Goal: Task Accomplishment & Management: Use online tool/utility

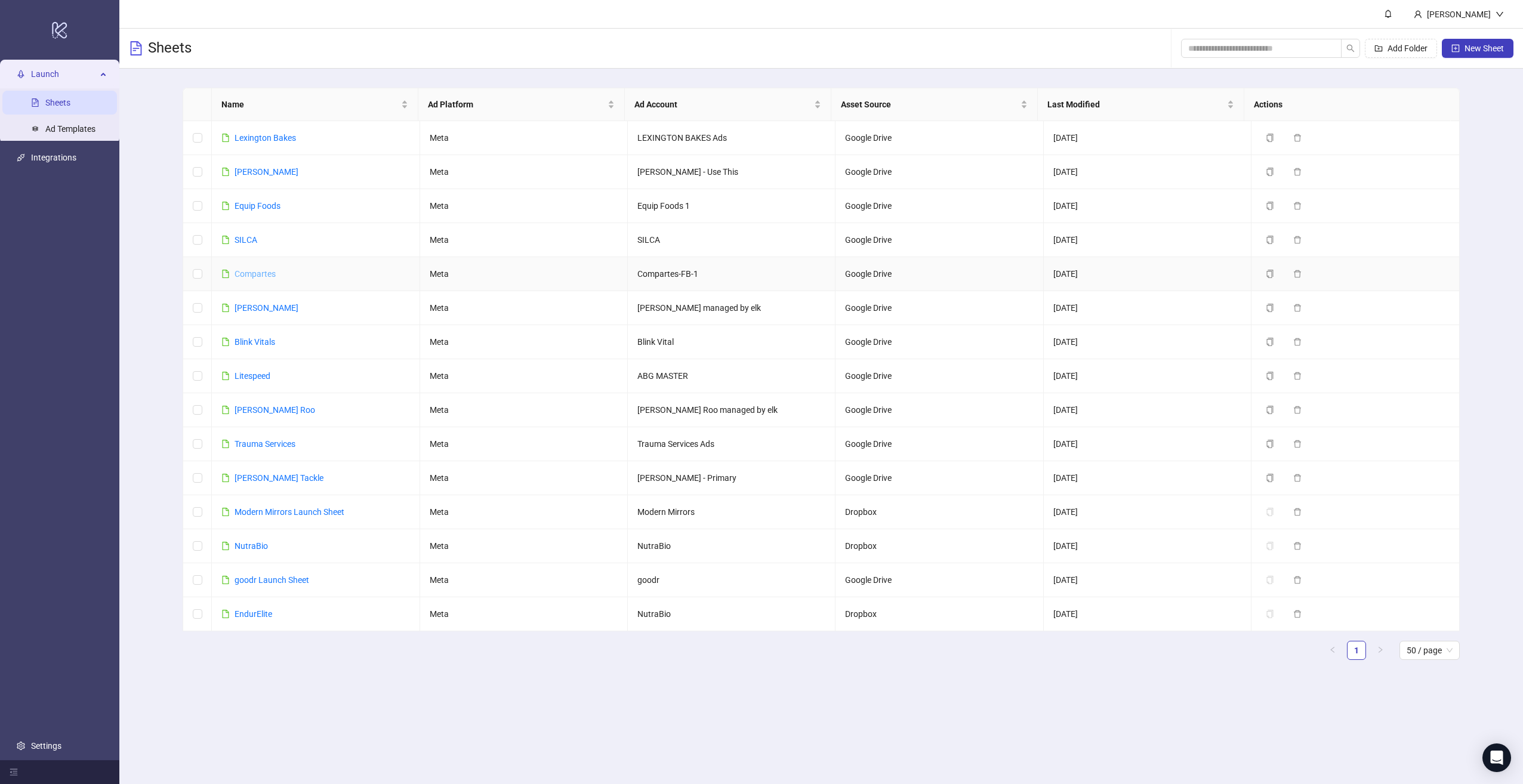
click at [252, 276] on link "Compartes" at bounding box center [255, 273] width 41 height 9
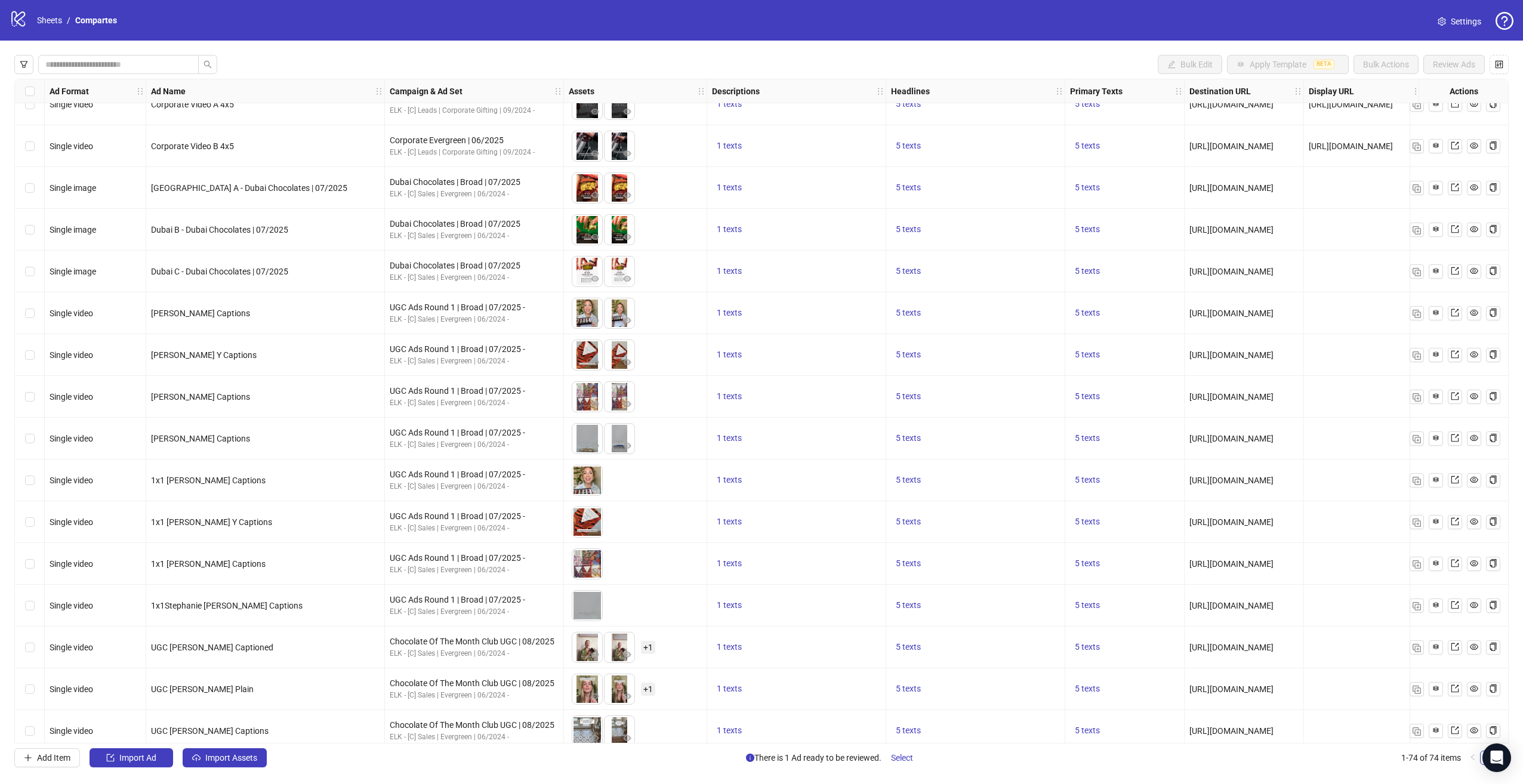
scroll to position [2456, 0]
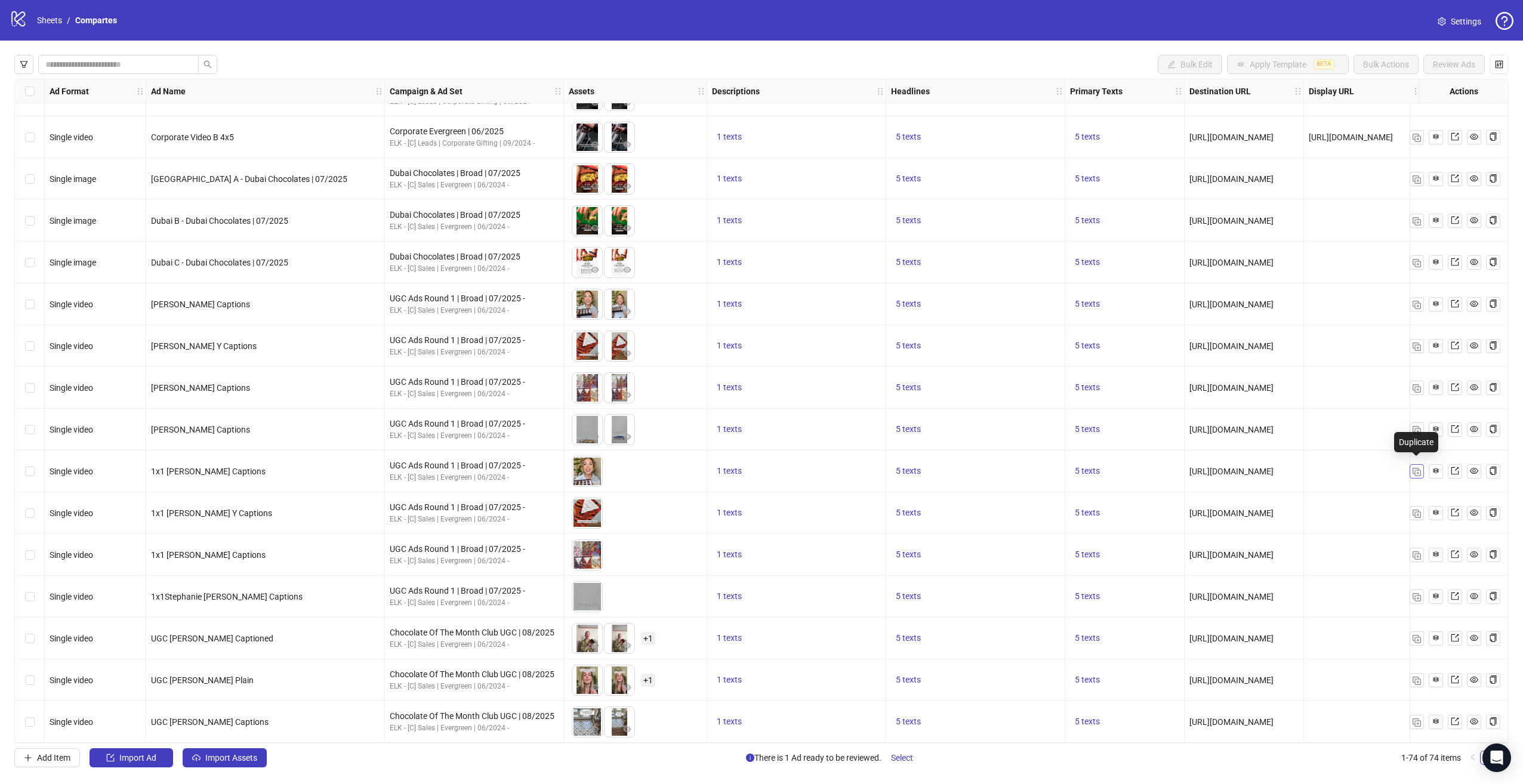
click at [1417, 468] on img "button" at bounding box center [1417, 472] width 8 height 8
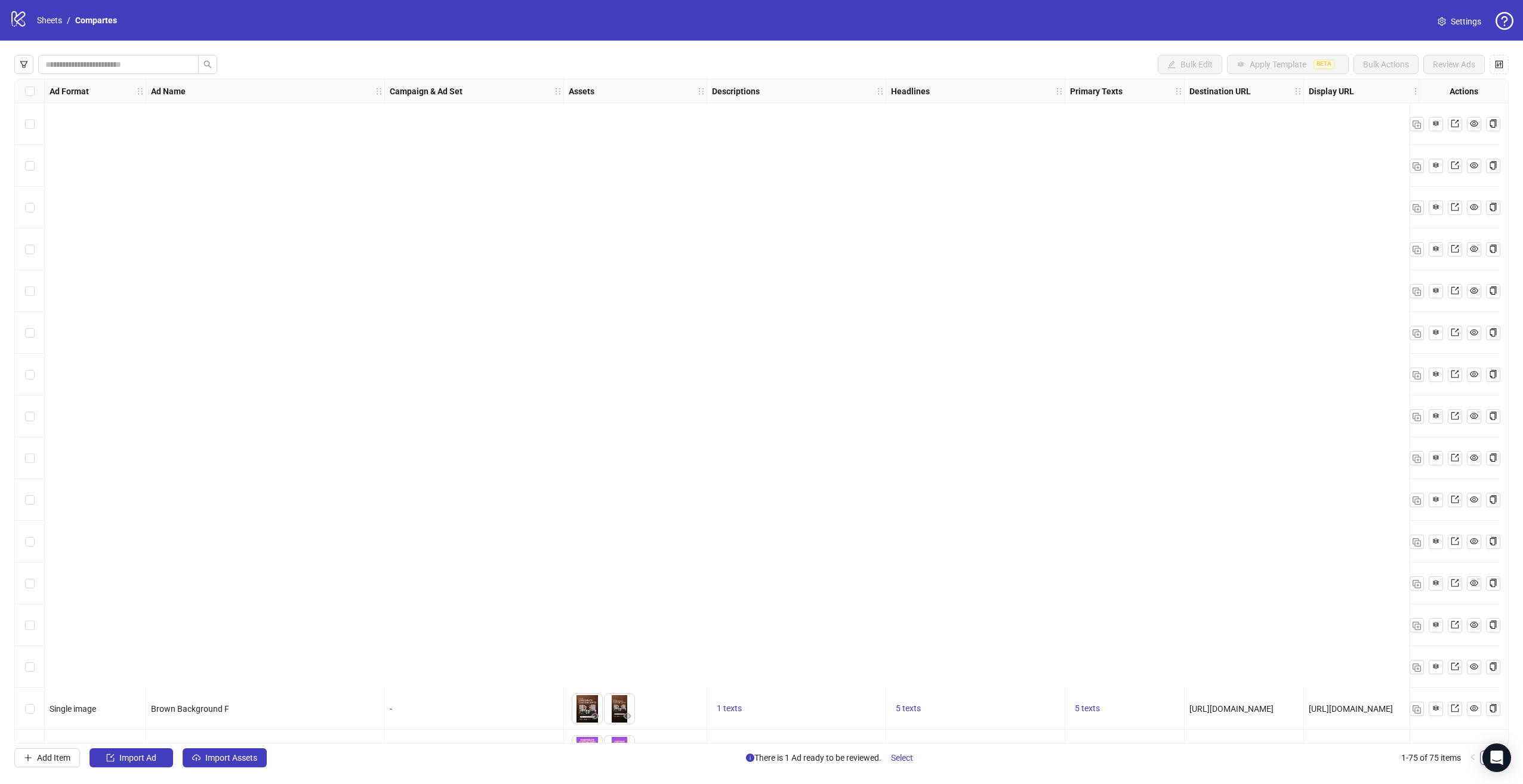
scroll to position [2497, 0]
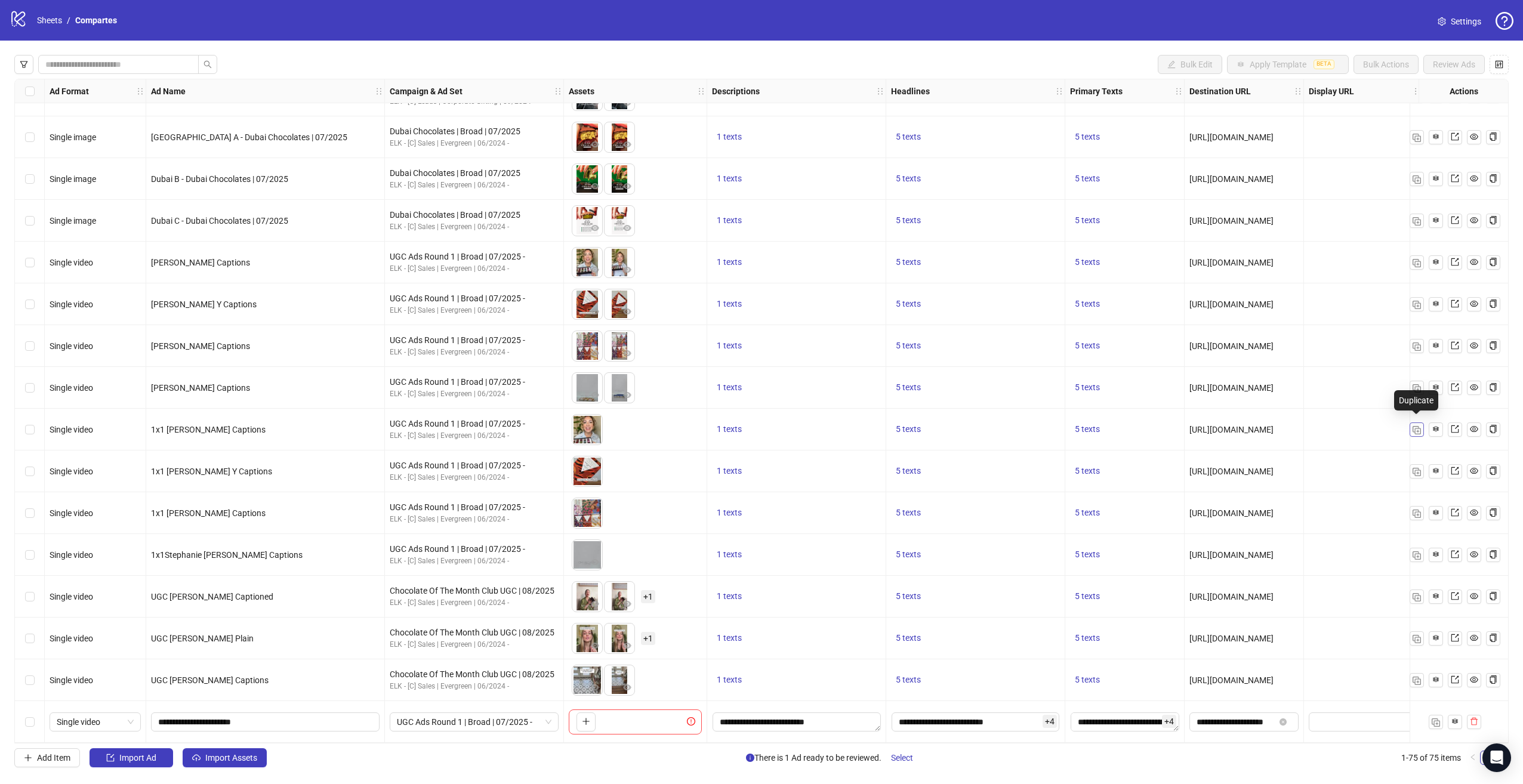
click at [1419, 426] on img "button" at bounding box center [1417, 430] width 8 height 8
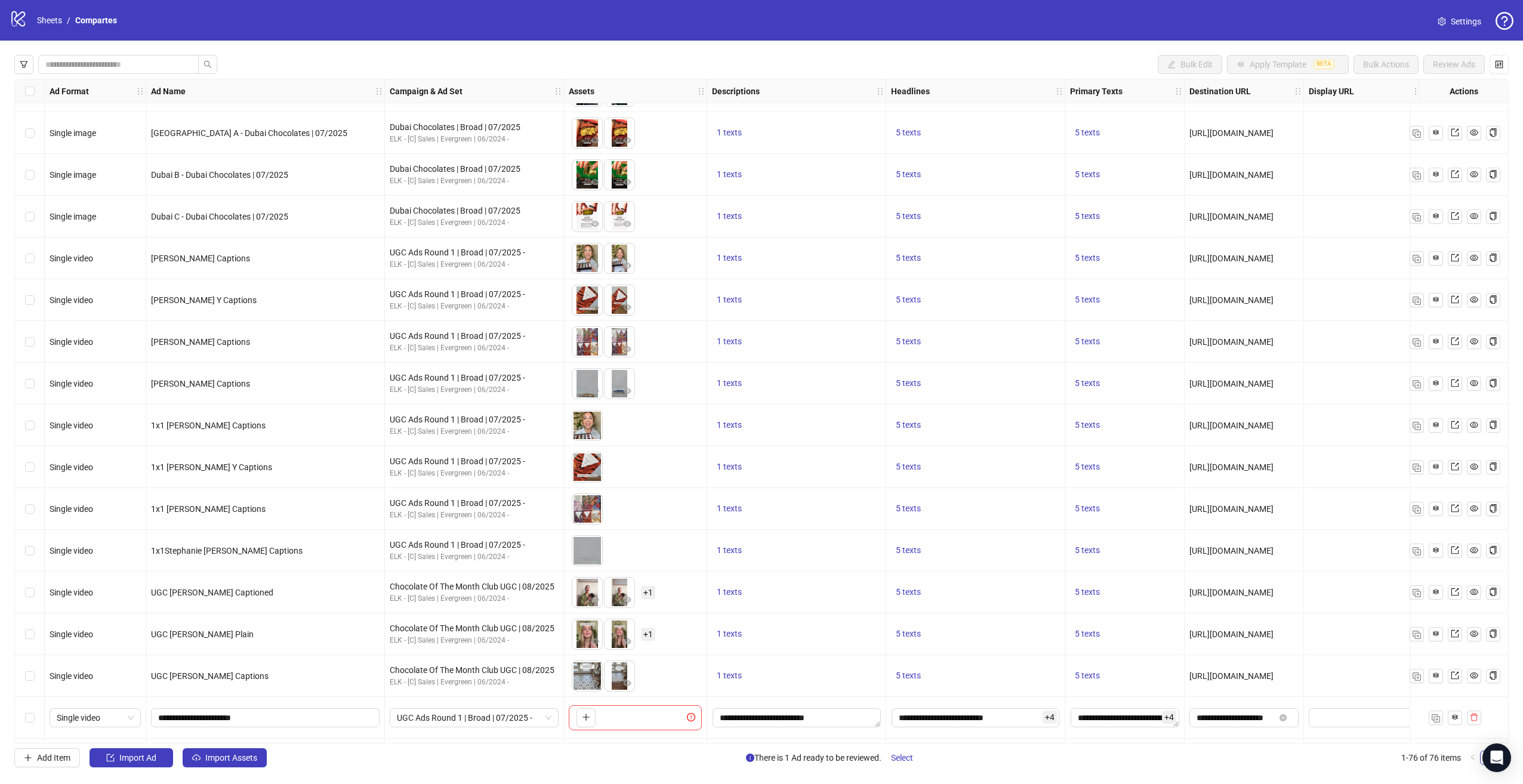
scroll to position [2539, 0]
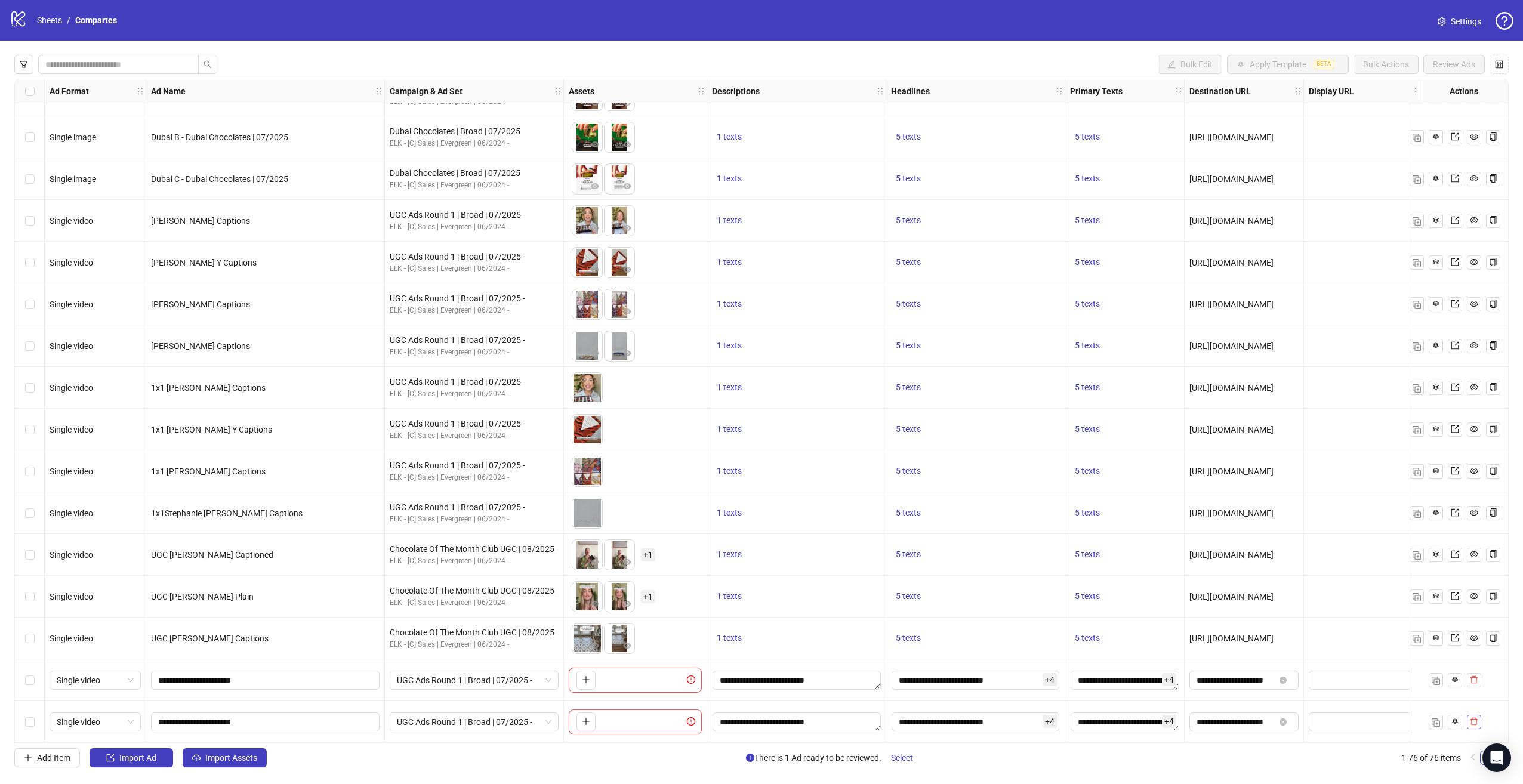
click at [1479, 716] on button "button" at bounding box center [1474, 722] width 14 height 14
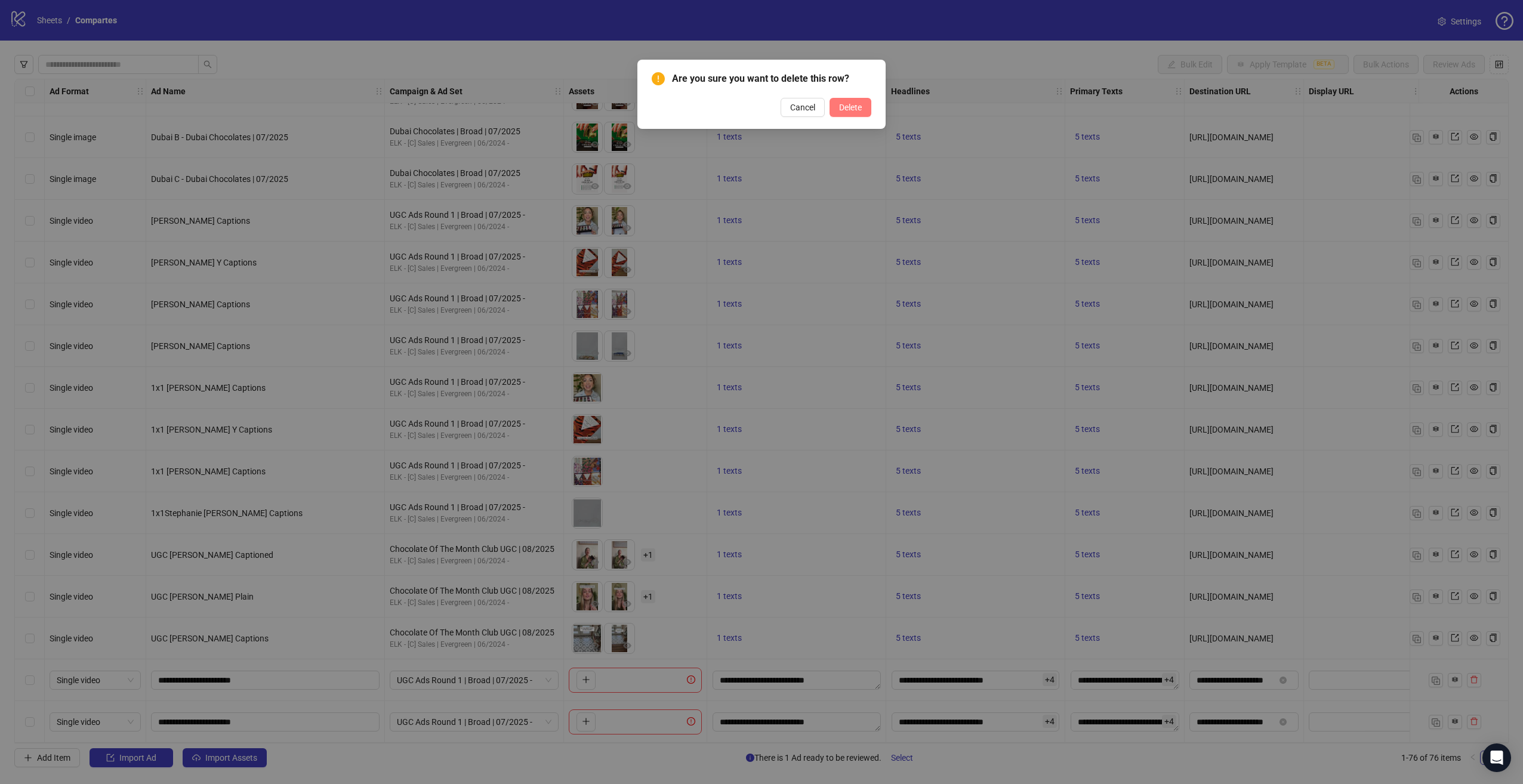
click at [854, 109] on span "Delete" at bounding box center [850, 106] width 23 height 9
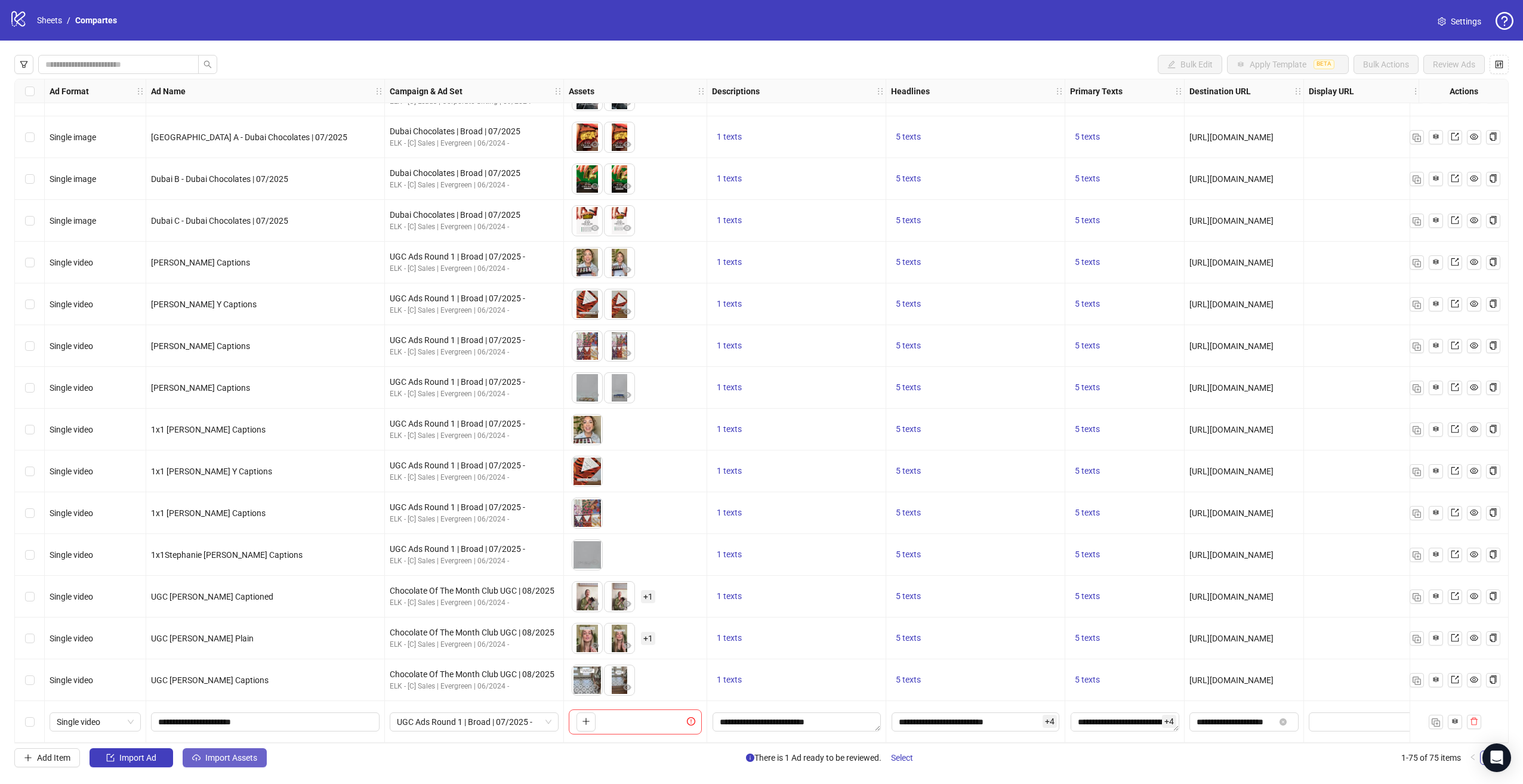
click at [233, 755] on span "Import Assets" at bounding box center [231, 757] width 52 height 9
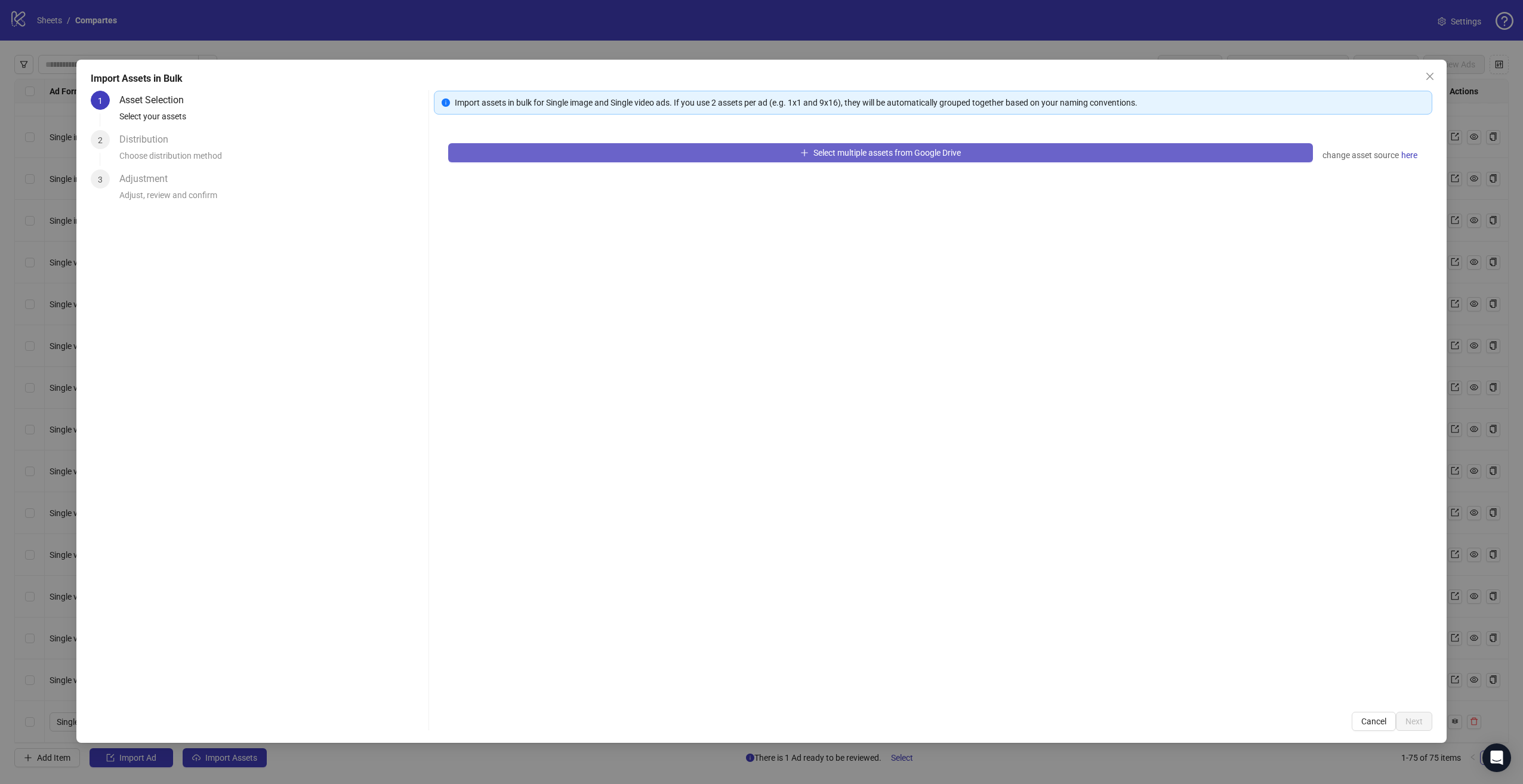
click at [632, 150] on button "Select multiple assets from Google Drive" at bounding box center [881, 153] width 865 height 19
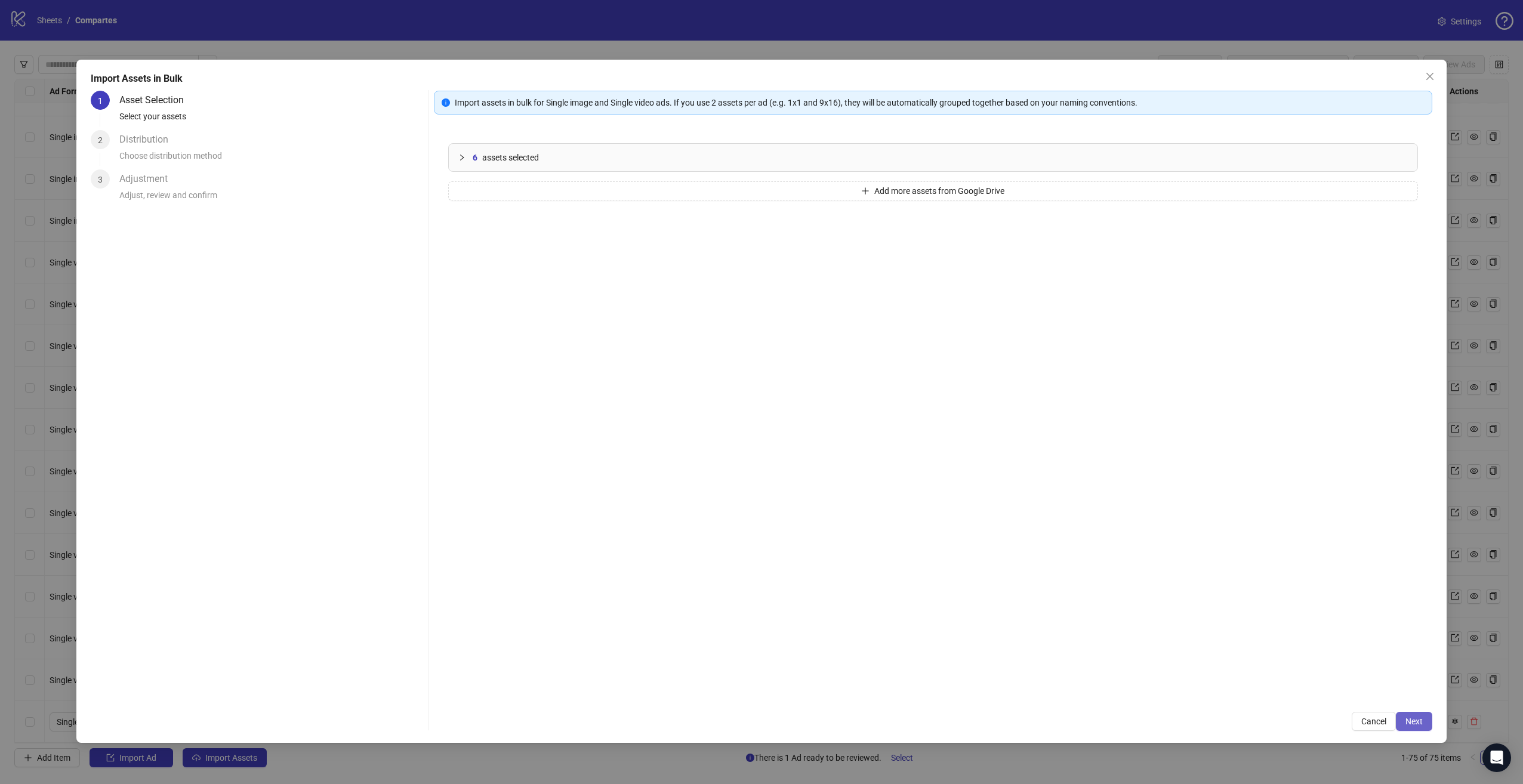
click at [1405, 729] on button "Next" at bounding box center [1414, 721] width 36 height 19
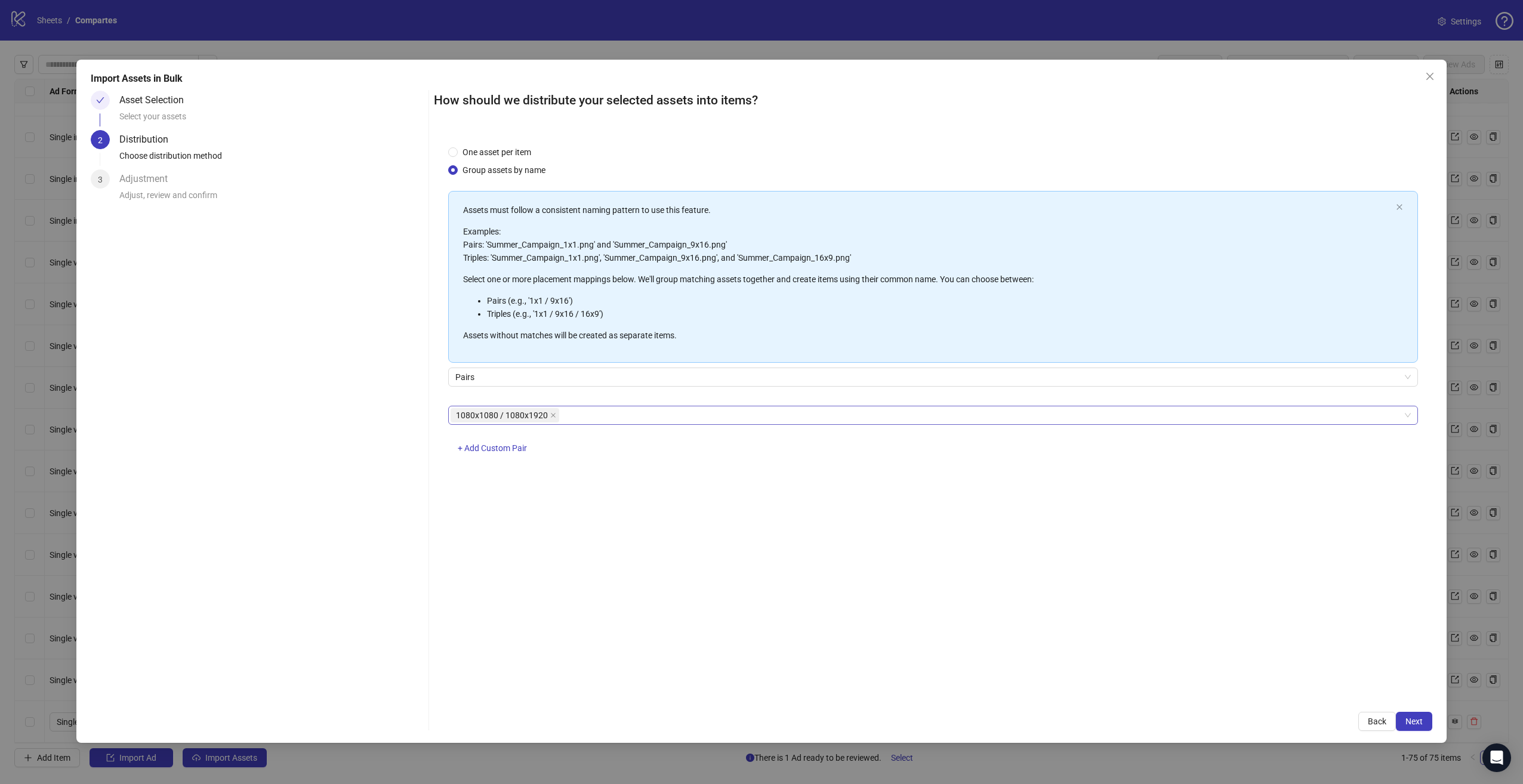
click at [521, 420] on span "1080x1080 / 1080x1920" at bounding box center [502, 416] width 92 height 13
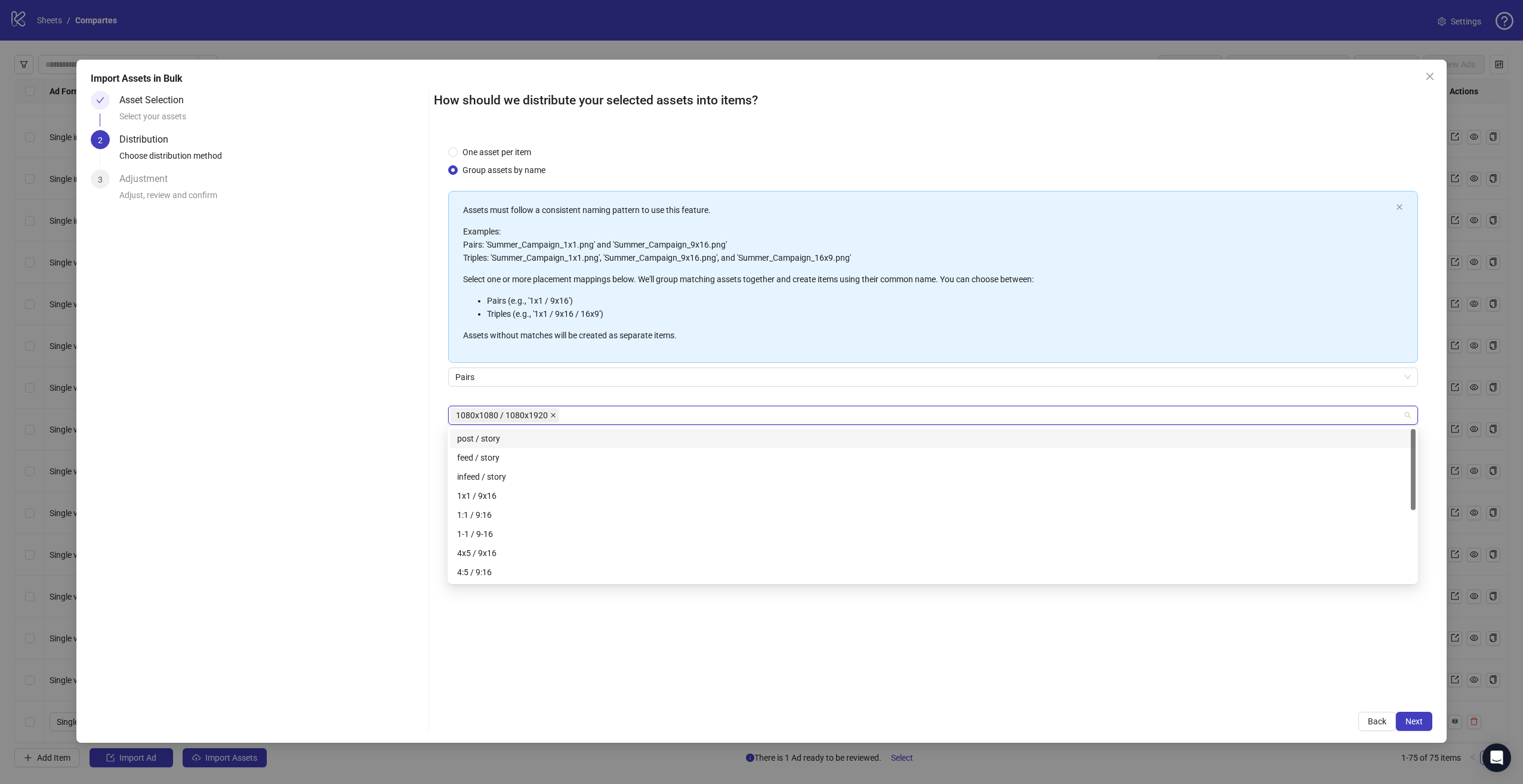
click at [551, 414] on icon "close" at bounding box center [554, 415] width 5 height 5
click at [536, 415] on div at bounding box center [927, 415] width 954 height 17
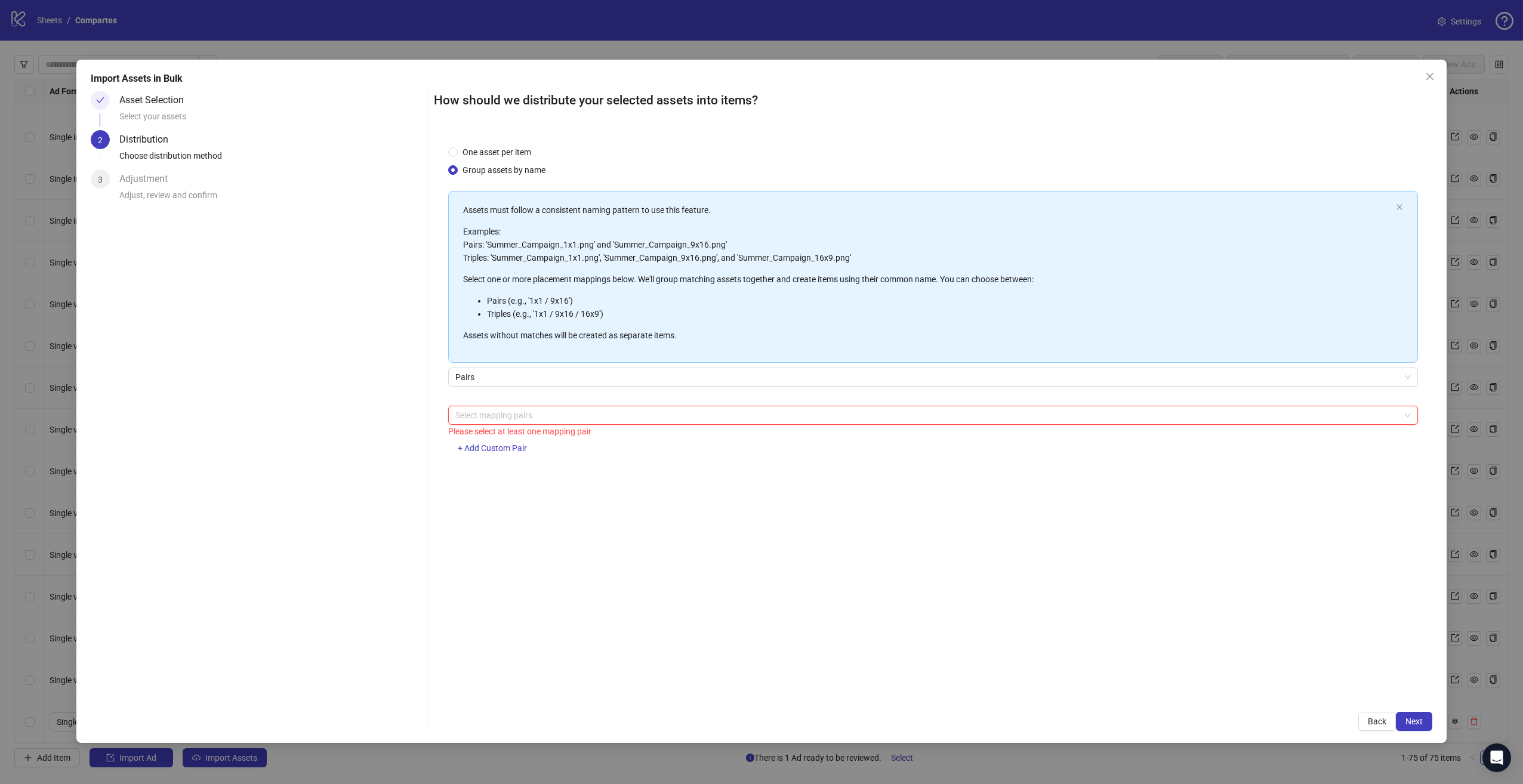
click at [539, 416] on div at bounding box center [927, 415] width 954 height 17
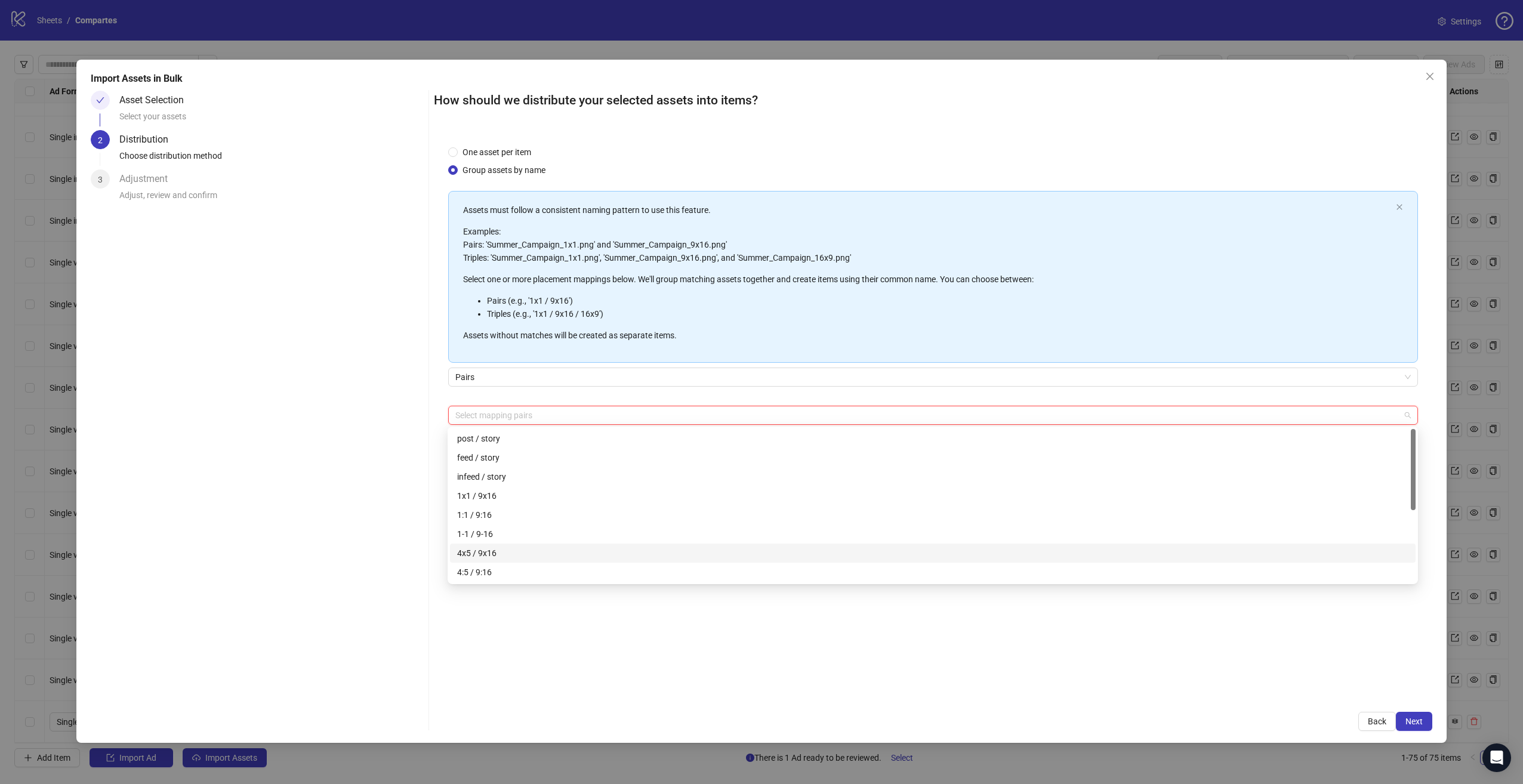
click at [527, 552] on div "4x5 / 9x16" at bounding box center [933, 553] width 951 height 13
click at [380, 527] on div "Asset Selection Select your assets 2 Distribution Choose distribution method 3 …" at bounding box center [257, 411] width 333 height 641
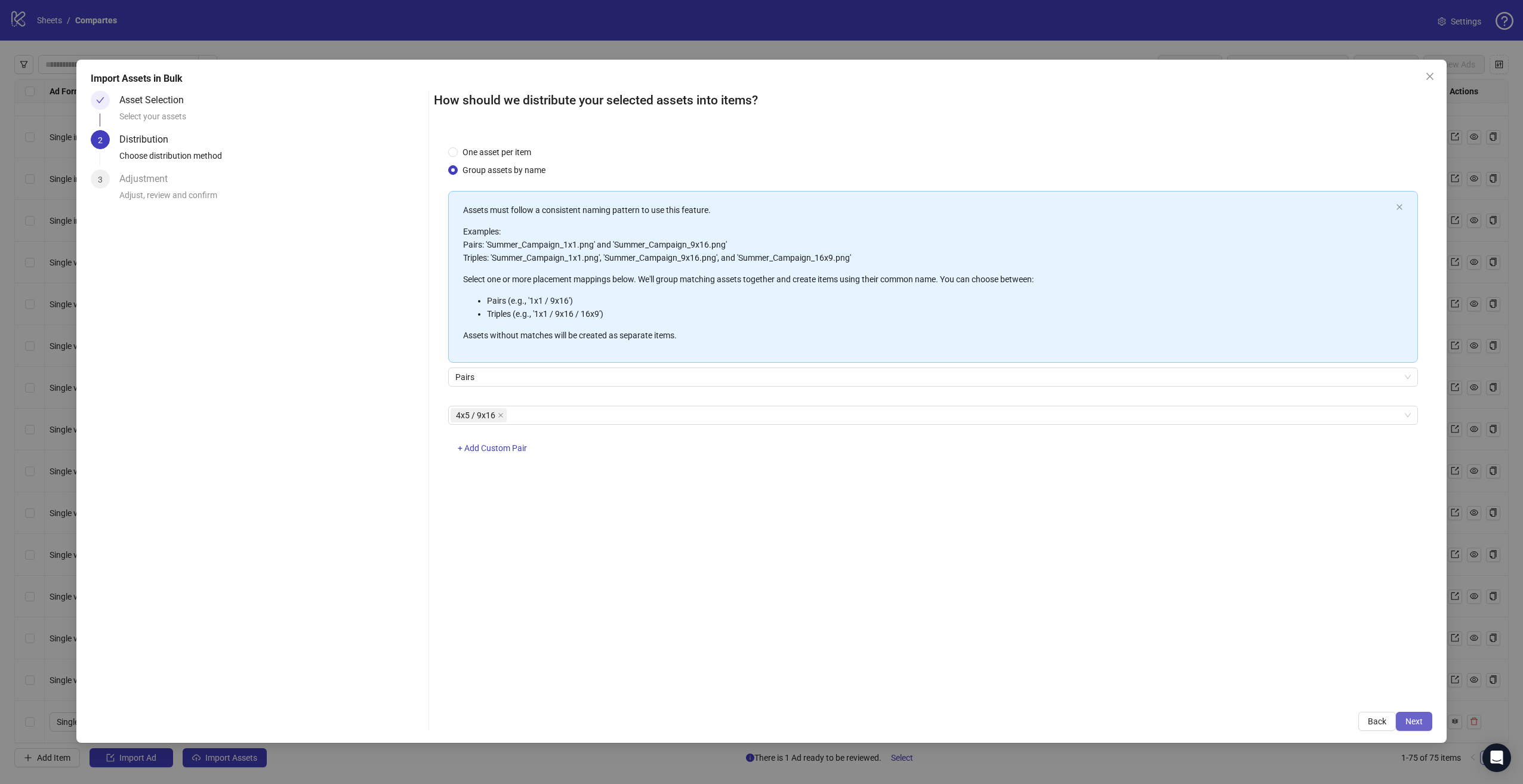
click at [1430, 714] on button "Next" at bounding box center [1414, 721] width 36 height 19
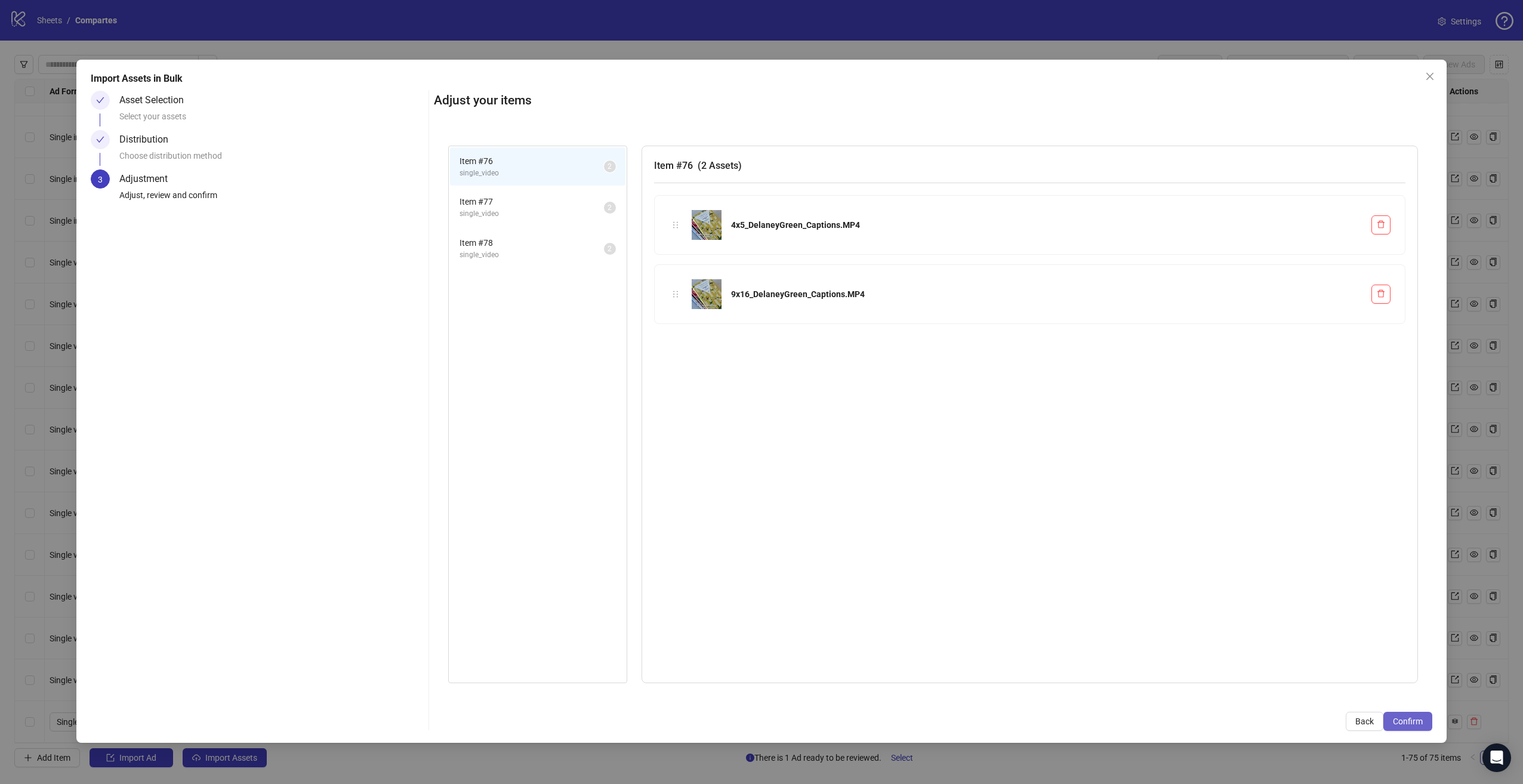
click at [1405, 725] on span "Confirm" at bounding box center [1408, 721] width 30 height 9
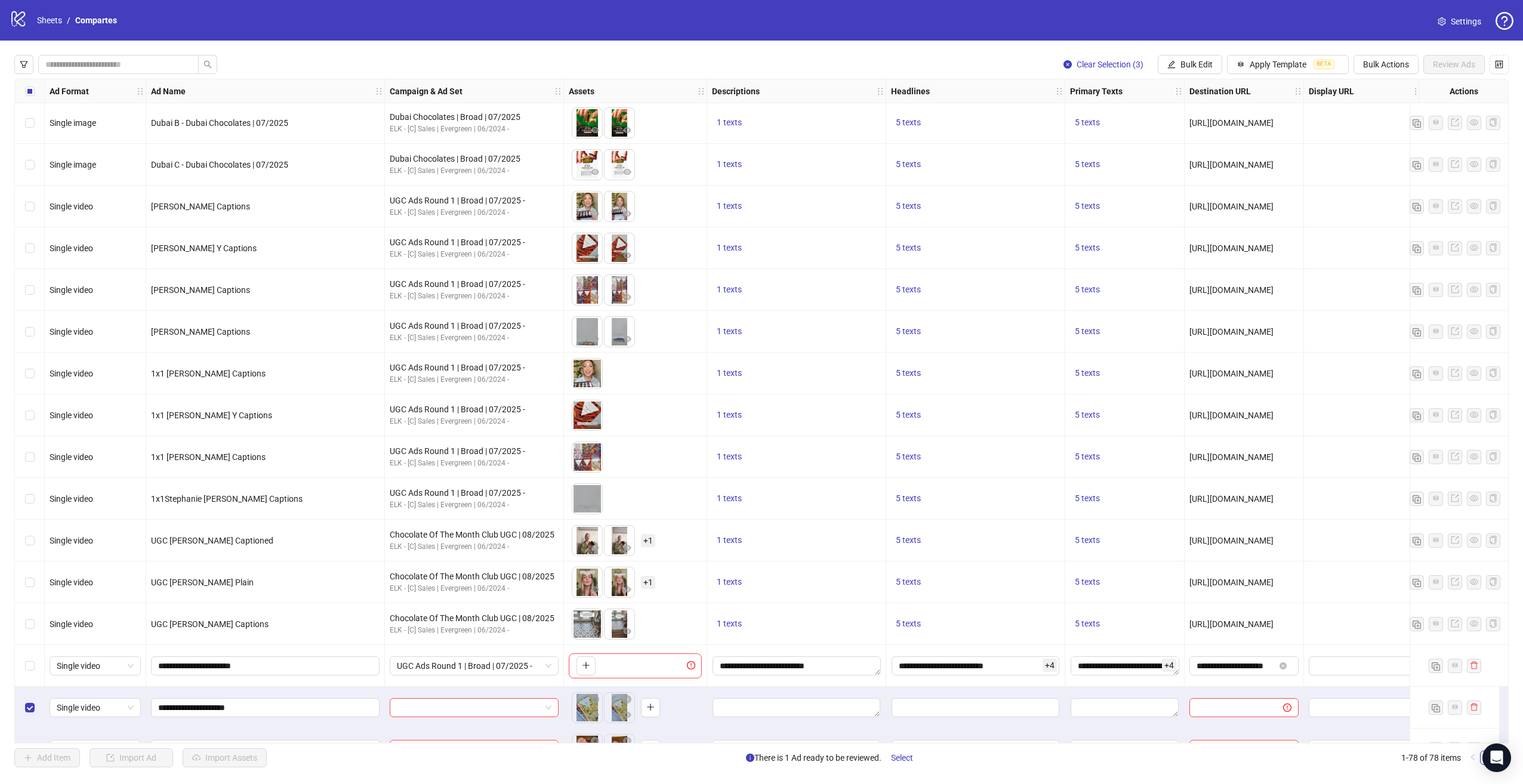
scroll to position [2623, 0]
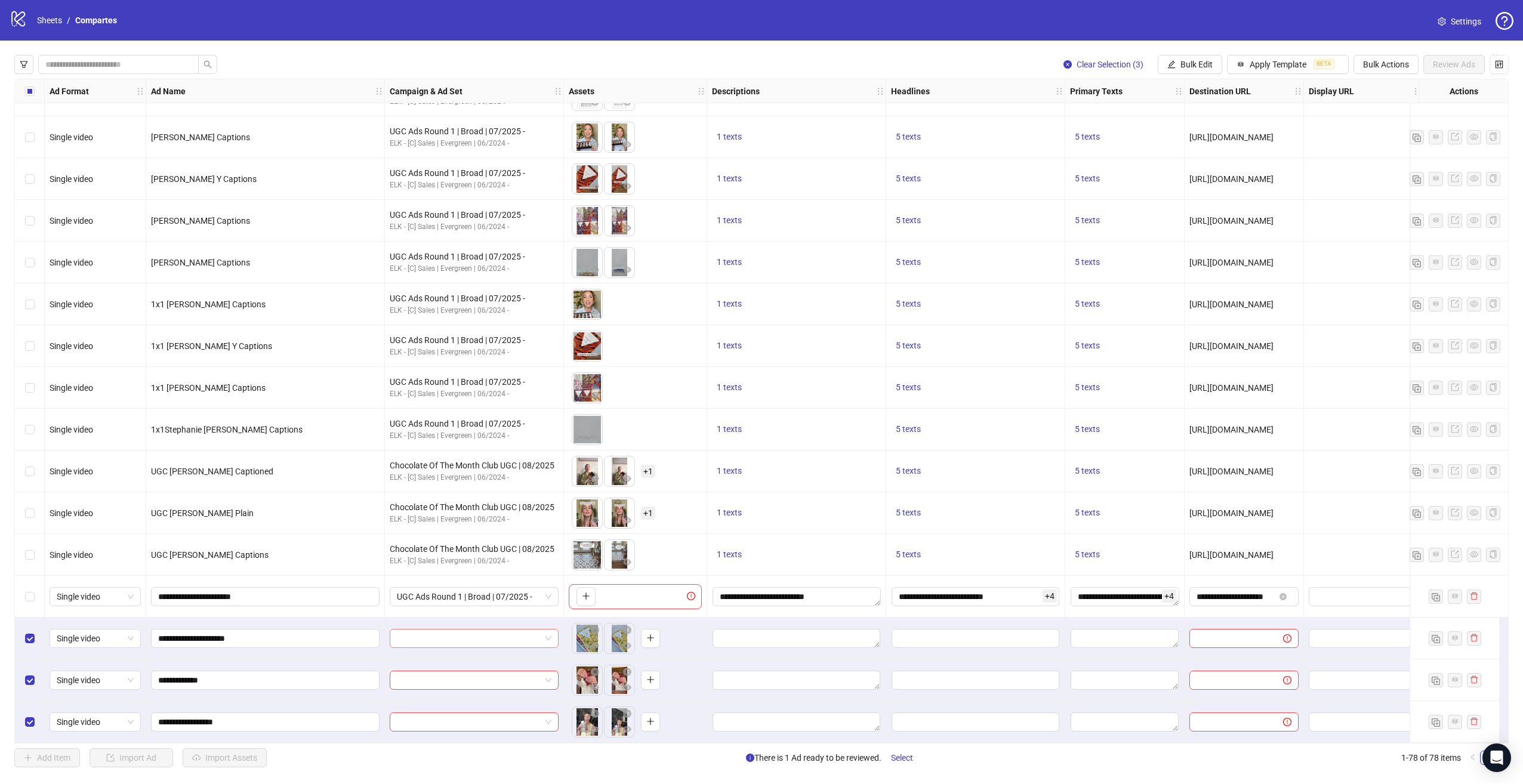
click at [536, 632] on input "search" at bounding box center [469, 638] width 144 height 18
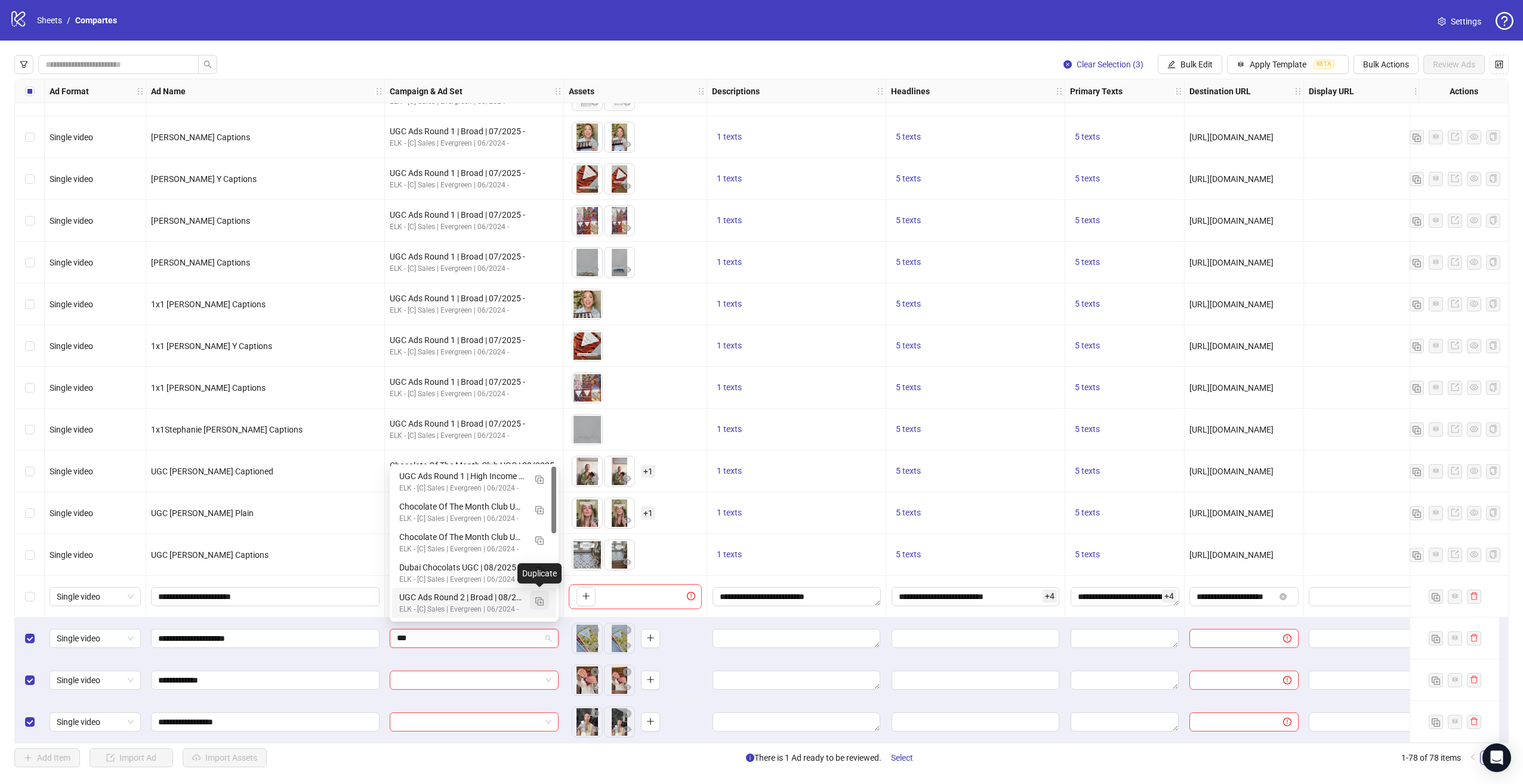
click at [538, 597] on img "button" at bounding box center [539, 601] width 8 height 8
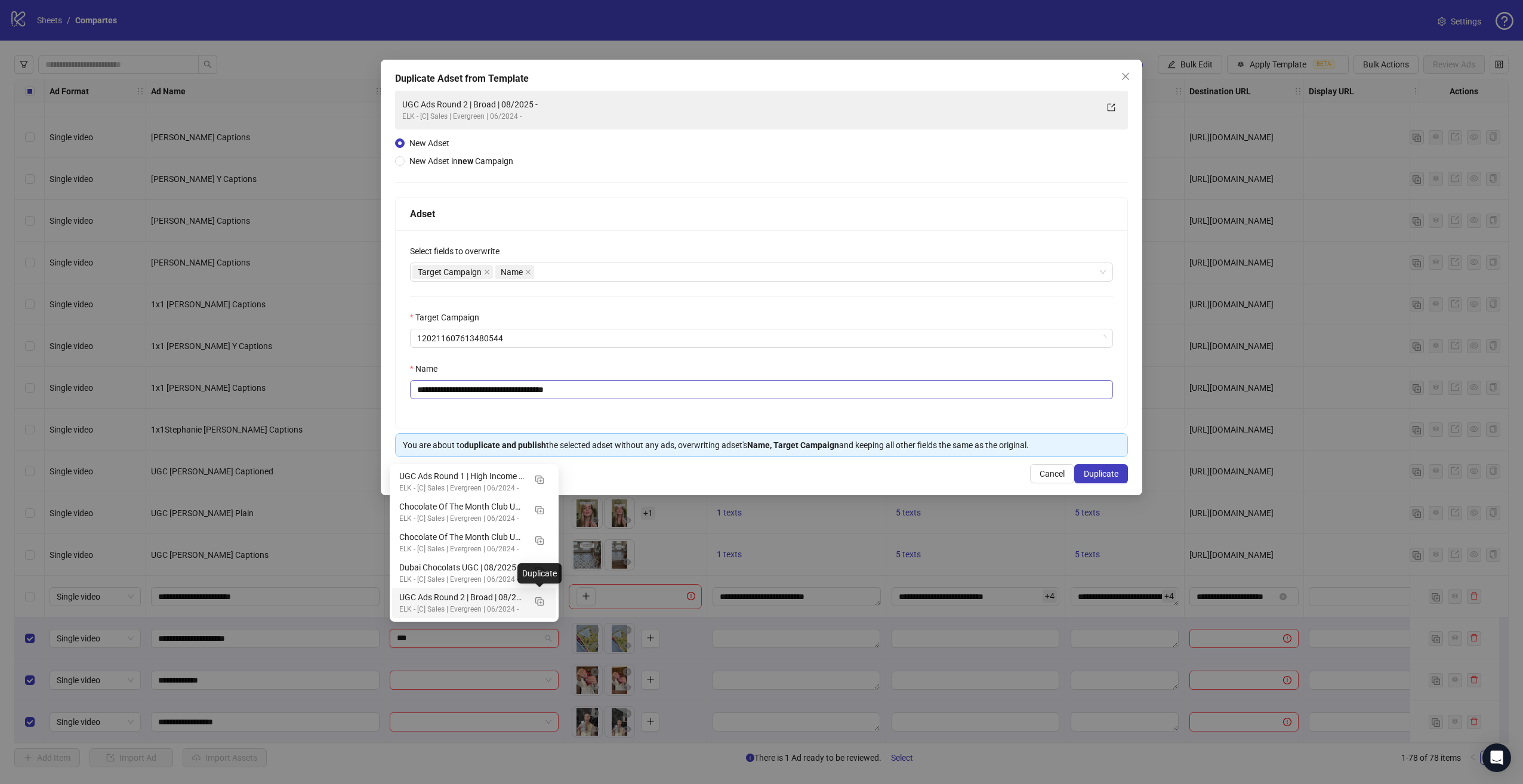
type input "***"
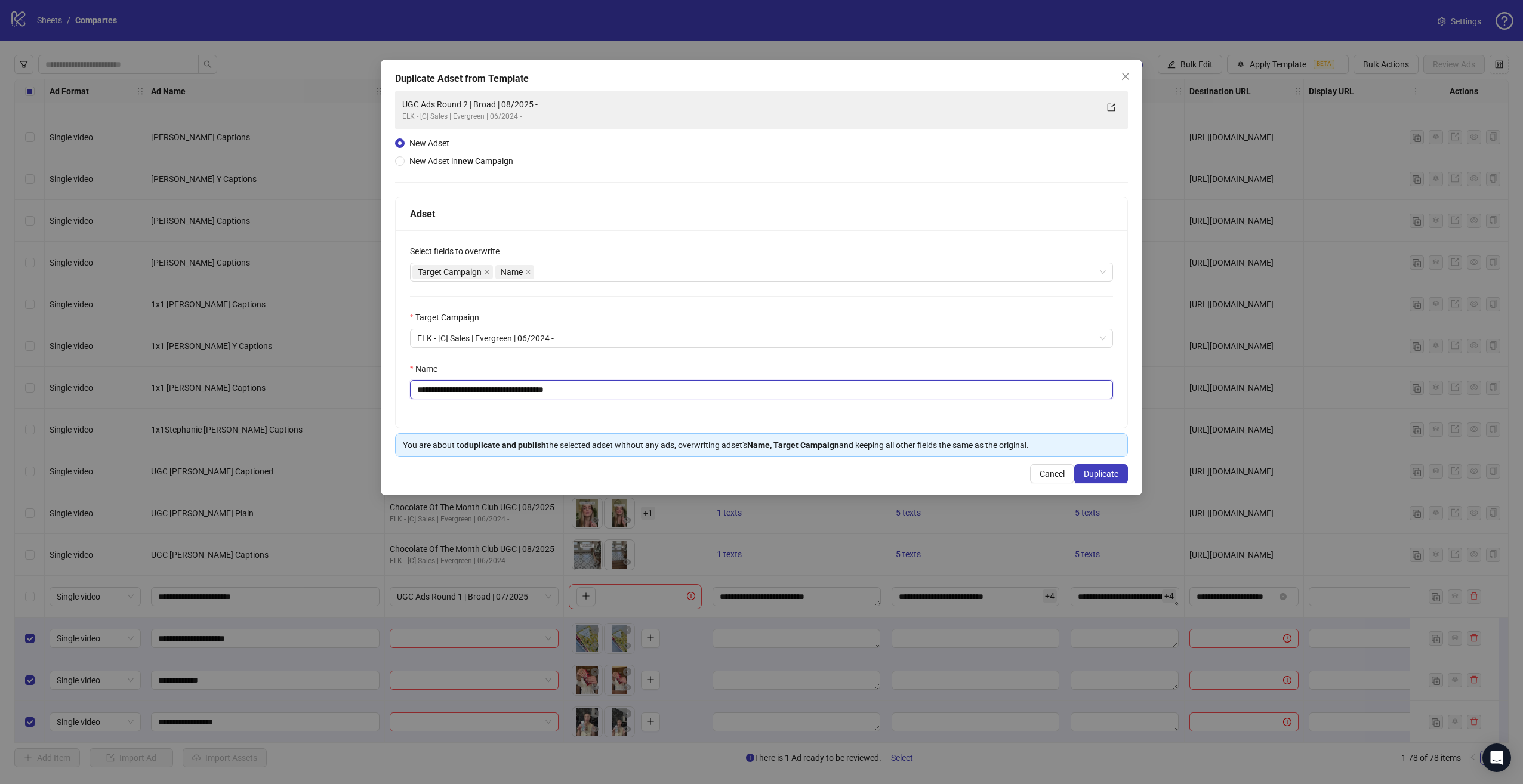
click at [482, 387] on input "**********" at bounding box center [762, 389] width 703 height 19
click at [519, 390] on input "**********" at bounding box center [762, 389] width 703 height 19
type input "**********"
click at [1100, 471] on span "Duplicate" at bounding box center [1100, 473] width 34 height 9
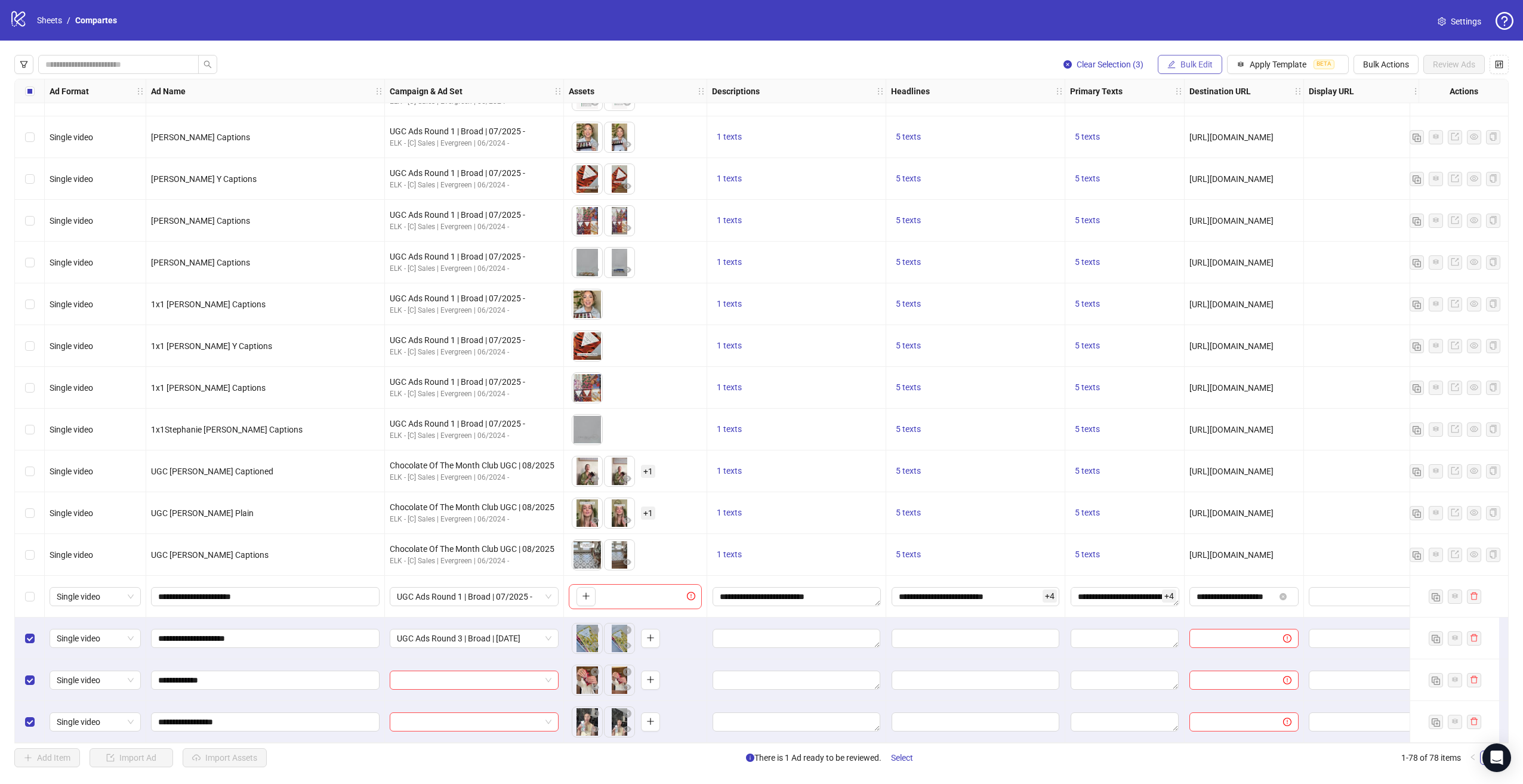
click at [1198, 55] on button "Bulk Edit" at bounding box center [1190, 64] width 65 height 19
click at [1200, 102] on span "Name" at bounding box center [1203, 107] width 71 height 13
click at [1063, 121] on span "Replace" at bounding box center [1159, 115] width 225 height 18
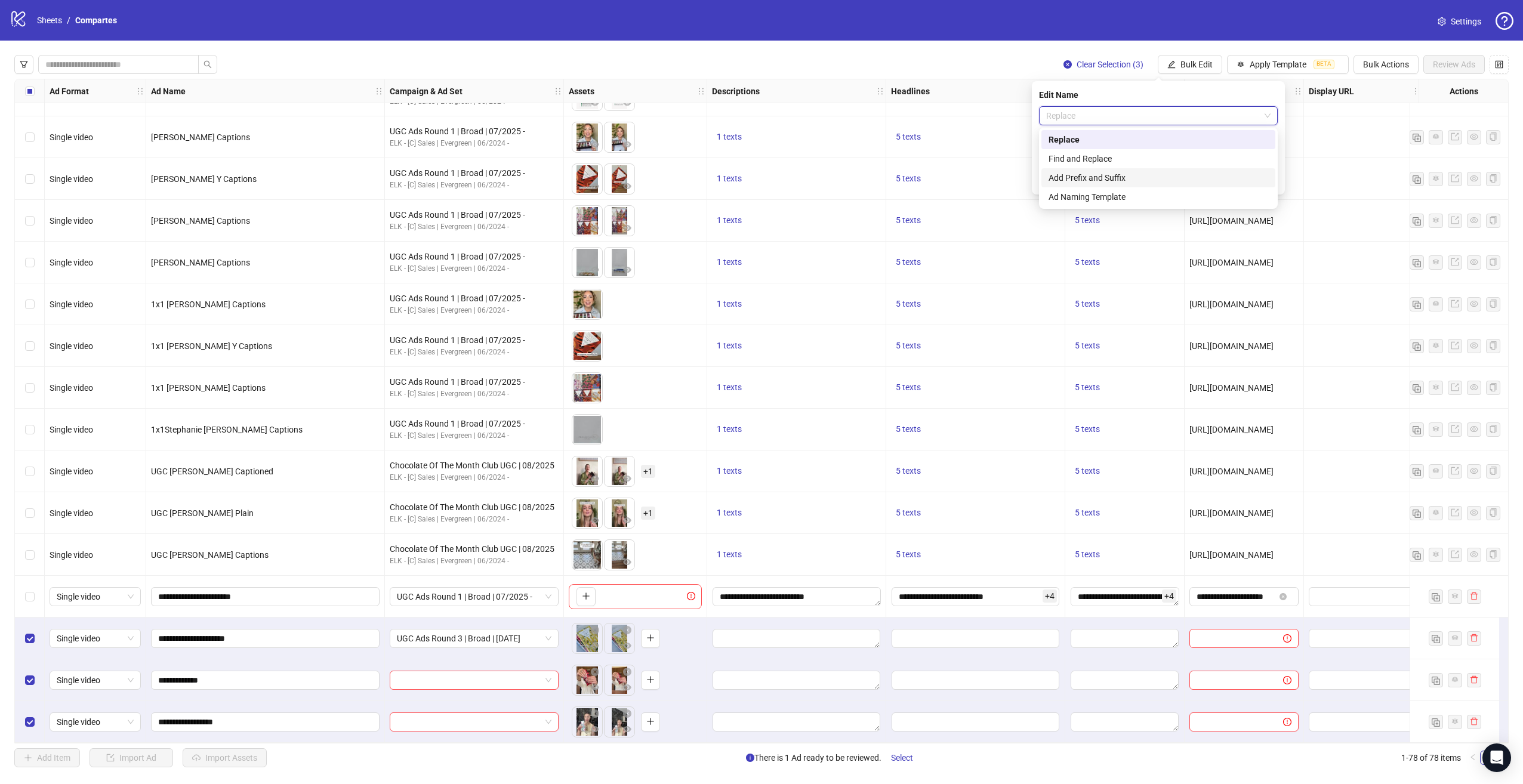
click at [1094, 185] on div "Add Prefix and Suffix" at bounding box center [1158, 178] width 234 height 19
click at [1044, 149] on input "text" at bounding box center [1158, 149] width 239 height 19
type input "***"
type input "*"
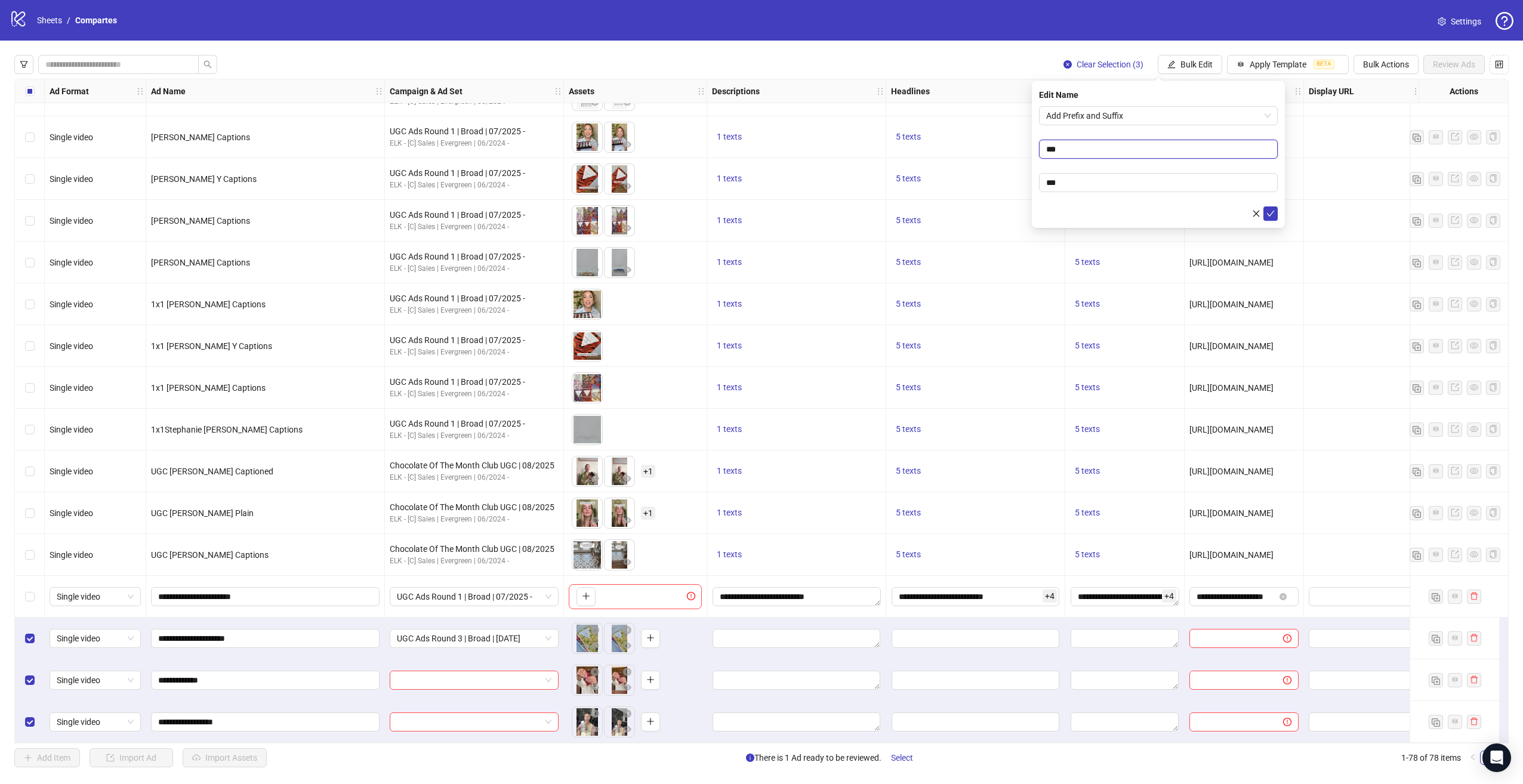
click at [1078, 154] on input "***" at bounding box center [1158, 149] width 239 height 19
type input "*****"
click at [1075, 179] on input "*" at bounding box center [1158, 182] width 239 height 19
type input "**********"
click at [1276, 206] on button "submit" at bounding box center [1271, 213] width 14 height 14
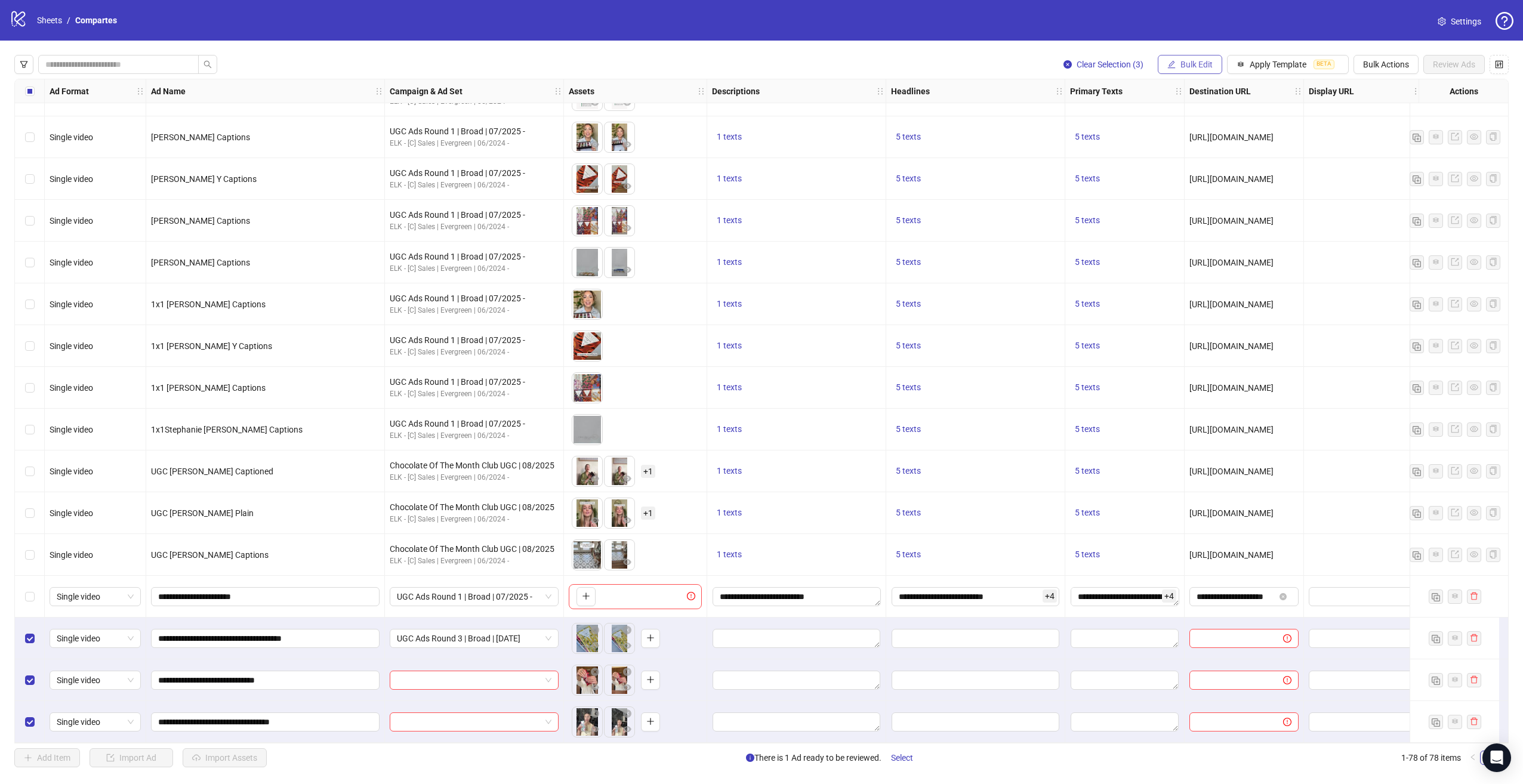
click at [1212, 54] on div "Clear Selection (3) Bulk Edit Apply Template BETA Bulk Actions Review Ads Ad Fo…" at bounding box center [762, 411] width 1523 height 741
click at [1212, 60] on span "Bulk Edit" at bounding box center [1197, 64] width 32 height 9
click at [1199, 125] on span "Campaign & Ad Set" at bounding box center [1203, 127] width 71 height 13
click at [1268, 148] on icon "check" at bounding box center [1271, 147] width 8 height 8
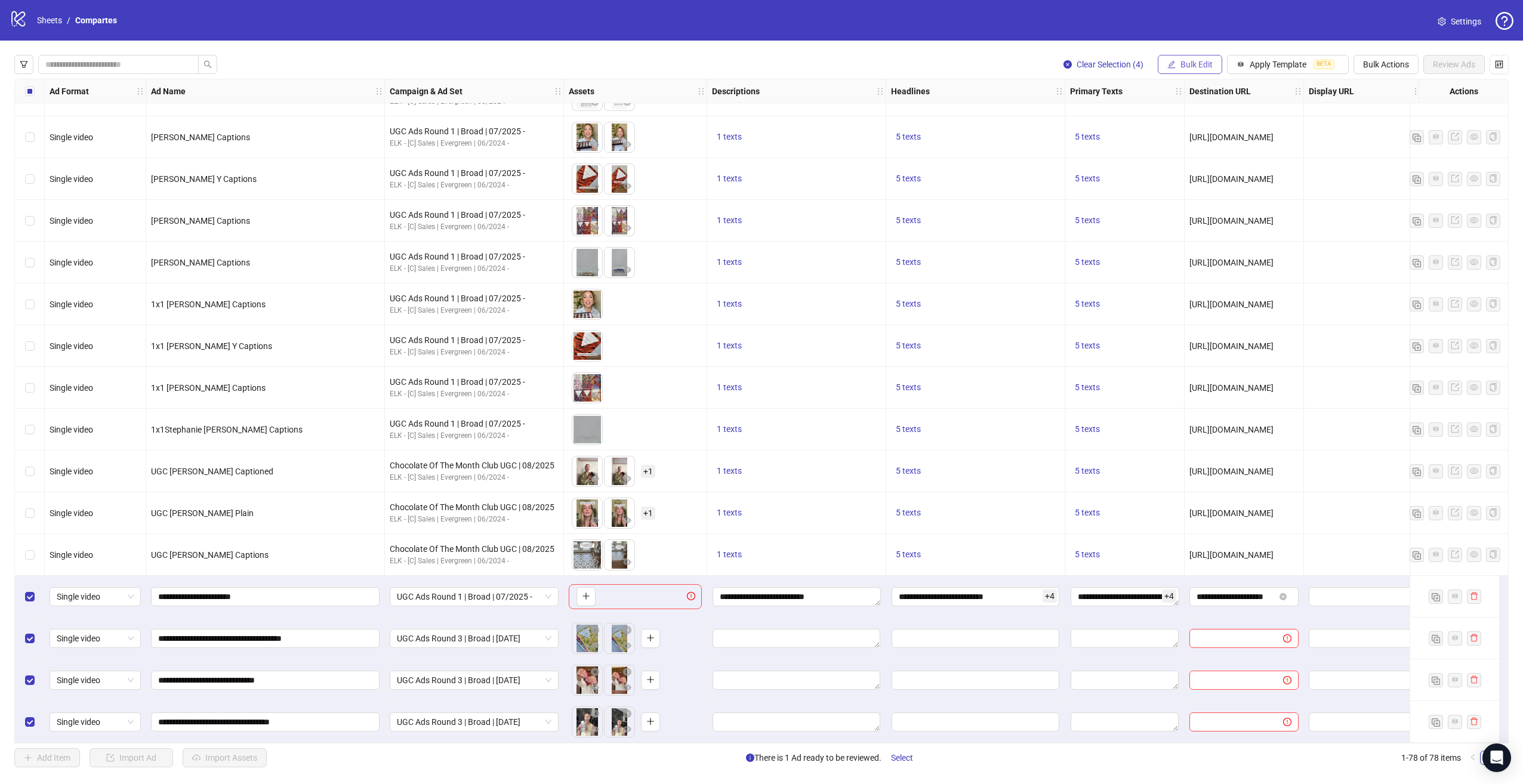
click at [1172, 65] on icon "edit" at bounding box center [1172, 65] width 8 height 8
click at [1208, 159] on span "Headlines" at bounding box center [1203, 165] width 71 height 13
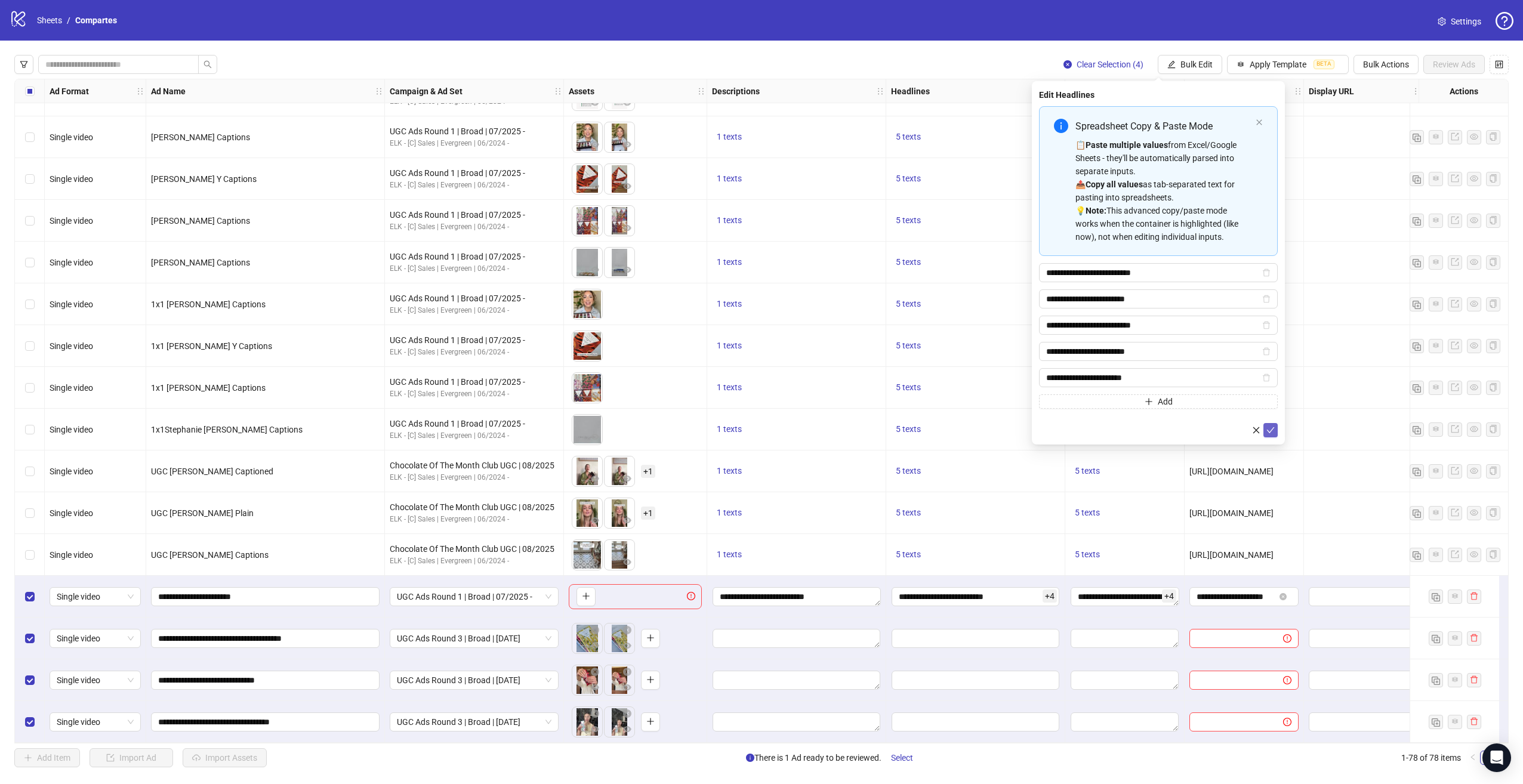
click at [1268, 425] on span "submit" at bounding box center [1271, 429] width 8 height 9
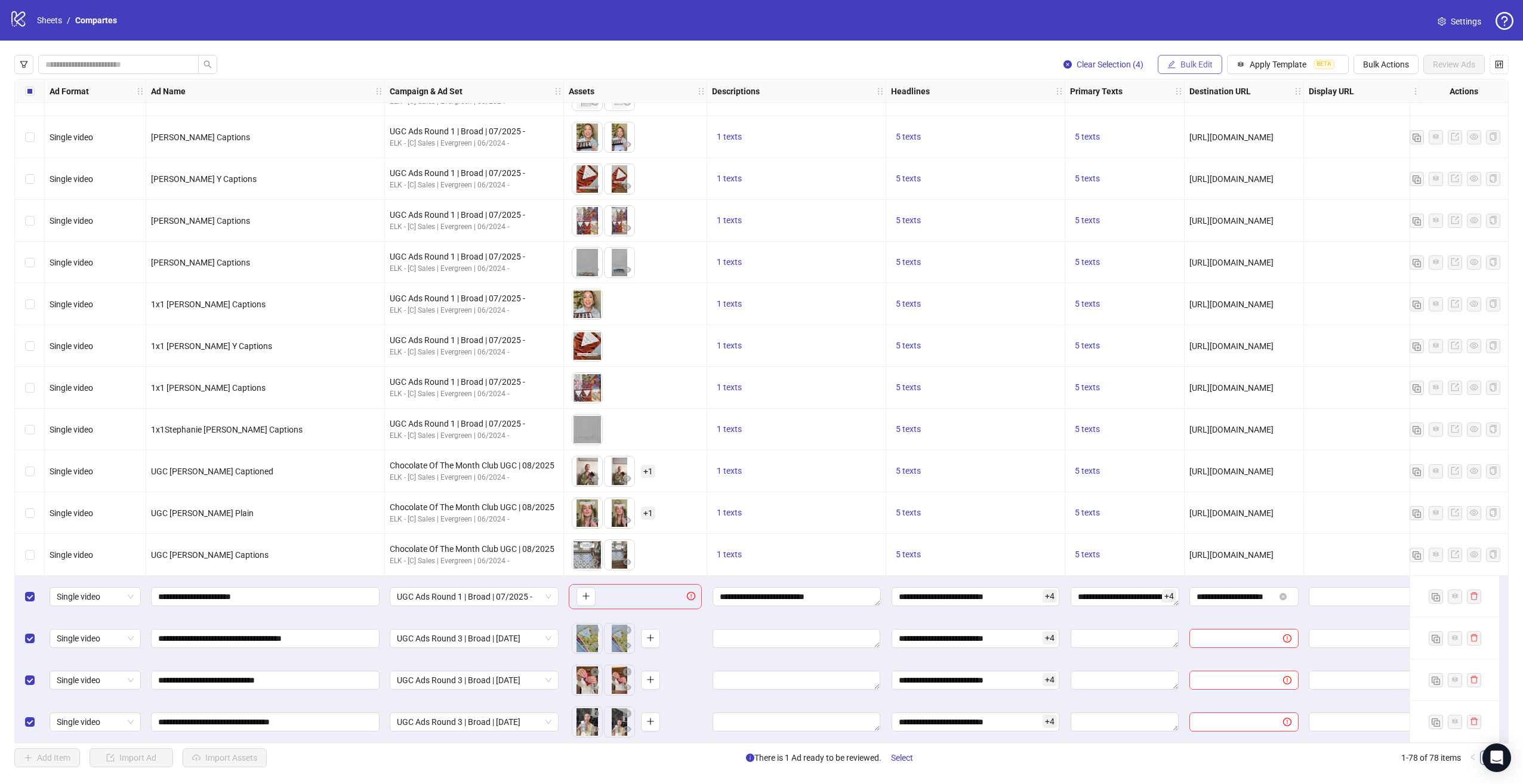
click at [1203, 61] on span "Bulk Edit" at bounding box center [1197, 64] width 32 height 9
click at [1208, 138] on li "Descriptions" at bounding box center [1203, 145] width 86 height 19
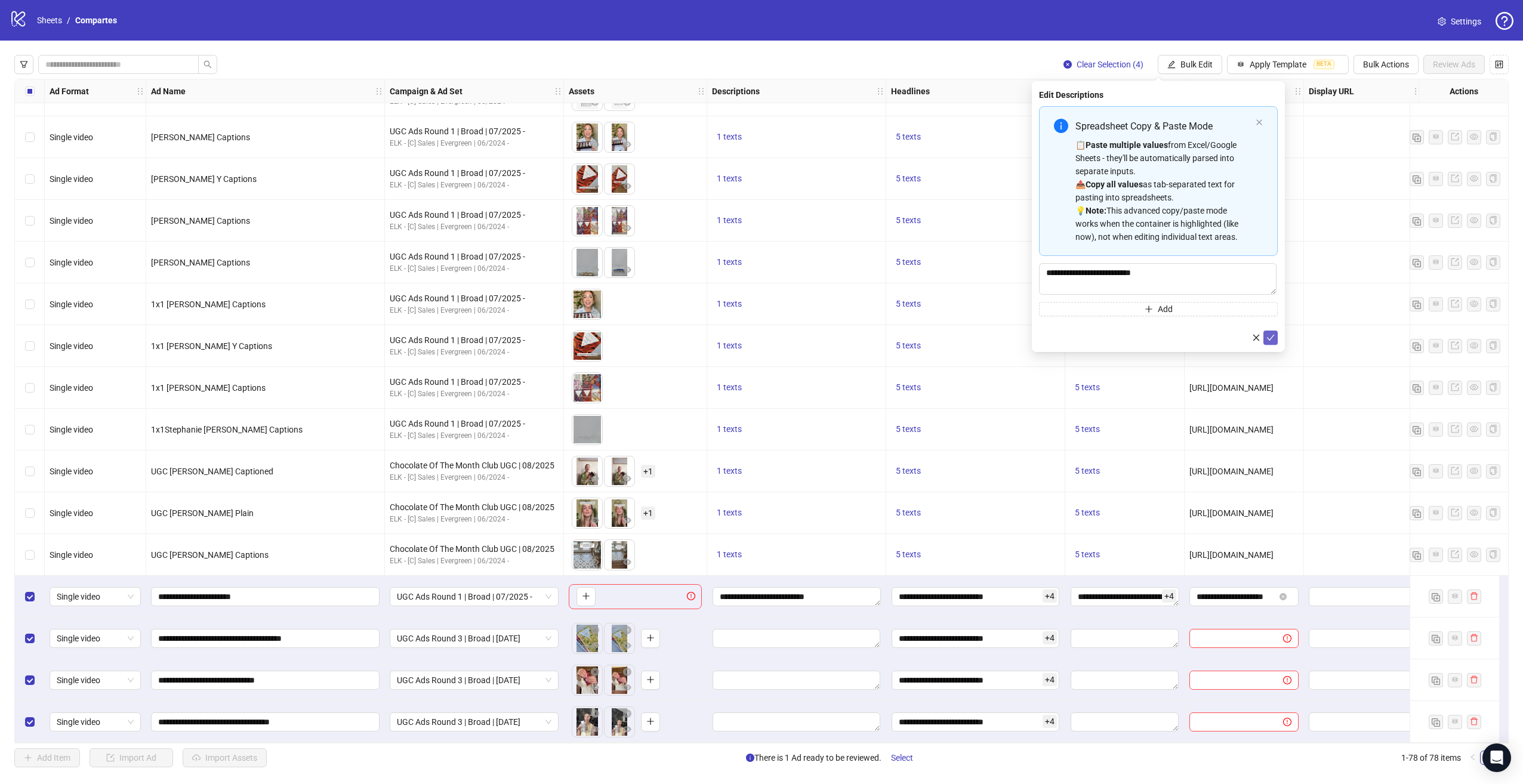
click at [1266, 338] on icon "check" at bounding box center [1271, 338] width 8 height 8
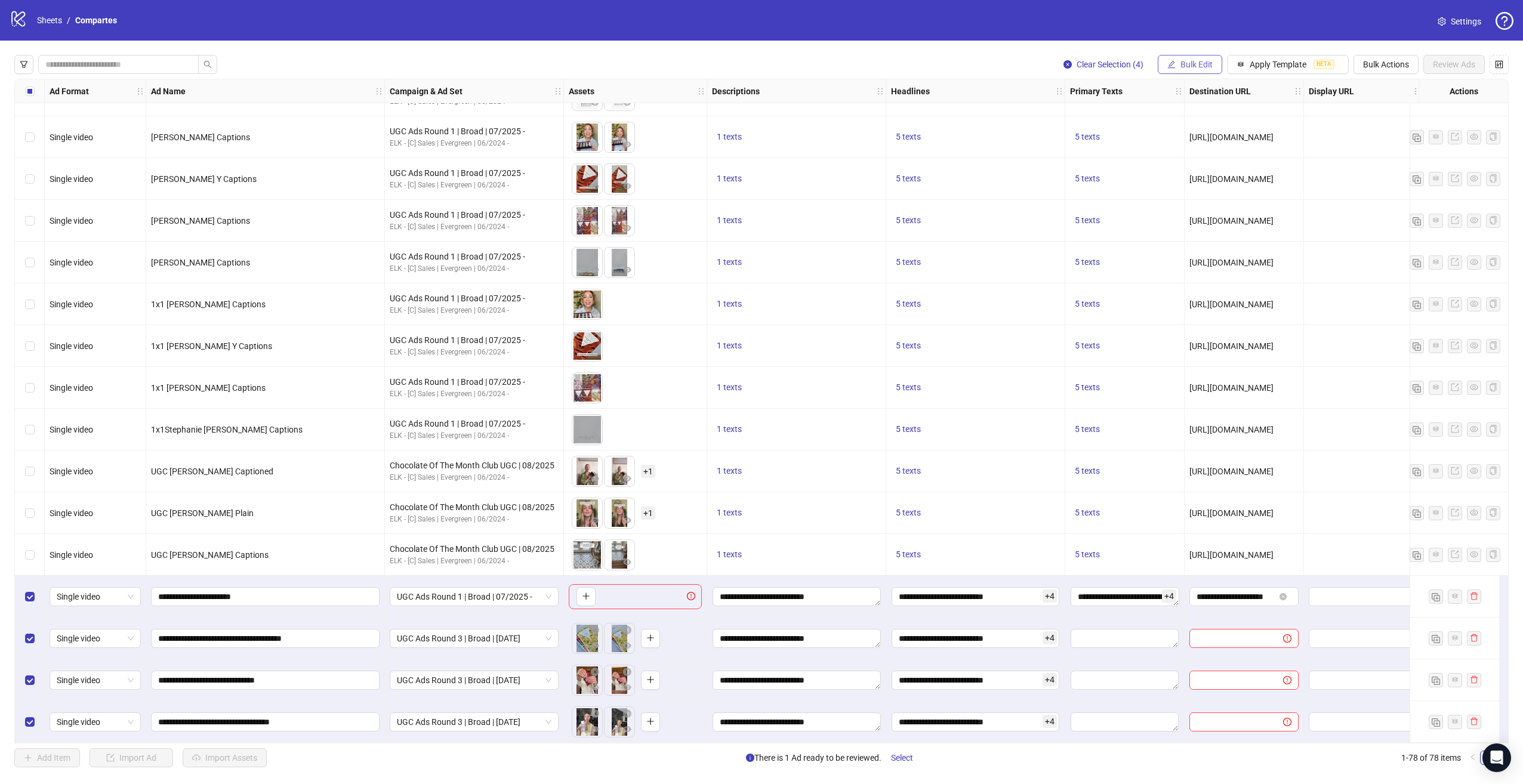
click at [1191, 61] on span "Bulk Edit" at bounding box center [1197, 64] width 32 height 9
click at [1202, 185] on span "Primary Texts" at bounding box center [1203, 184] width 71 height 13
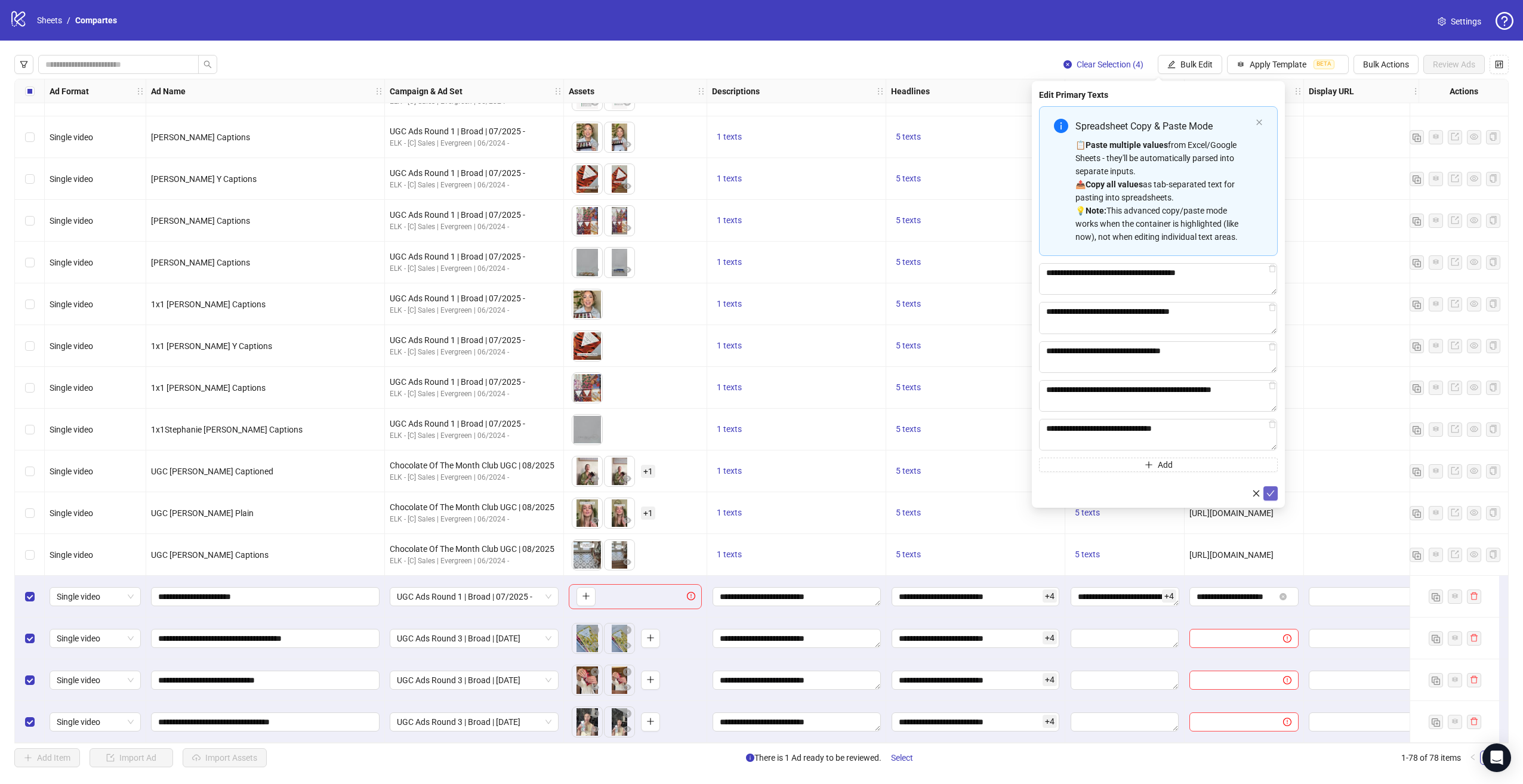
click at [1276, 498] on button "submit" at bounding box center [1271, 493] width 14 height 14
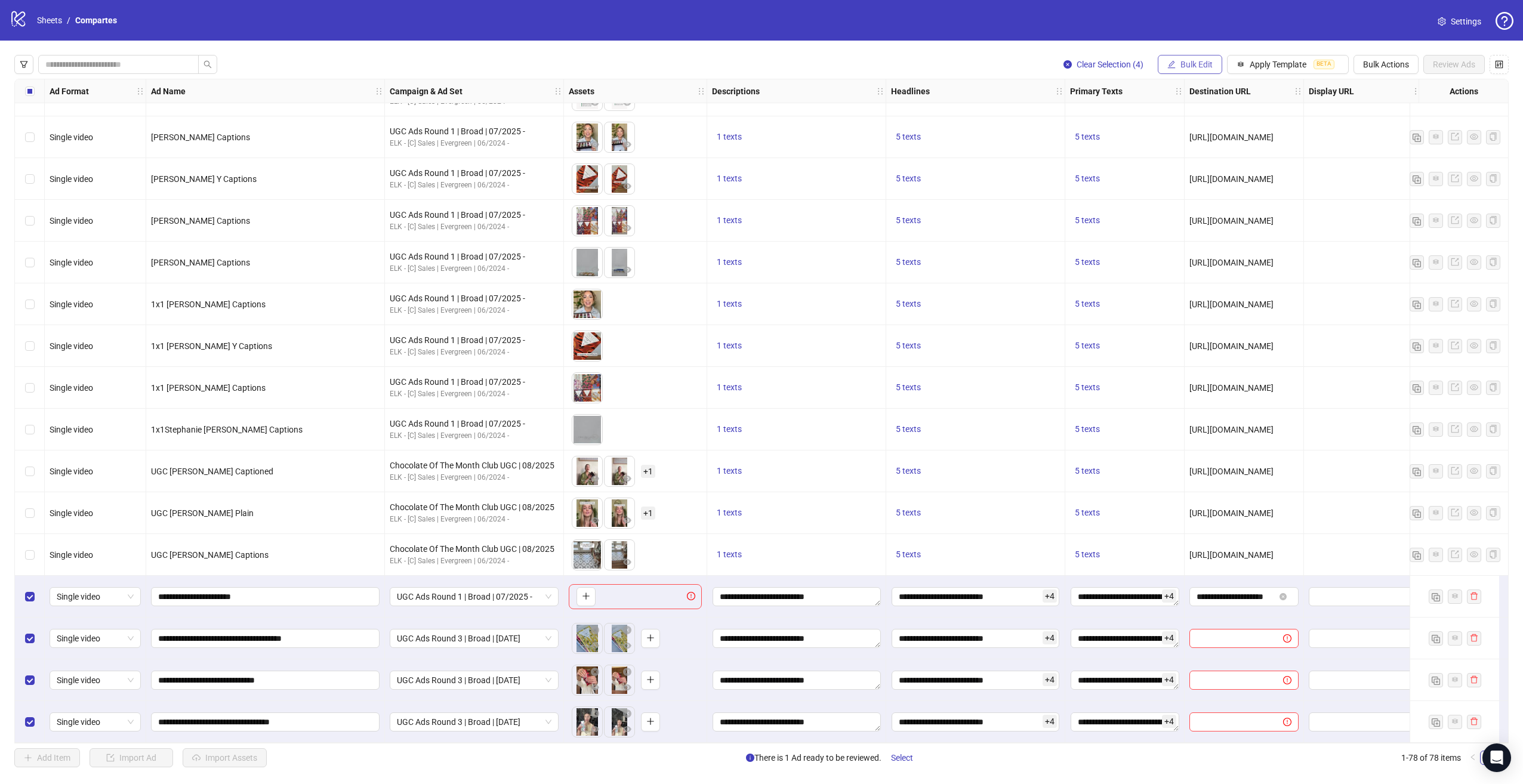
click at [1185, 57] on button "Bulk Edit" at bounding box center [1190, 64] width 65 height 19
click at [1216, 210] on li "Destination URL" at bounding box center [1203, 203] width 86 height 19
click at [1271, 144] on icon "check" at bounding box center [1271, 147] width 8 height 8
click at [1188, 64] on span "Bulk Edit" at bounding box center [1197, 64] width 32 height 9
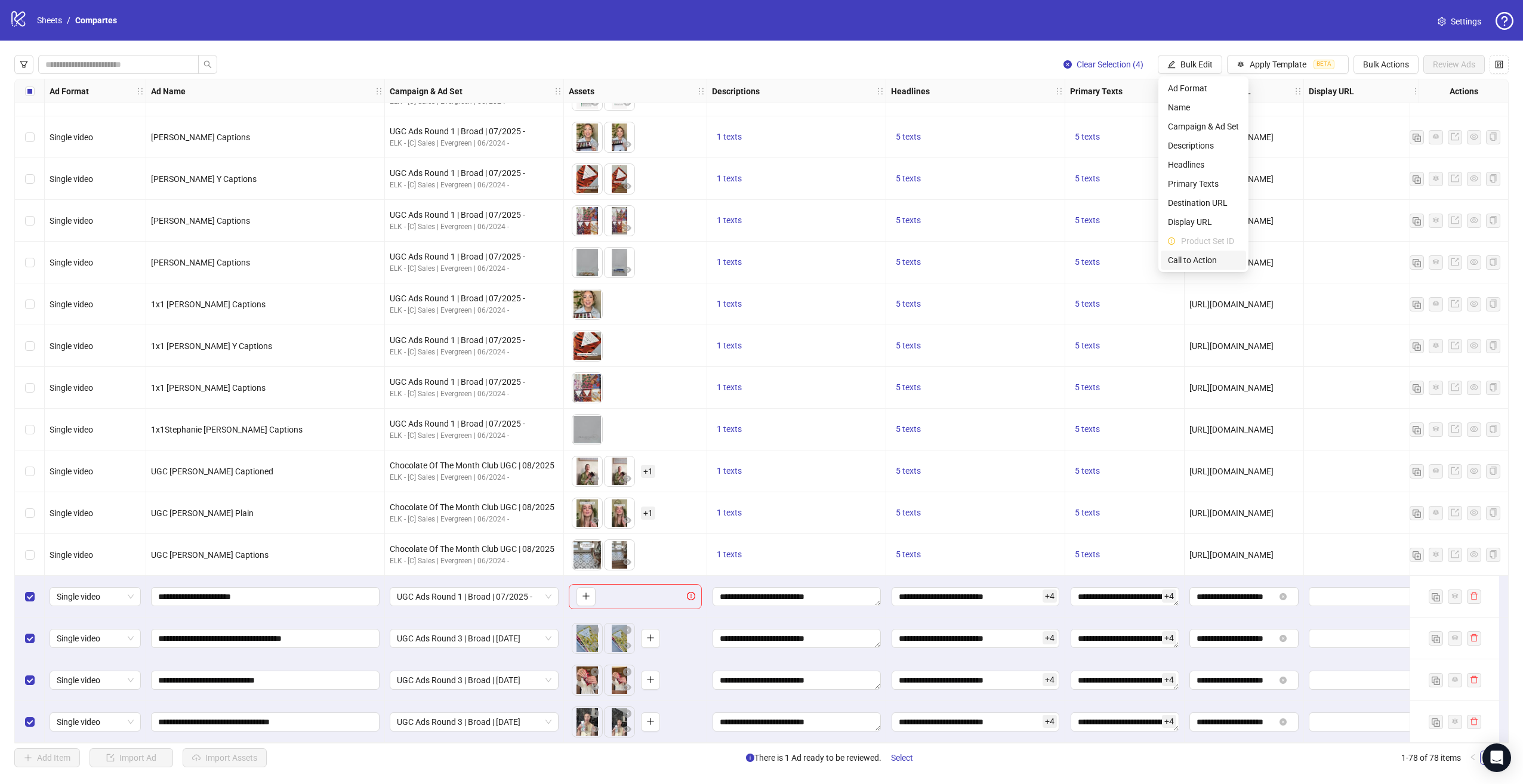
click at [1219, 261] on span "Call to Action" at bounding box center [1203, 260] width 71 height 13
click at [1273, 142] on span "submit" at bounding box center [1271, 146] width 8 height 9
click at [1212, 66] on span "Bulk Edit" at bounding box center [1197, 64] width 32 height 9
click at [1212, 218] on span "Display URL" at bounding box center [1203, 222] width 71 height 13
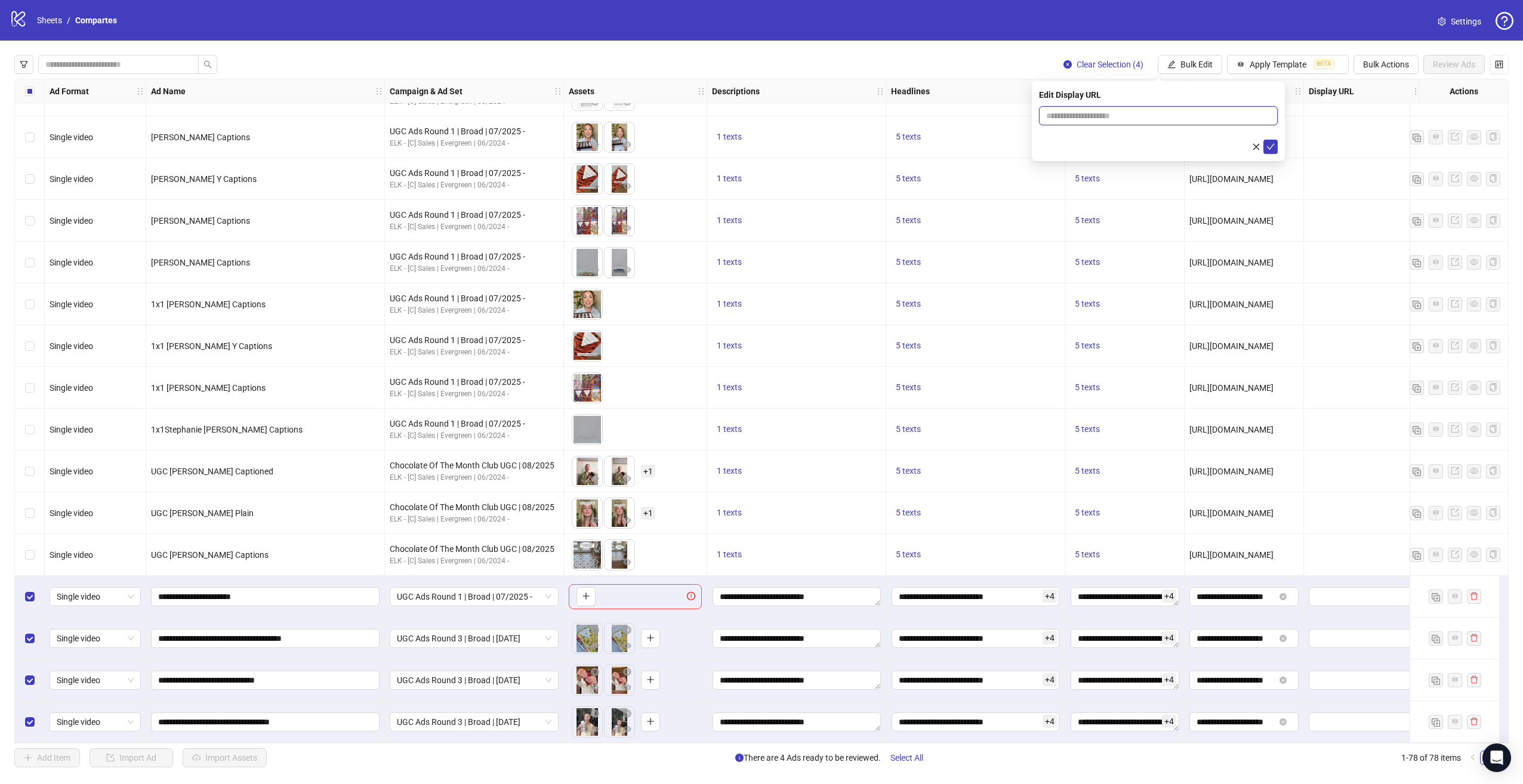
click at [1152, 116] on input "text" at bounding box center [1158, 116] width 239 height 19
type input "**********"
click at [1269, 149] on icon "check" at bounding box center [1271, 147] width 8 height 8
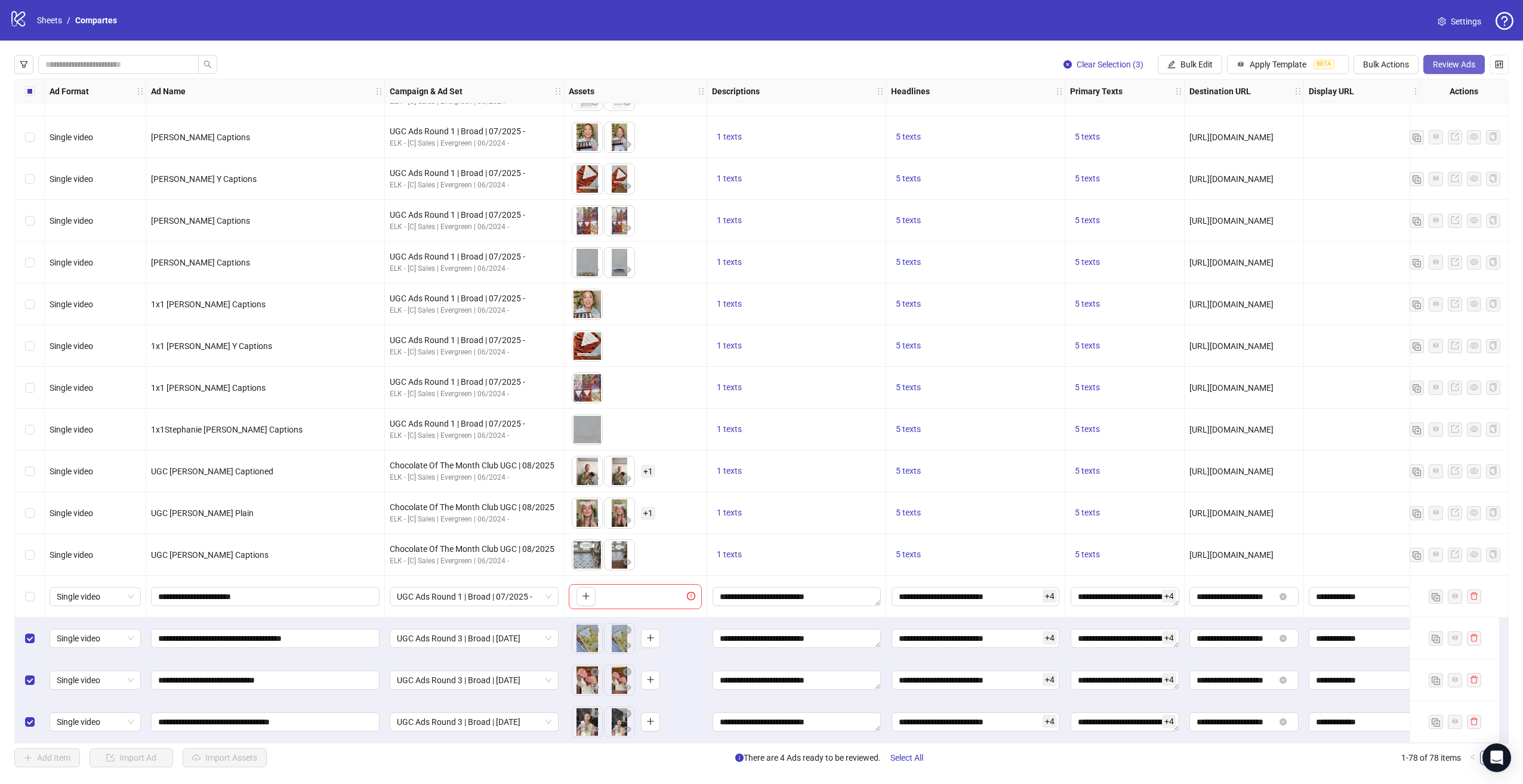
click at [1450, 60] on span "Review Ads" at bounding box center [1454, 64] width 43 height 9
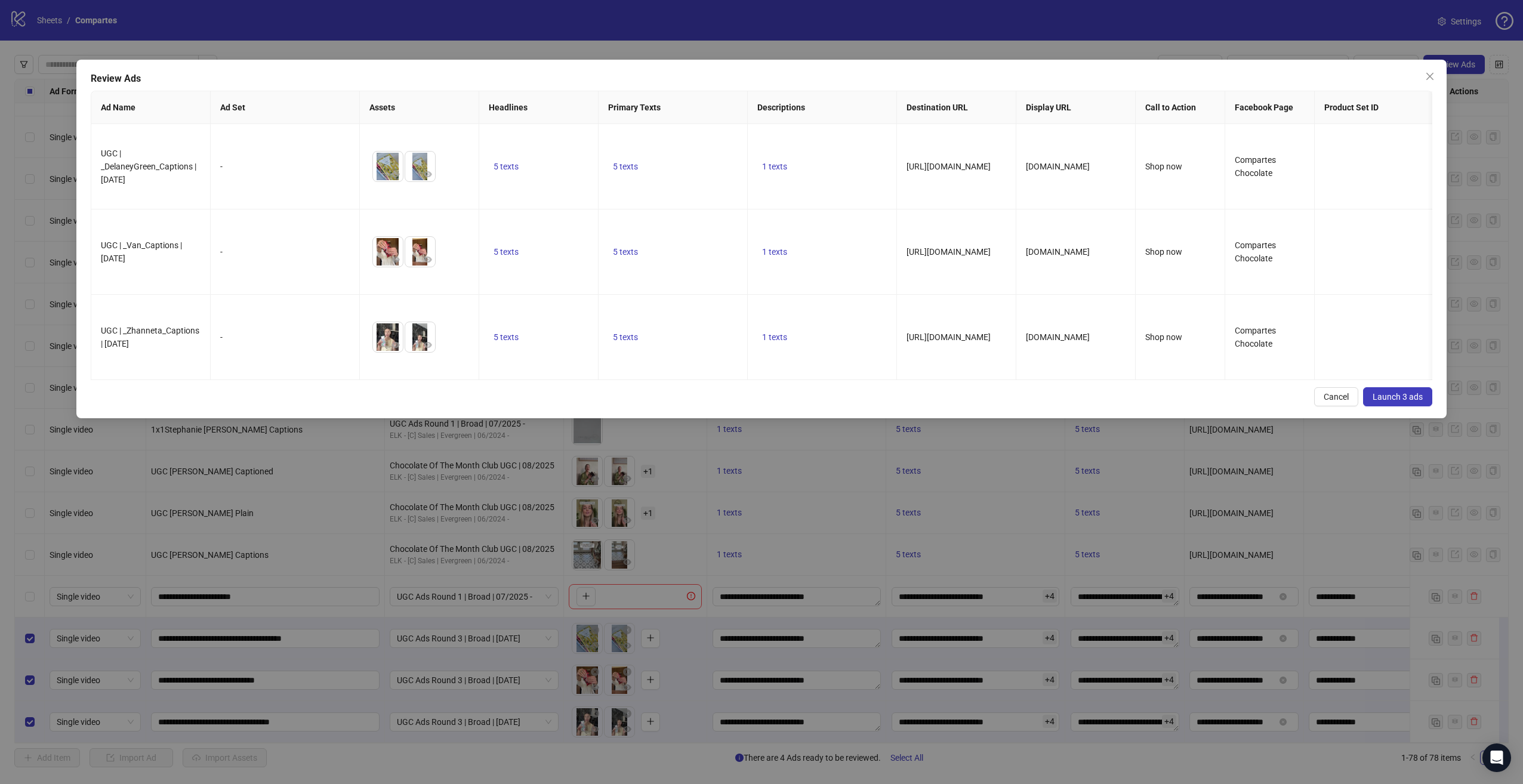
click at [1382, 402] on span "Launch 3 ads" at bounding box center [1398, 397] width 50 height 9
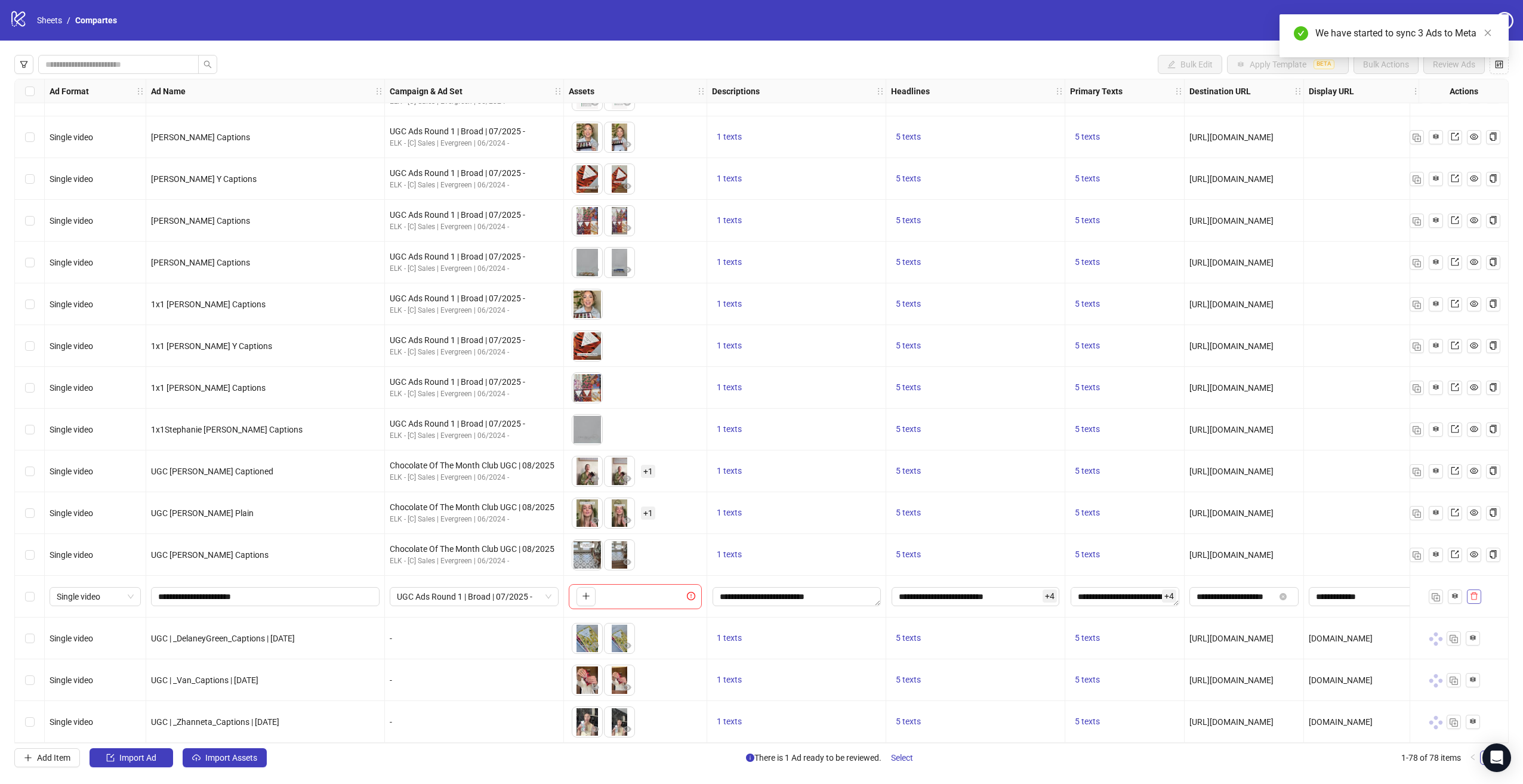
click at [1475, 595] on icon "delete" at bounding box center [1474, 596] width 8 height 8
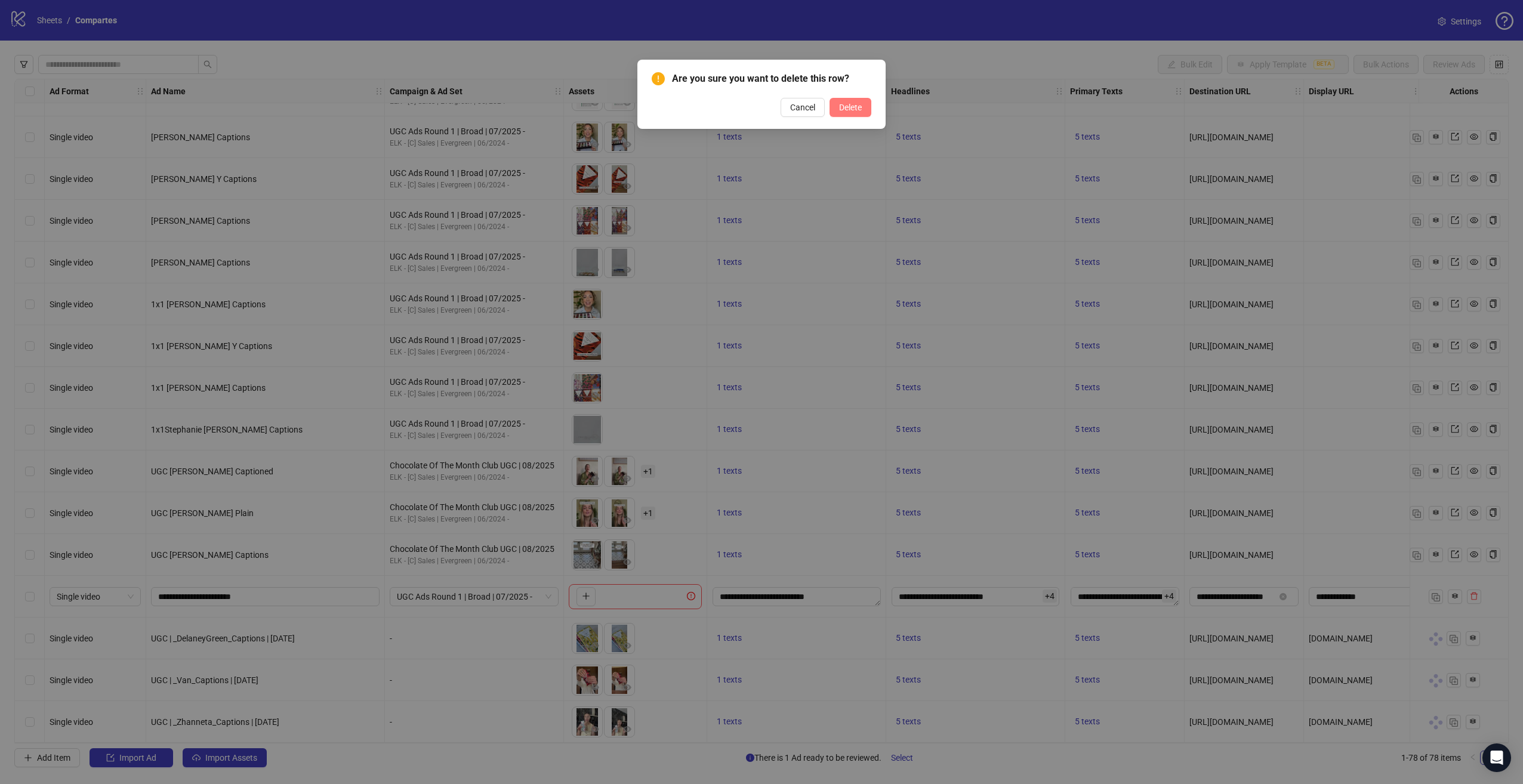
click at [853, 112] on span "Delete" at bounding box center [850, 106] width 23 height 9
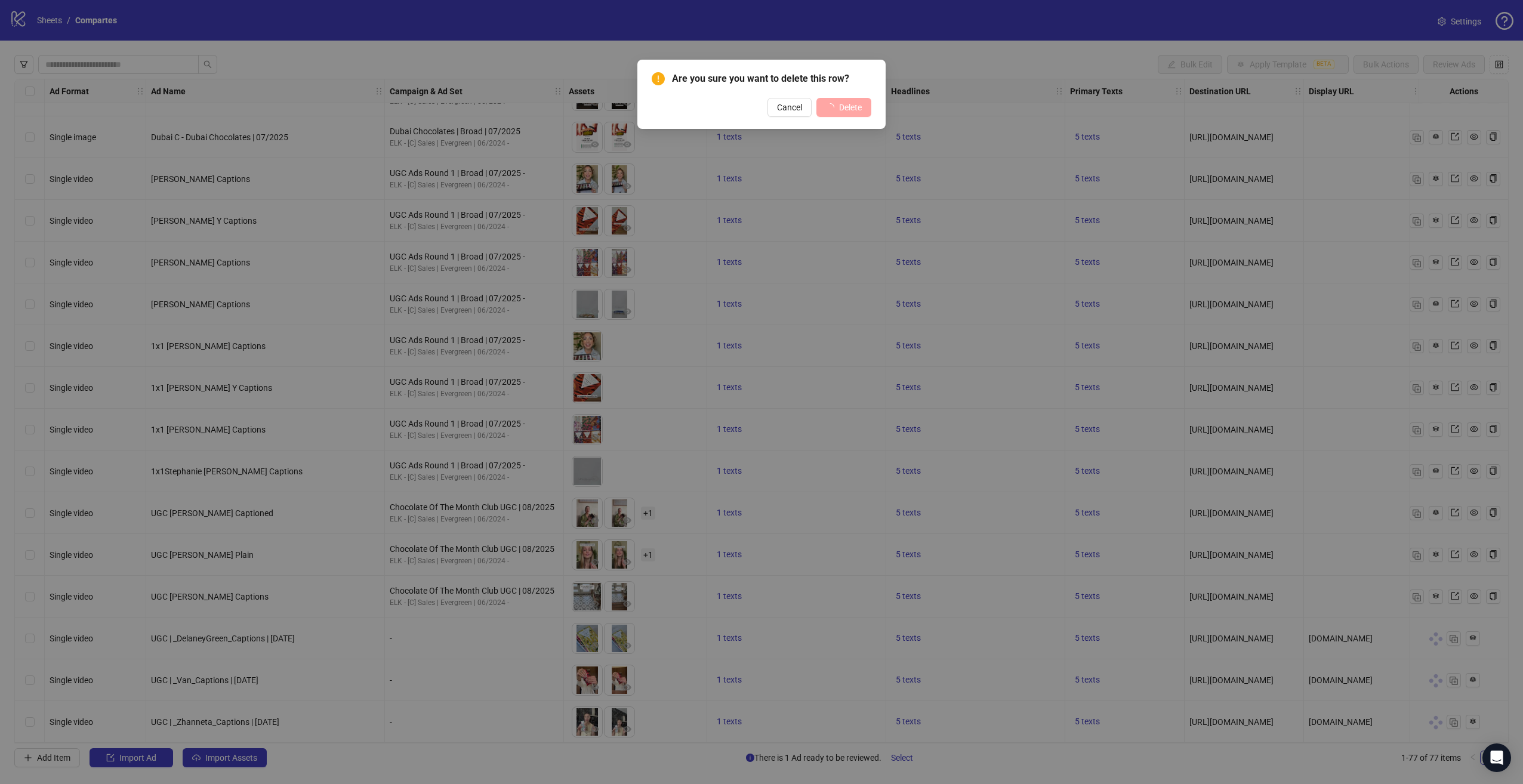
scroll to position [2581, 0]
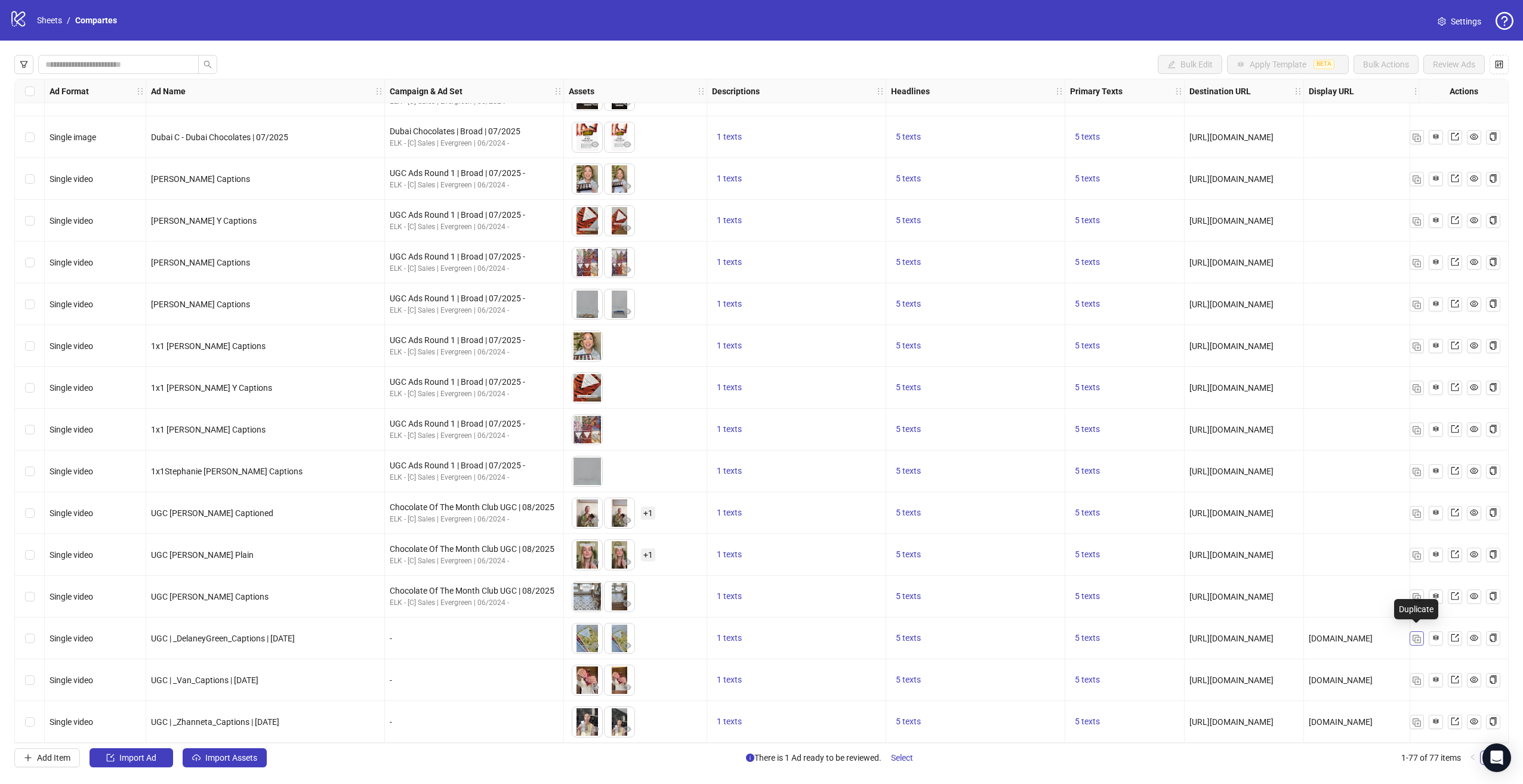
click at [1417, 635] on img "button" at bounding box center [1417, 639] width 8 height 8
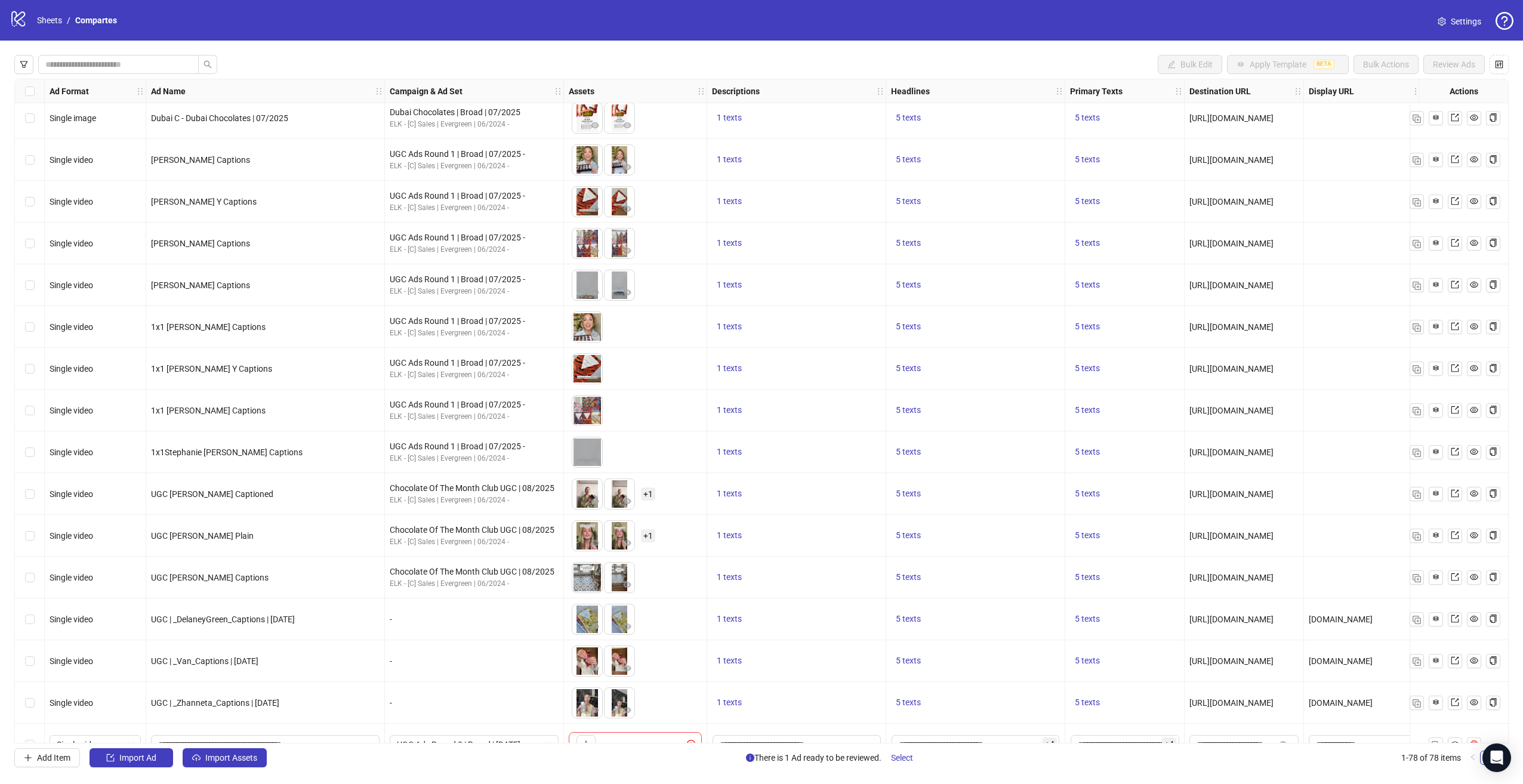
scroll to position [2623, 0]
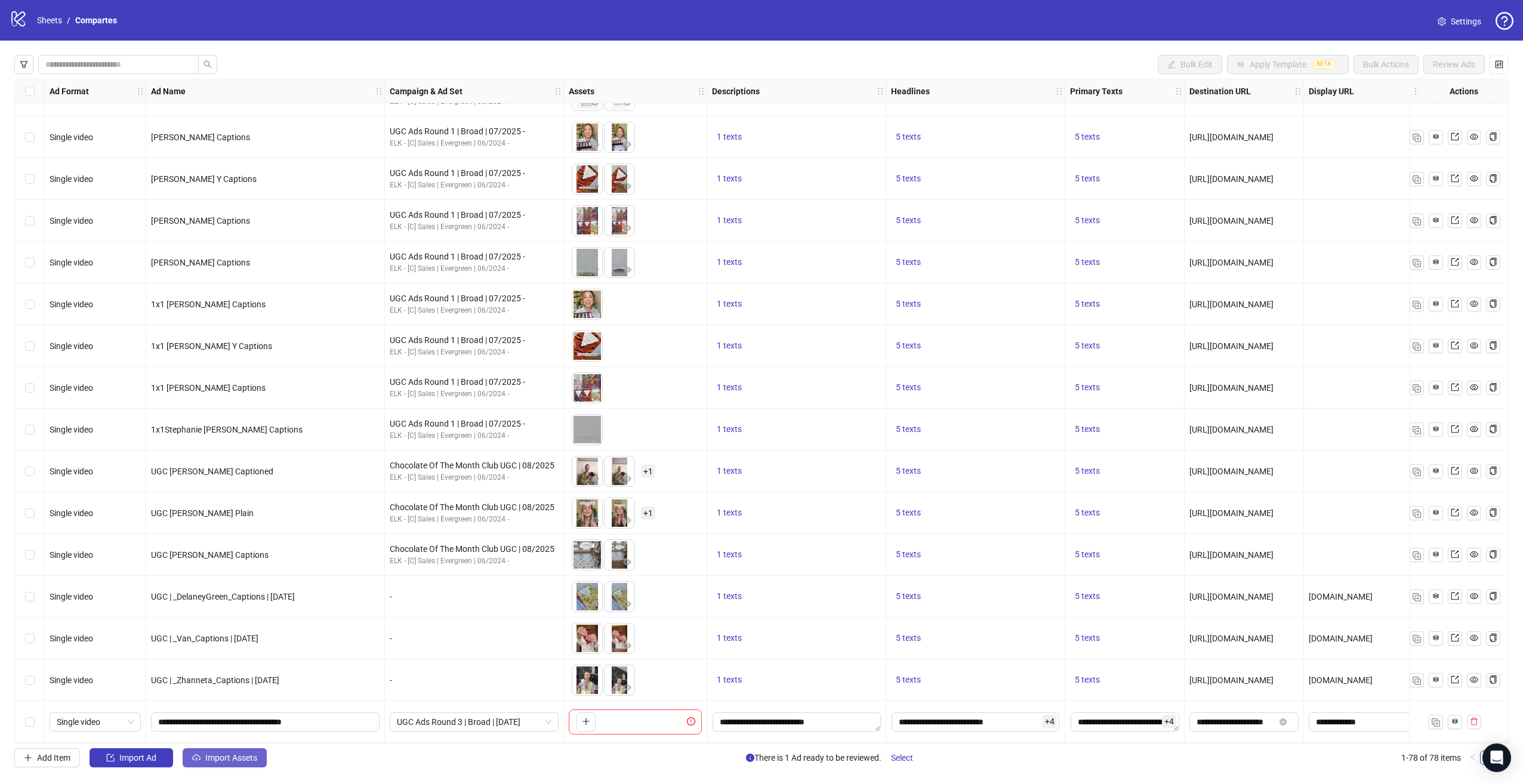
click at [212, 754] on span "Import Assets" at bounding box center [231, 757] width 52 height 9
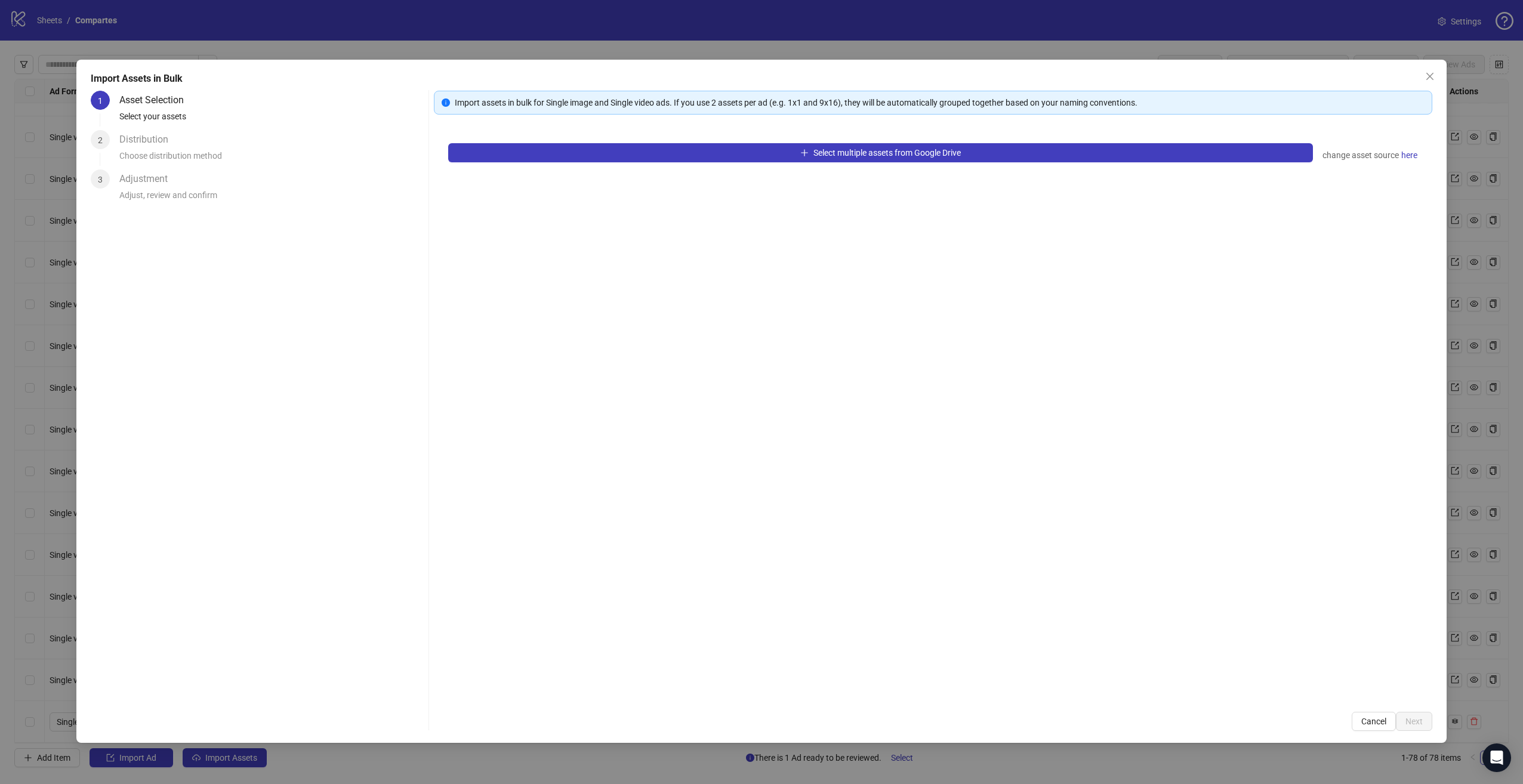
click at [623, 164] on div "Select multiple assets from Google Drive change asset source here" at bounding box center [933, 413] width 999 height 569
click at [628, 158] on button "Select multiple assets from Google Drive" at bounding box center [881, 153] width 865 height 19
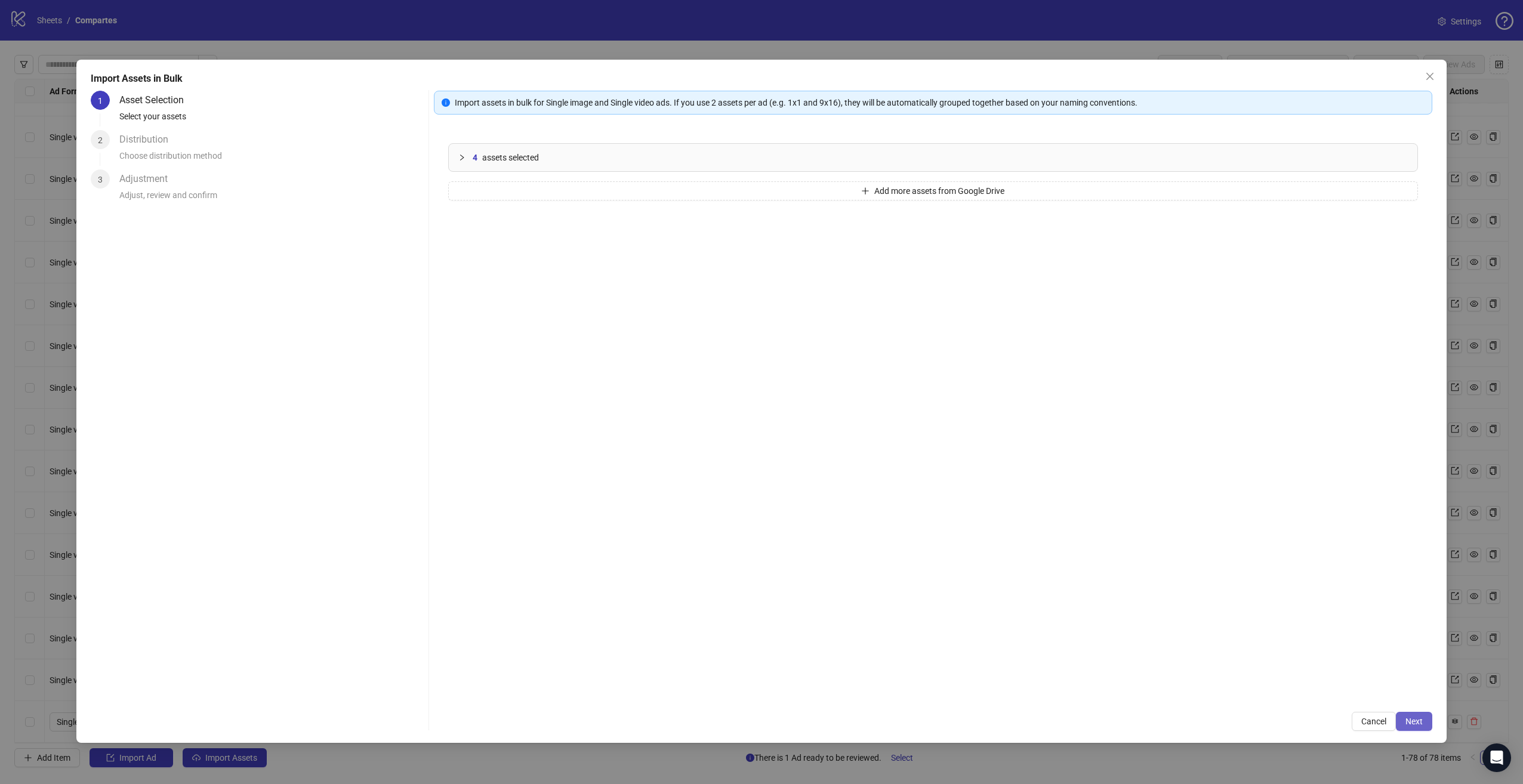
click at [1408, 728] on button "Next" at bounding box center [1414, 721] width 36 height 19
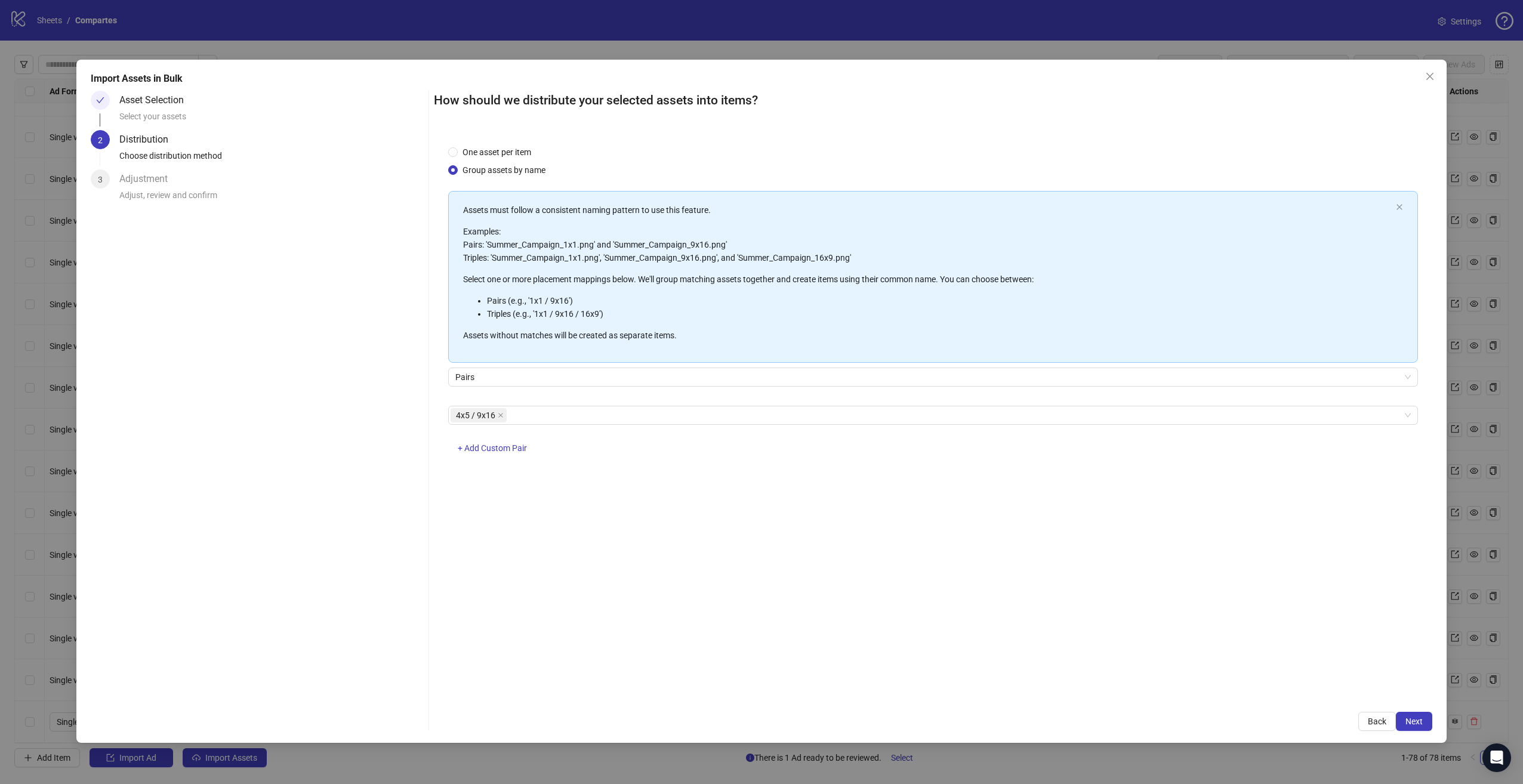
click at [1407, 709] on div "How should we distribute your selected assets into items? One asset per item Gr…" at bounding box center [933, 411] width 999 height 641
click at [1406, 719] on span "Next" at bounding box center [1414, 721] width 18 height 9
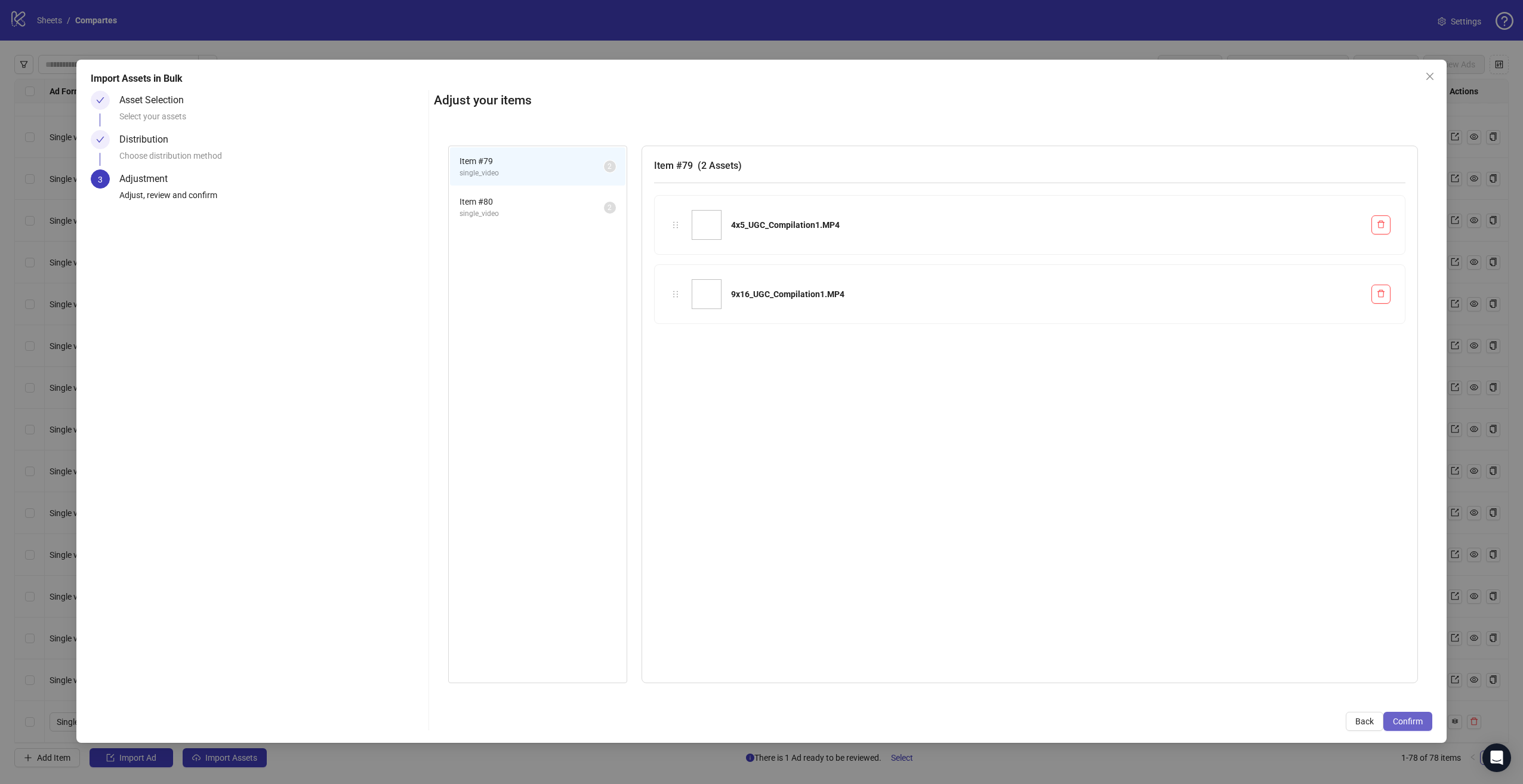
click at [1396, 730] on button "Confirm" at bounding box center [1408, 721] width 49 height 19
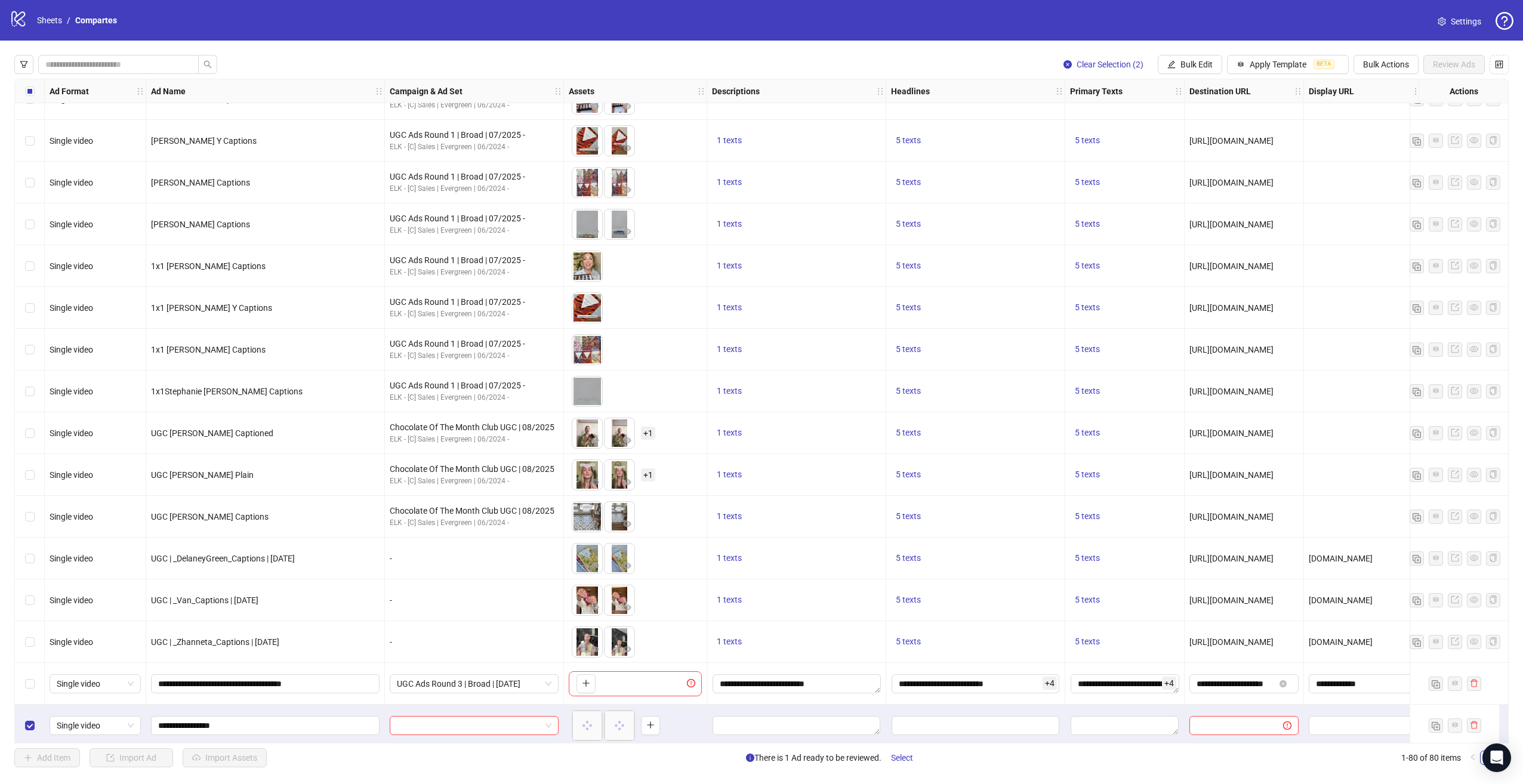
scroll to position [2707, 0]
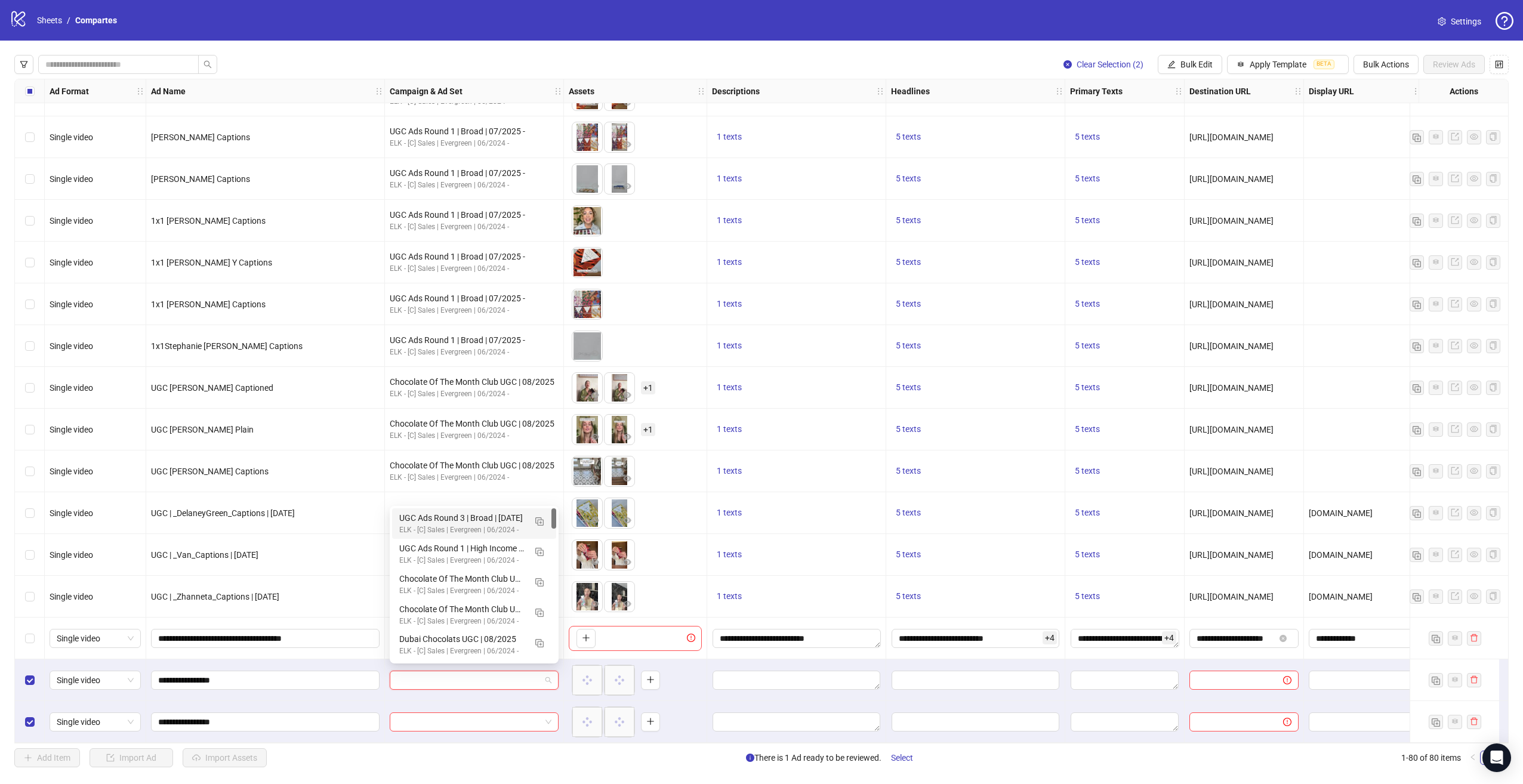
click at [497, 672] on input "search" at bounding box center [469, 680] width 144 height 18
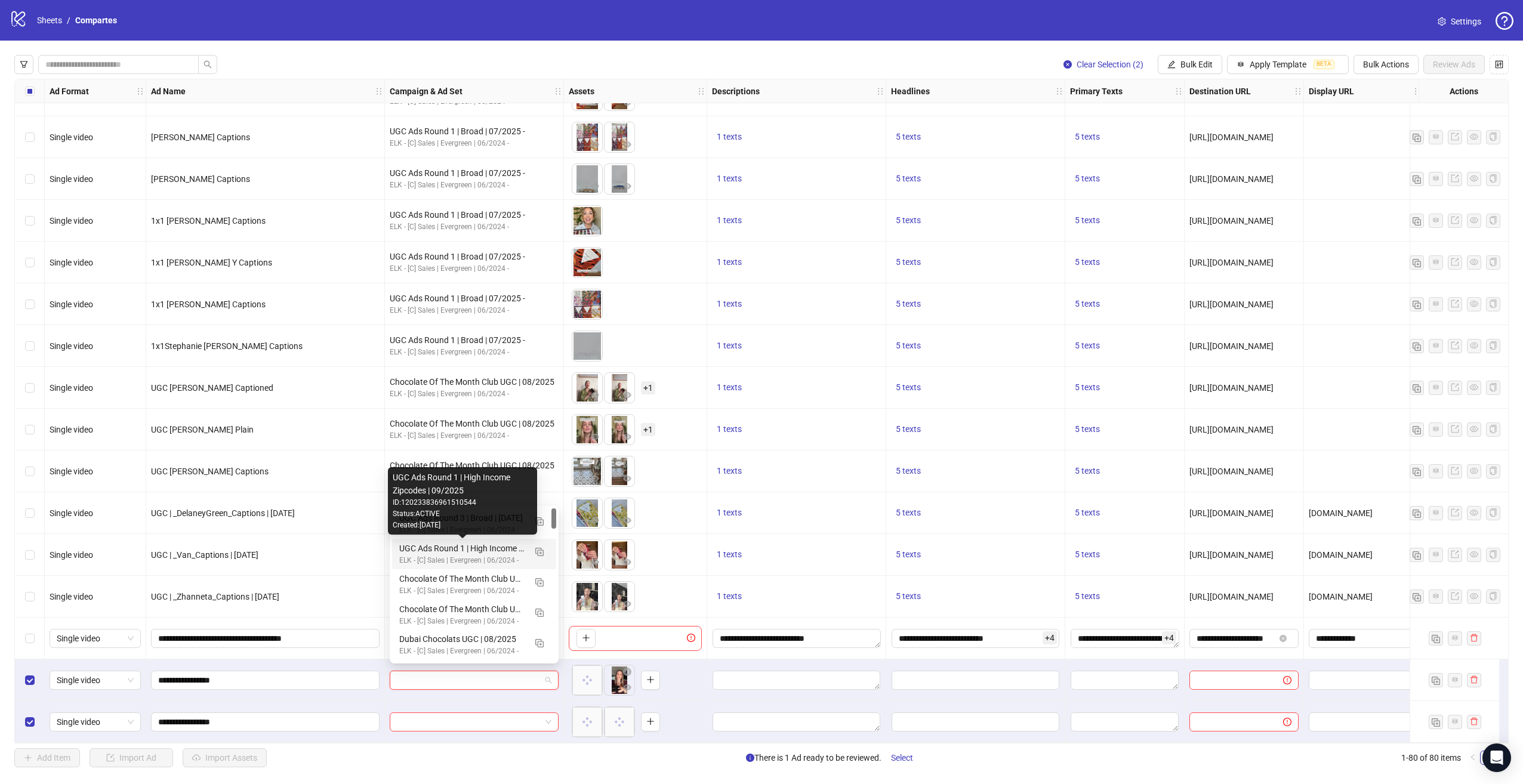
click at [481, 528] on div "Created: [DATE]" at bounding box center [462, 526] width 140 height 12
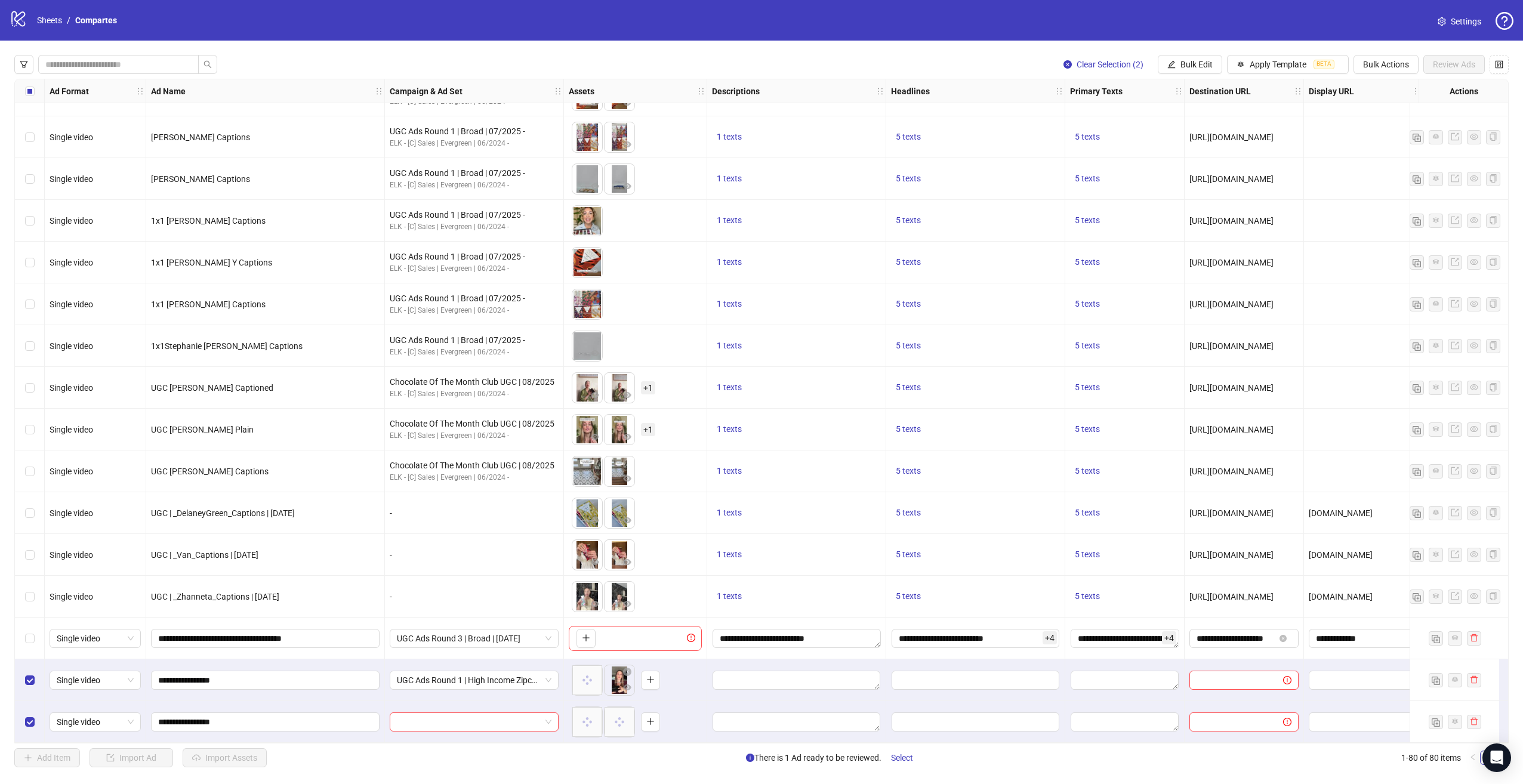
click at [494, 707] on div at bounding box center [475, 722] width 179 height 42
click at [492, 713] on input "search" at bounding box center [469, 721] width 144 height 18
click at [477, 569] on div "Status: ACTIVE" at bounding box center [461, 569] width 137 height 12
click at [549, 674] on span "UGC Ads Round 1 | High Income Zipcodes | 09/2025" at bounding box center [474, 680] width 154 height 18
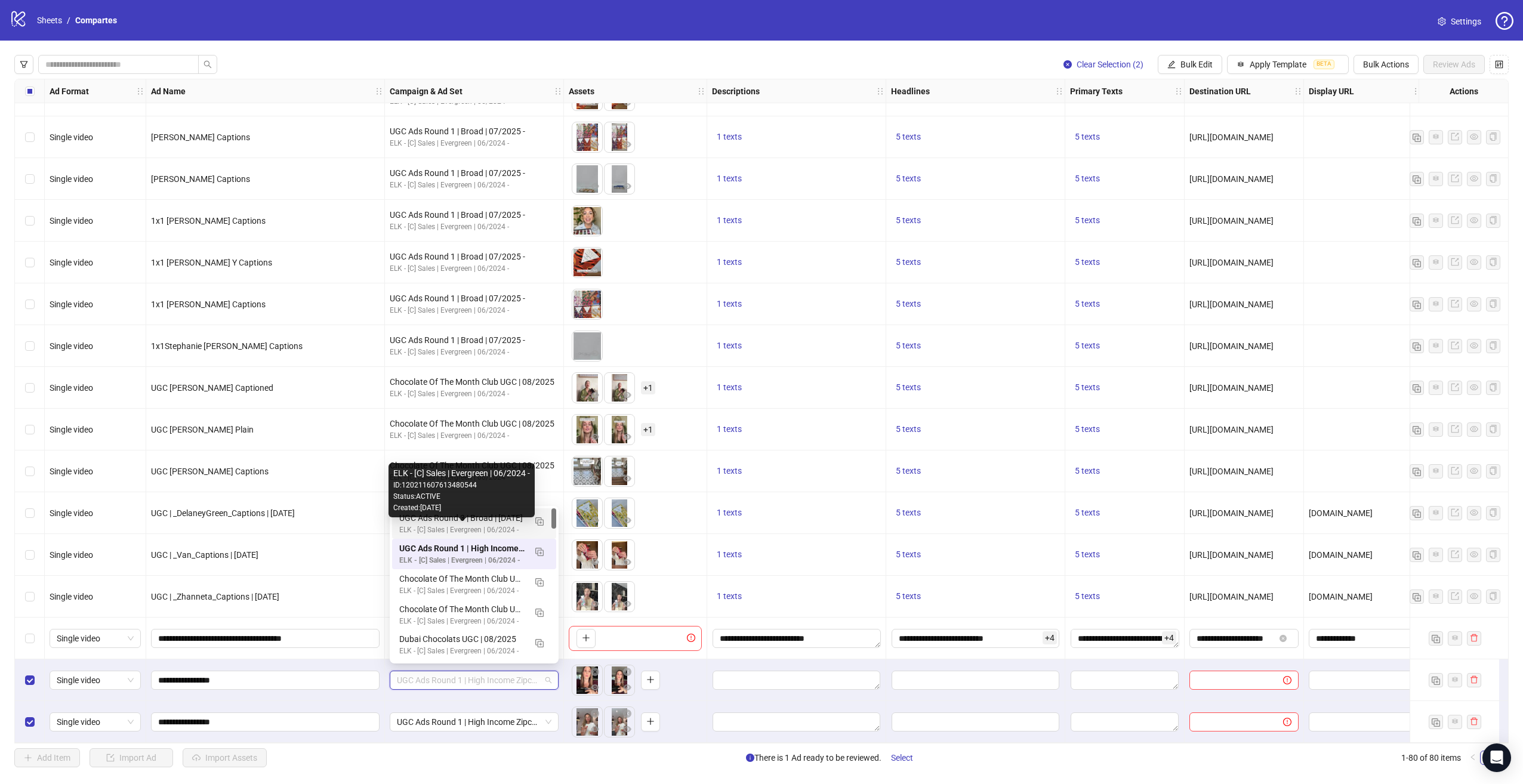
click at [472, 521] on div "UGC Ads Round 3 | Broad | [DATE]" at bounding box center [462, 518] width 126 height 13
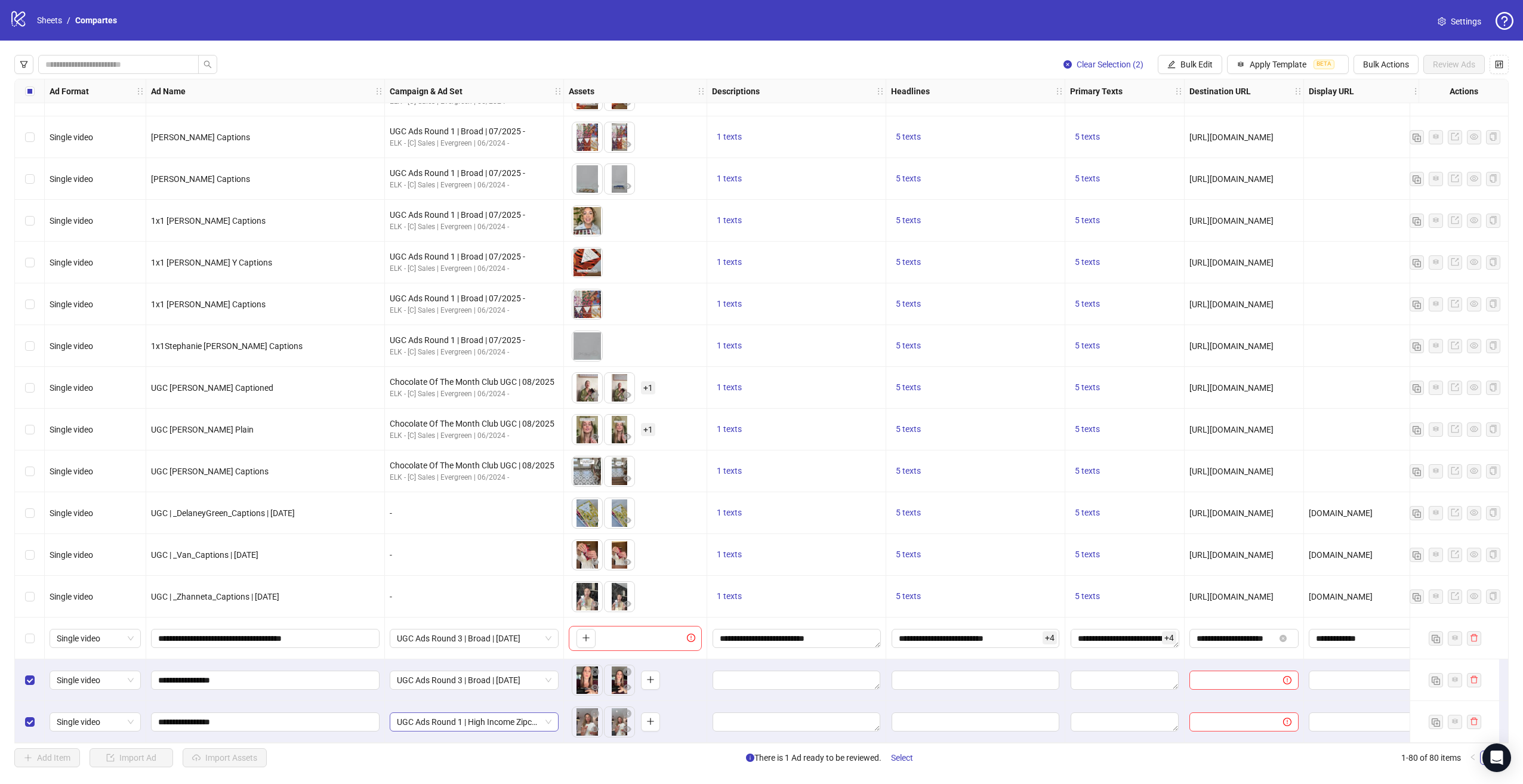
click at [534, 713] on span "UGC Ads Round 1 | High Income Zipcodes | 09/2025" at bounding box center [474, 721] width 154 height 18
click at [500, 548] on div "120234441542550544 120233836961510544 UGC Ads Round 3 | Broad | [DATE] ELK - [C…" at bounding box center [474, 626] width 169 height 158
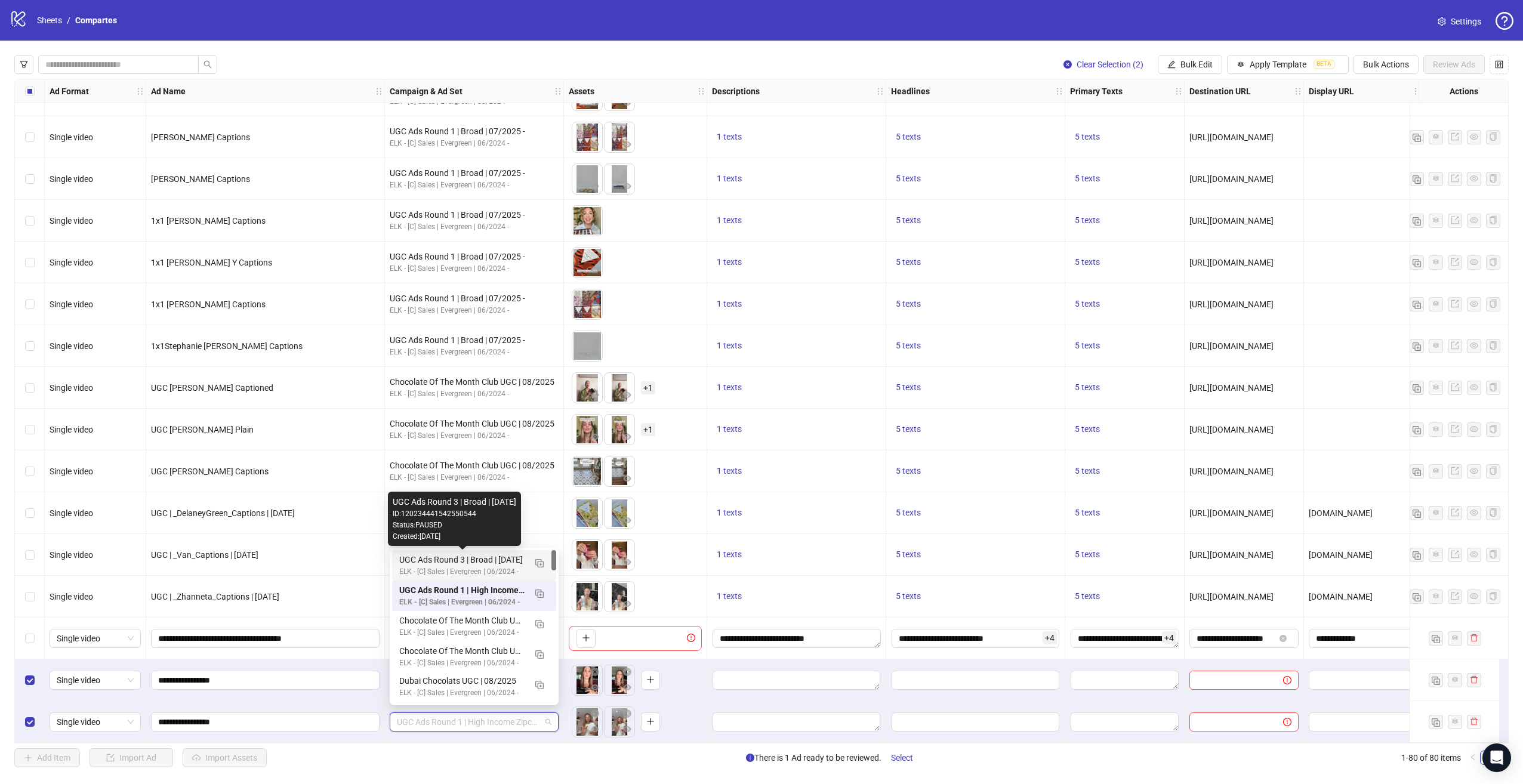
click at [498, 564] on div "UGC Ads Round 3 | Broad | [DATE]" at bounding box center [462, 560] width 126 height 13
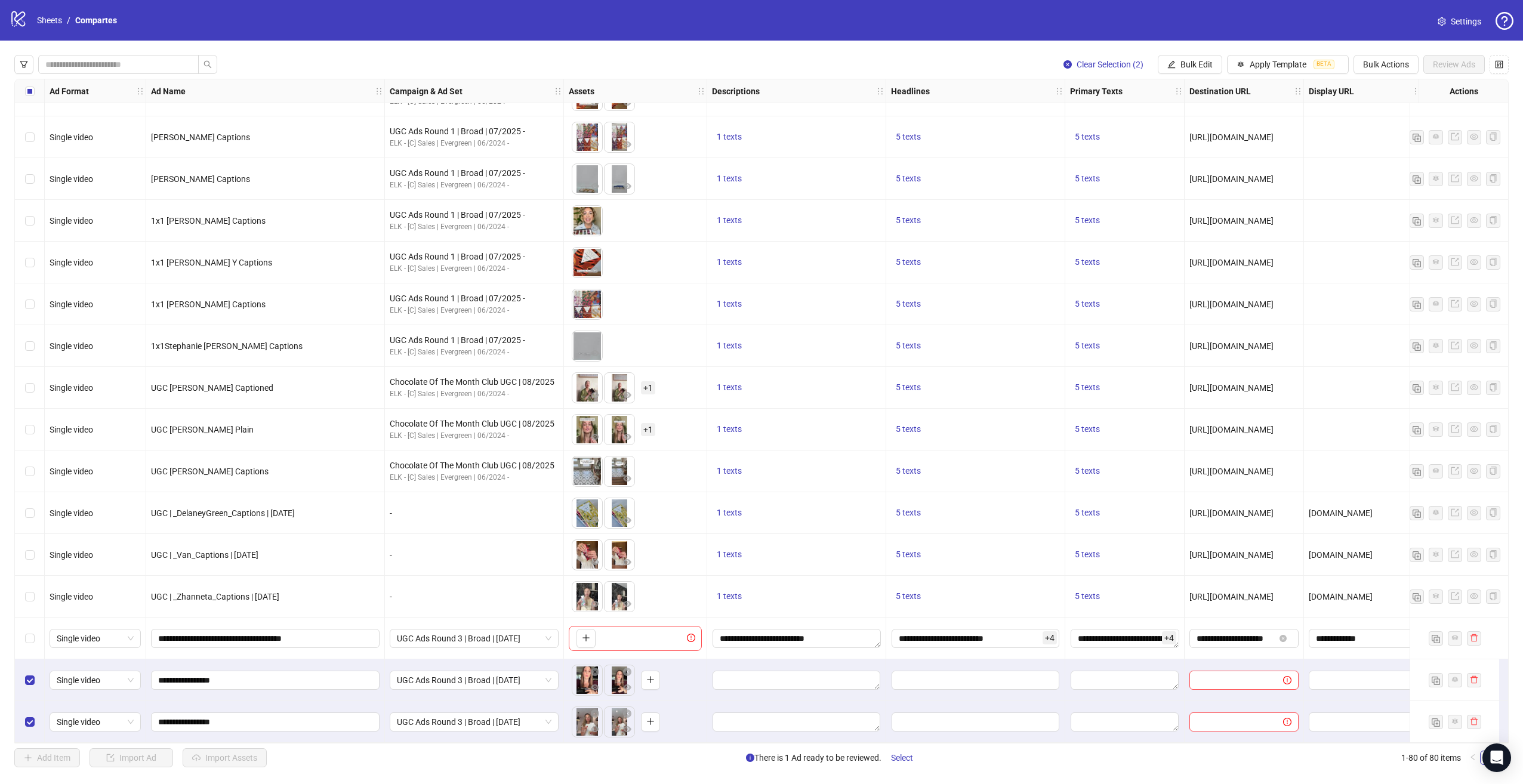
click at [34, 626] on div "Select row 78" at bounding box center [30, 639] width 30 height 42
click at [1177, 60] on button "Bulk Edit" at bounding box center [1190, 64] width 65 height 19
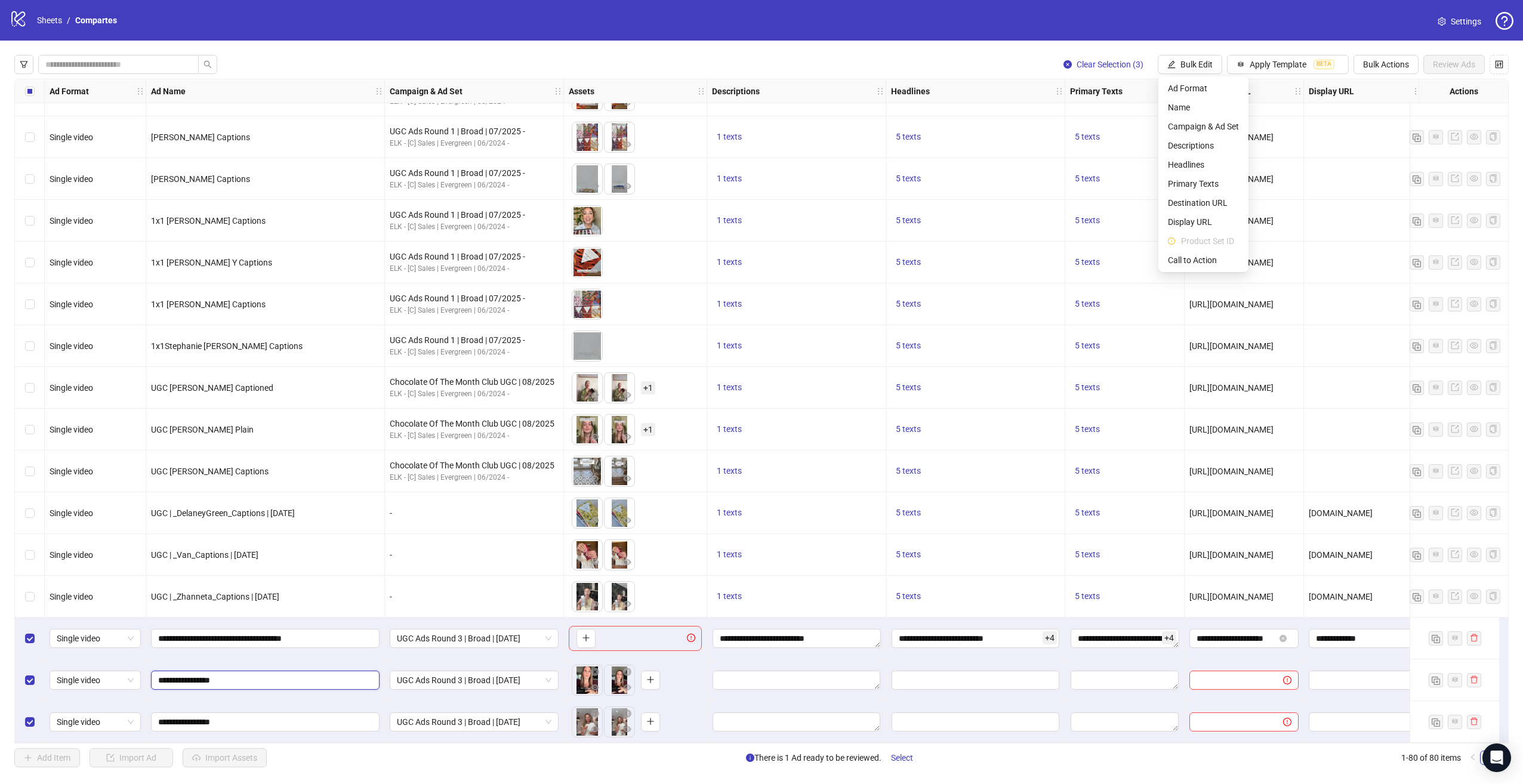
click at [233, 674] on input "**********" at bounding box center [264, 681] width 212 height 13
type input "**********"
click at [231, 678] on input "**********" at bounding box center [264, 681] width 212 height 13
click at [235, 719] on input "**********" at bounding box center [264, 722] width 212 height 13
paste input "**********"
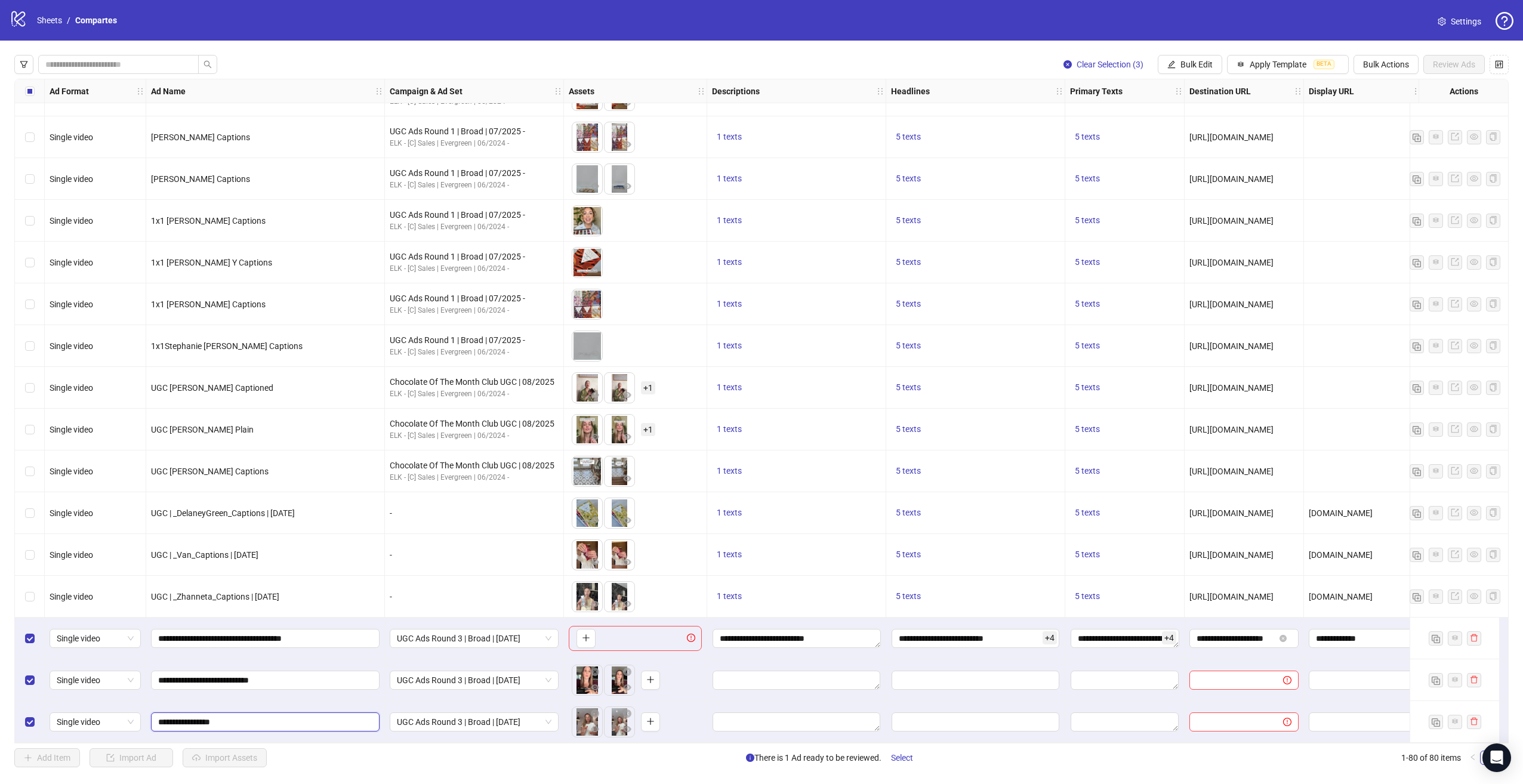
type input "**********"
click at [1200, 63] on span "Bulk Edit" at bounding box center [1197, 64] width 32 height 9
click at [1203, 148] on span "Descriptions" at bounding box center [1203, 146] width 71 height 13
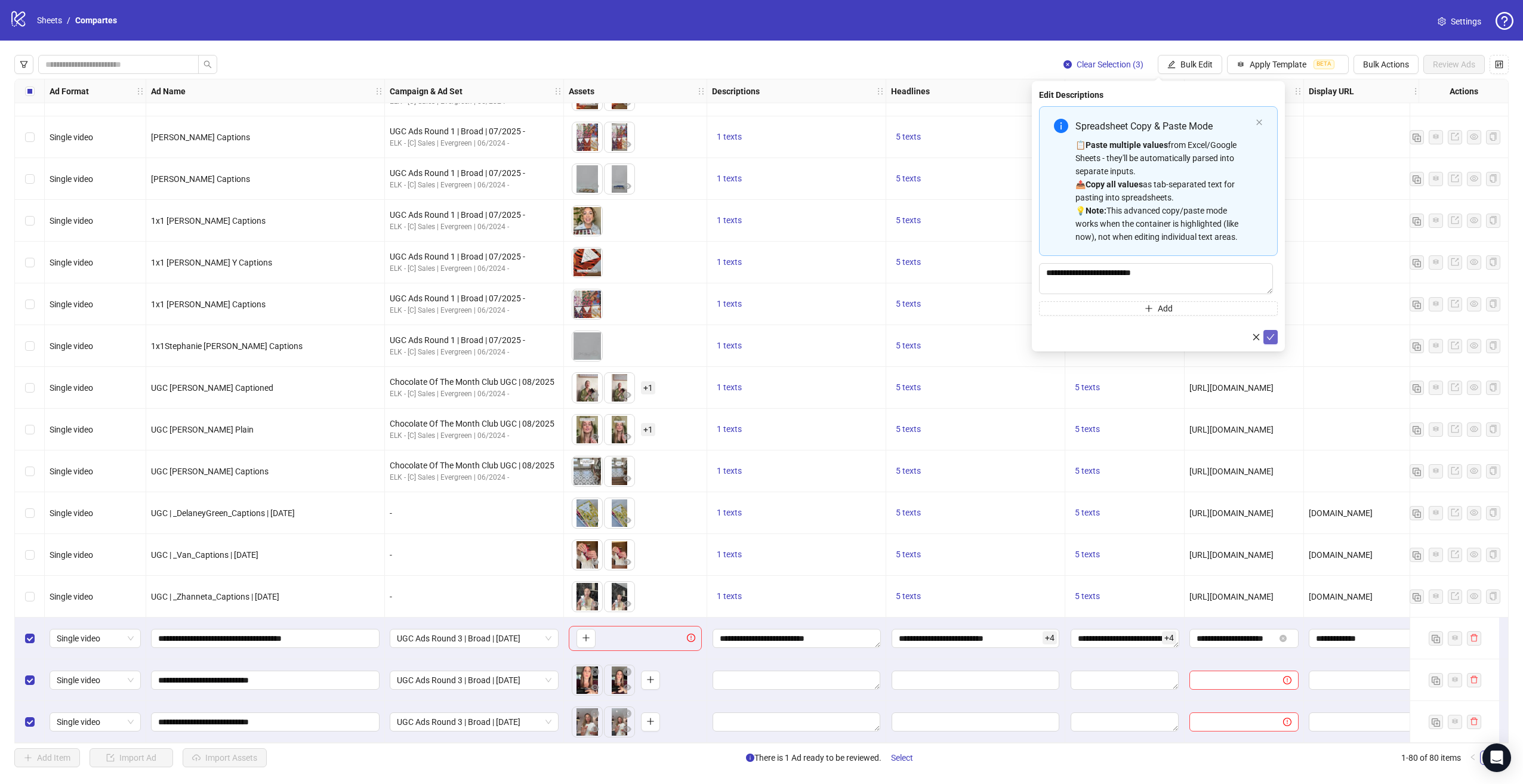
click at [1269, 335] on icon "check" at bounding box center [1271, 337] width 8 height 8
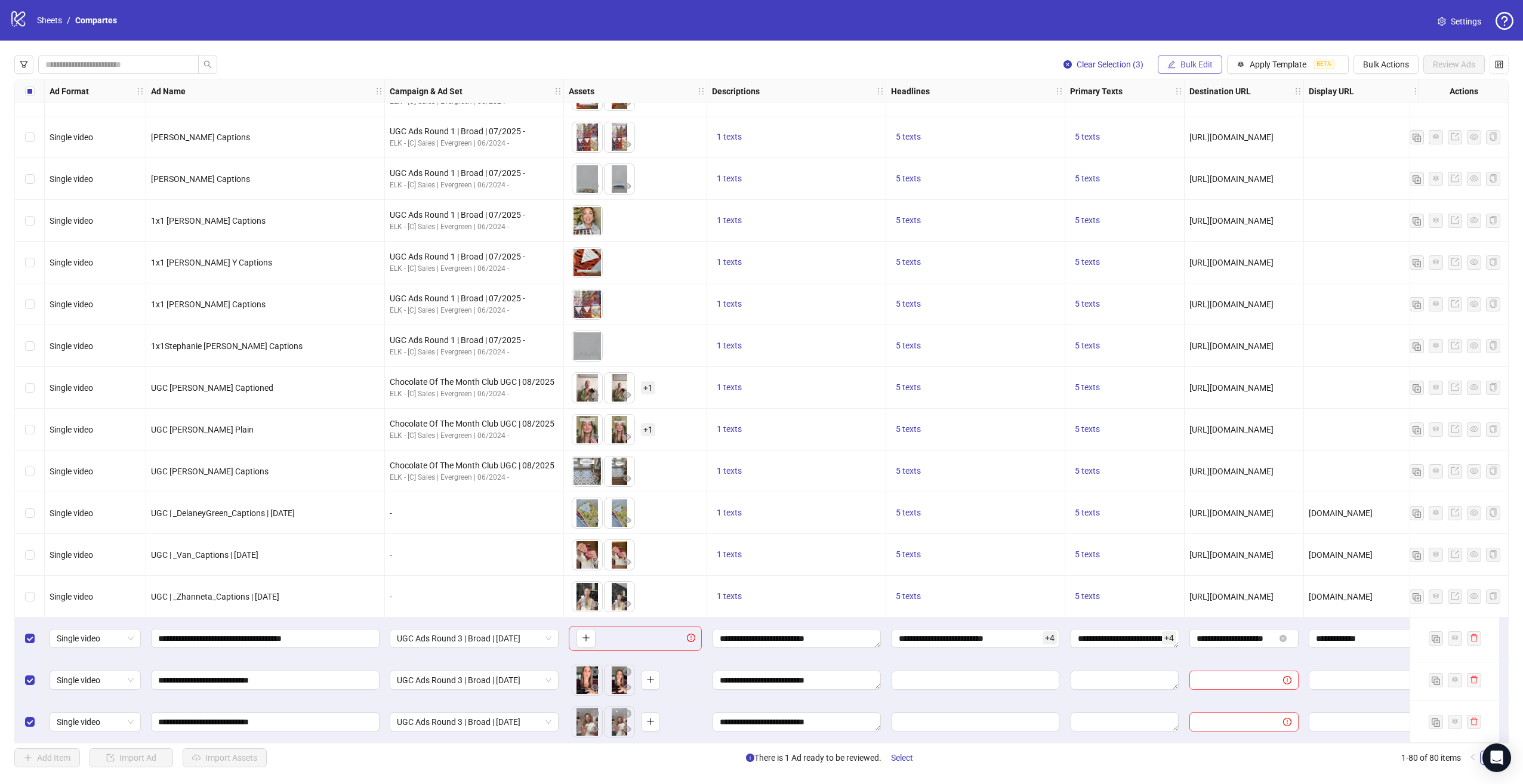
click at [1189, 61] on span "Bulk Edit" at bounding box center [1197, 64] width 32 height 9
click at [1188, 159] on span "Headlines" at bounding box center [1203, 165] width 71 height 13
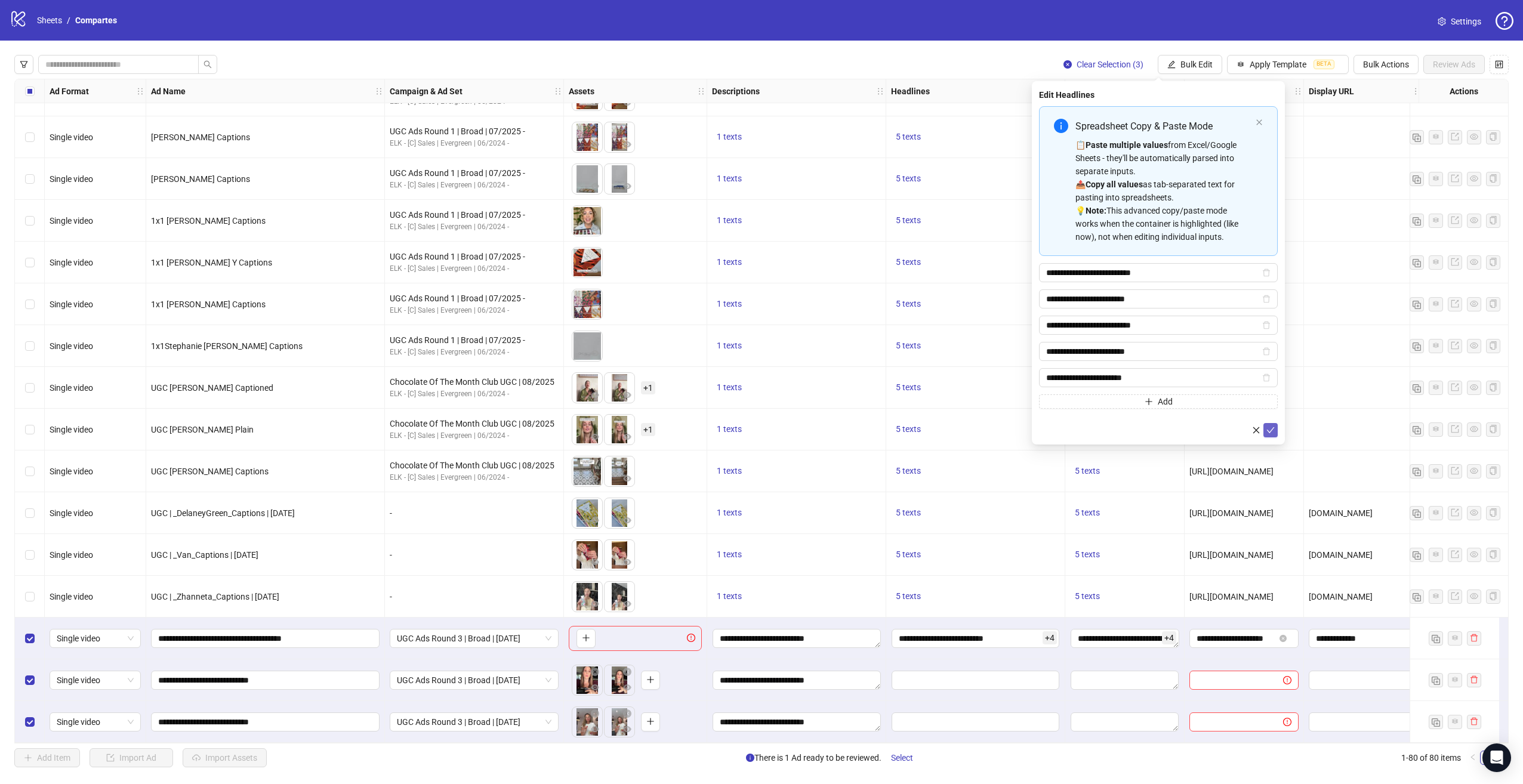
click at [1274, 426] on icon "check" at bounding box center [1271, 430] width 8 height 8
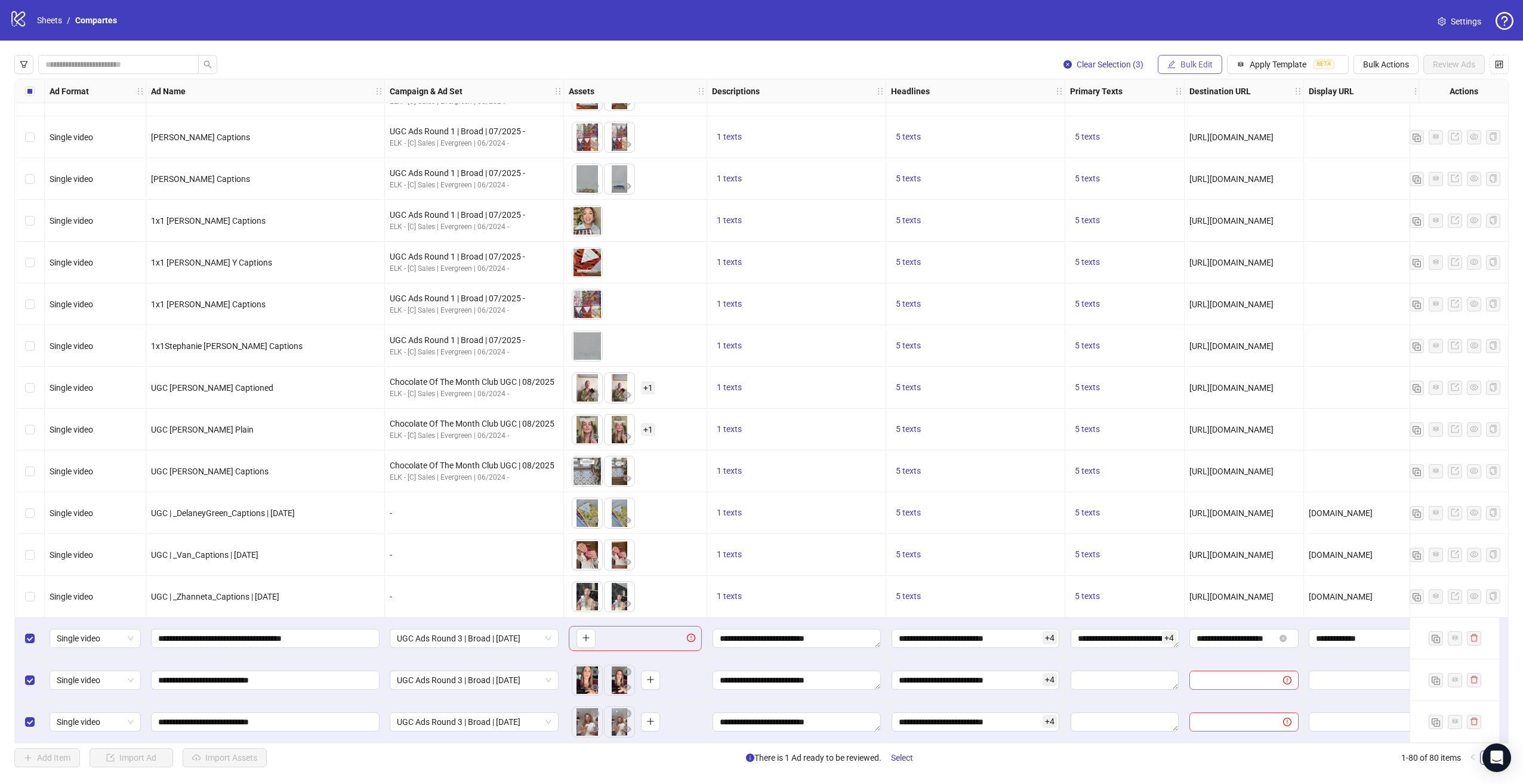
click at [1194, 66] on span "Bulk Edit" at bounding box center [1197, 64] width 32 height 9
click at [1202, 182] on span "Primary Texts" at bounding box center [1203, 184] width 71 height 13
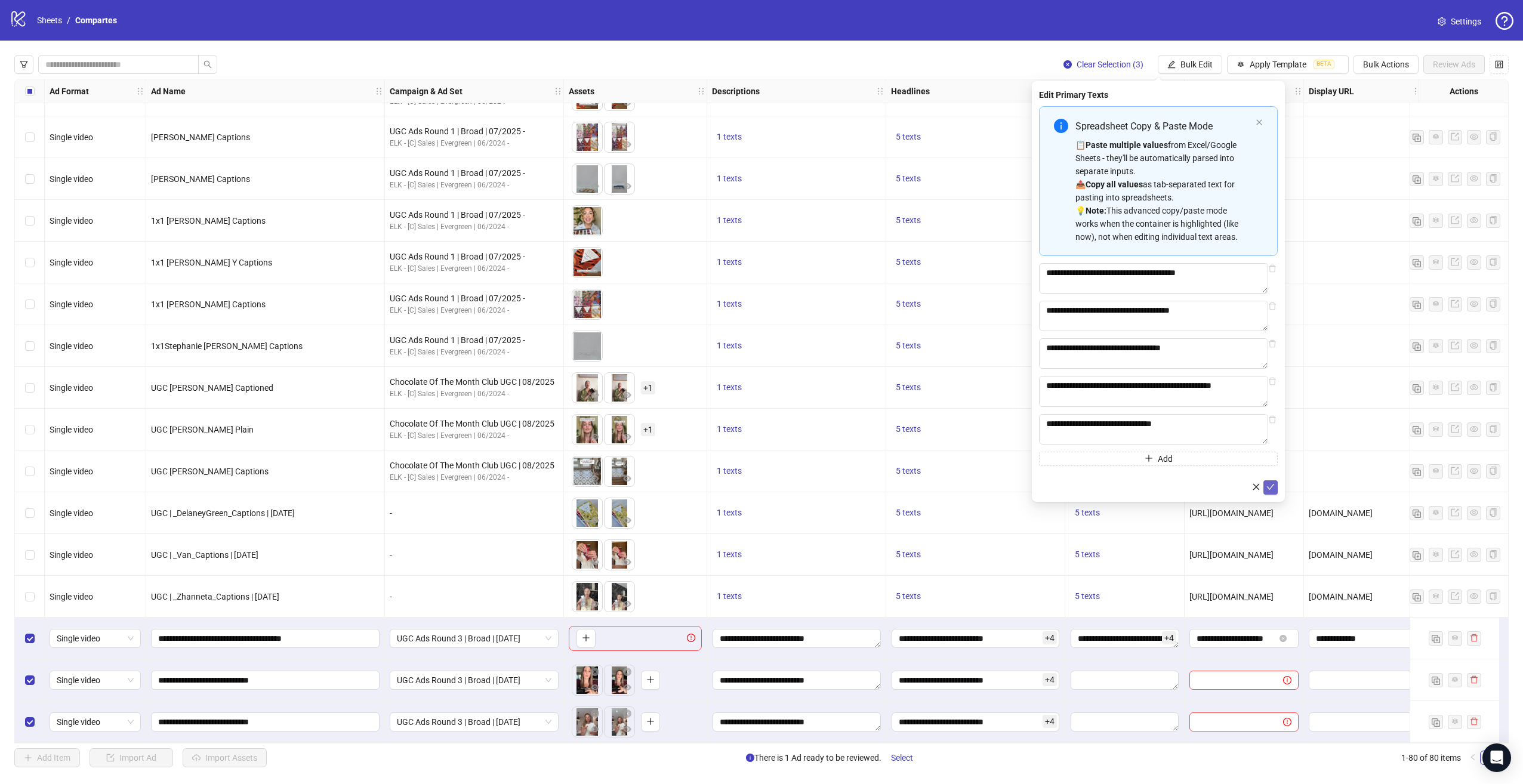
click at [1271, 491] on icon "check" at bounding box center [1271, 487] width 8 height 8
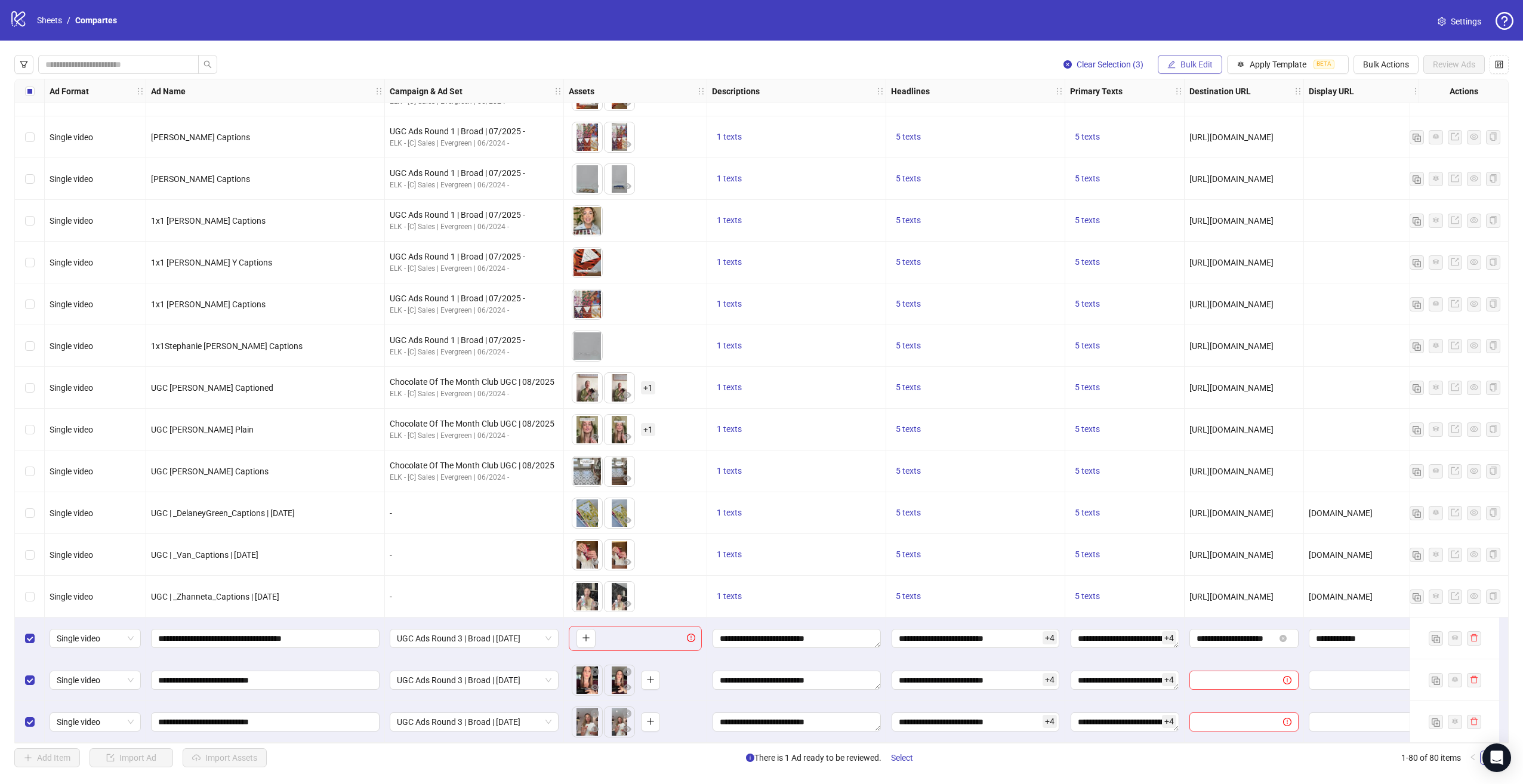
click at [1212, 65] on span "Bulk Edit" at bounding box center [1197, 64] width 32 height 9
click at [1209, 206] on span "Destination URL" at bounding box center [1203, 203] width 71 height 13
click at [1271, 144] on icon "check" at bounding box center [1271, 147] width 8 height 8
click at [1193, 63] on span "Bulk Edit" at bounding box center [1197, 64] width 32 height 9
click at [1209, 208] on span "Destination URL" at bounding box center [1203, 203] width 71 height 13
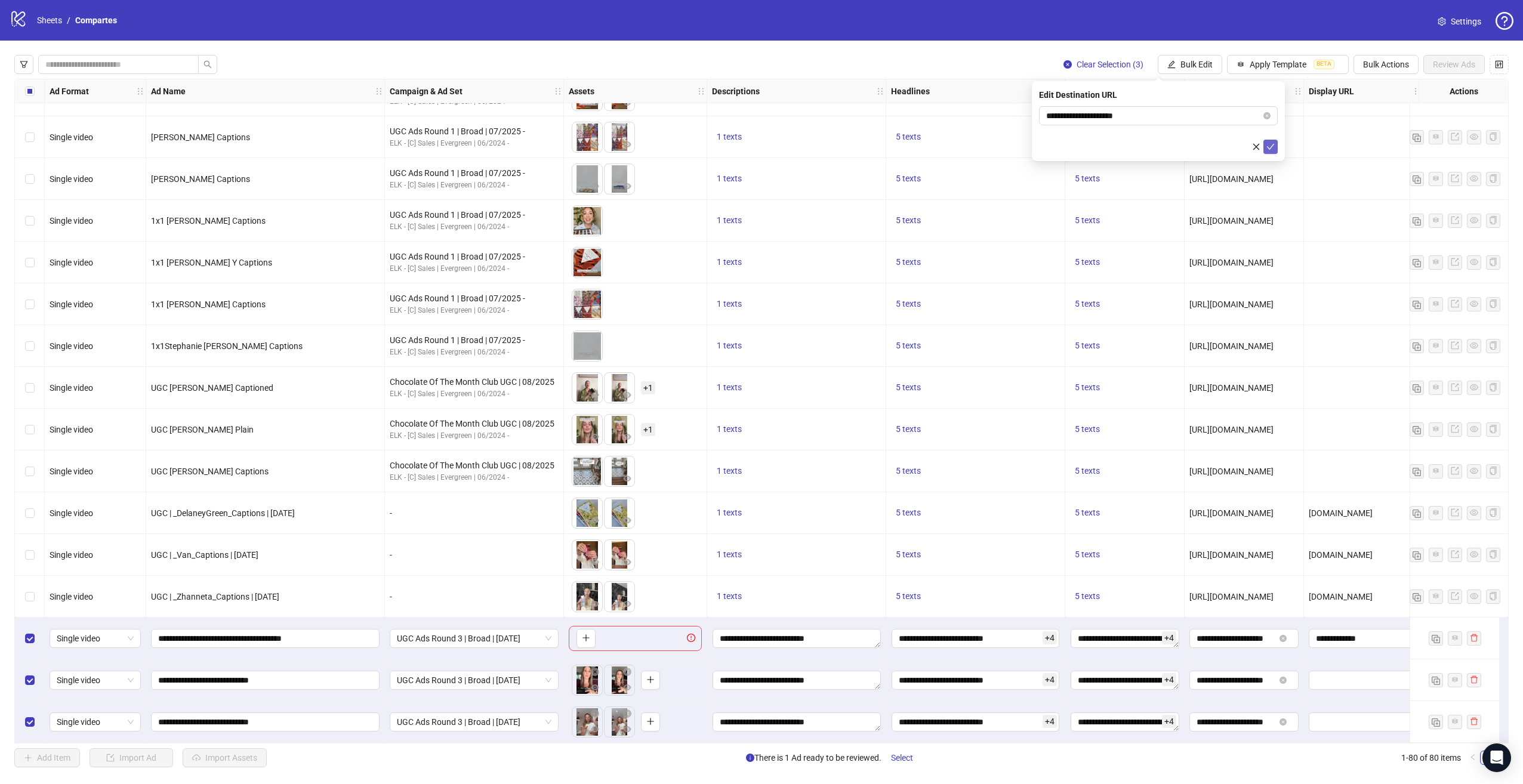
click at [1267, 143] on icon "check" at bounding box center [1271, 147] width 8 height 8
click at [1195, 57] on button "Bulk Edit" at bounding box center [1190, 64] width 65 height 19
click at [1212, 214] on li "Display URL" at bounding box center [1203, 221] width 86 height 19
click at [1272, 147] on icon "check" at bounding box center [1271, 147] width 8 height 8
click at [1193, 67] on span "Bulk Edit" at bounding box center [1197, 64] width 32 height 9
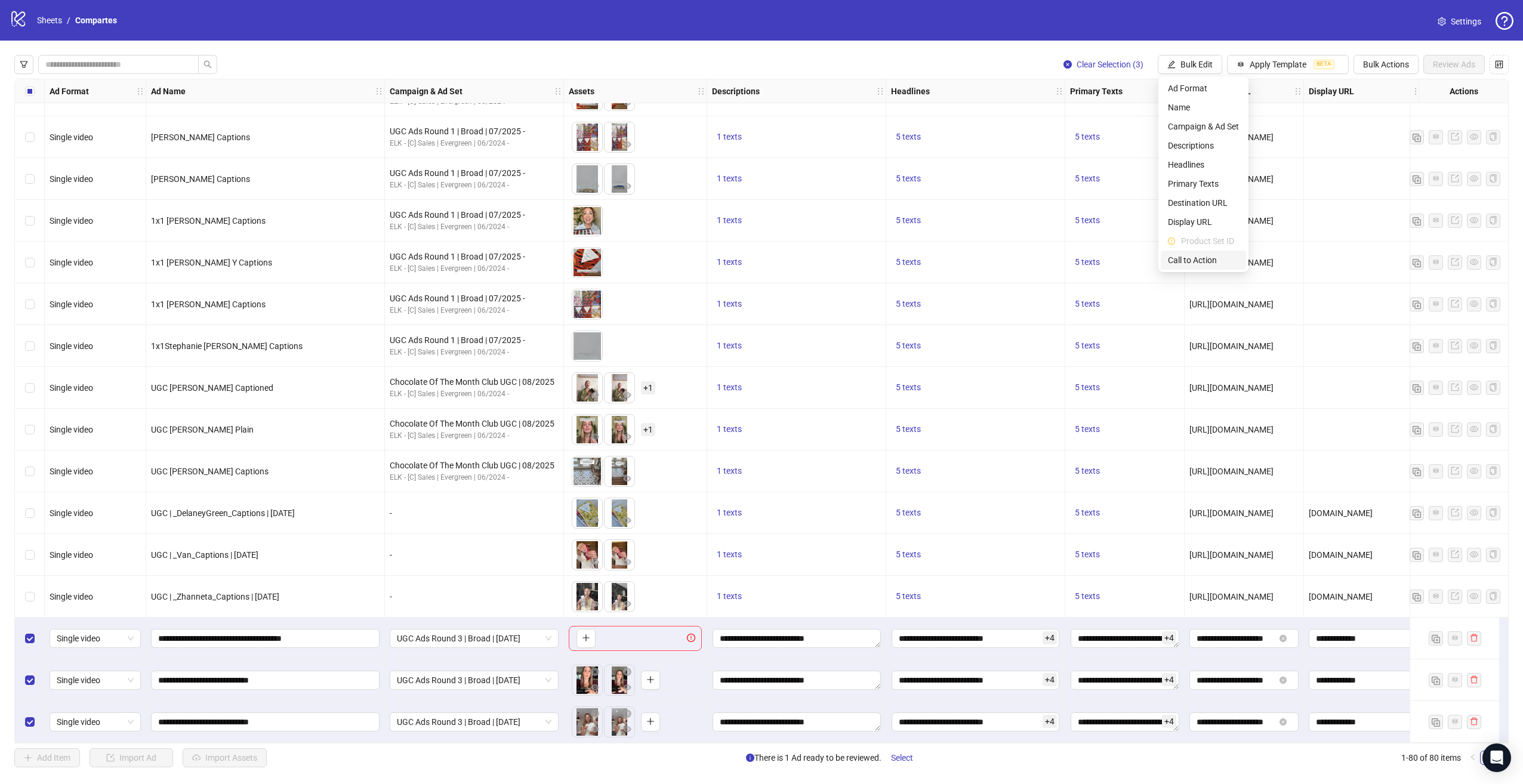
click at [1212, 260] on span "Call to Action" at bounding box center [1203, 260] width 71 height 13
click at [1272, 152] on button "submit" at bounding box center [1271, 147] width 14 height 14
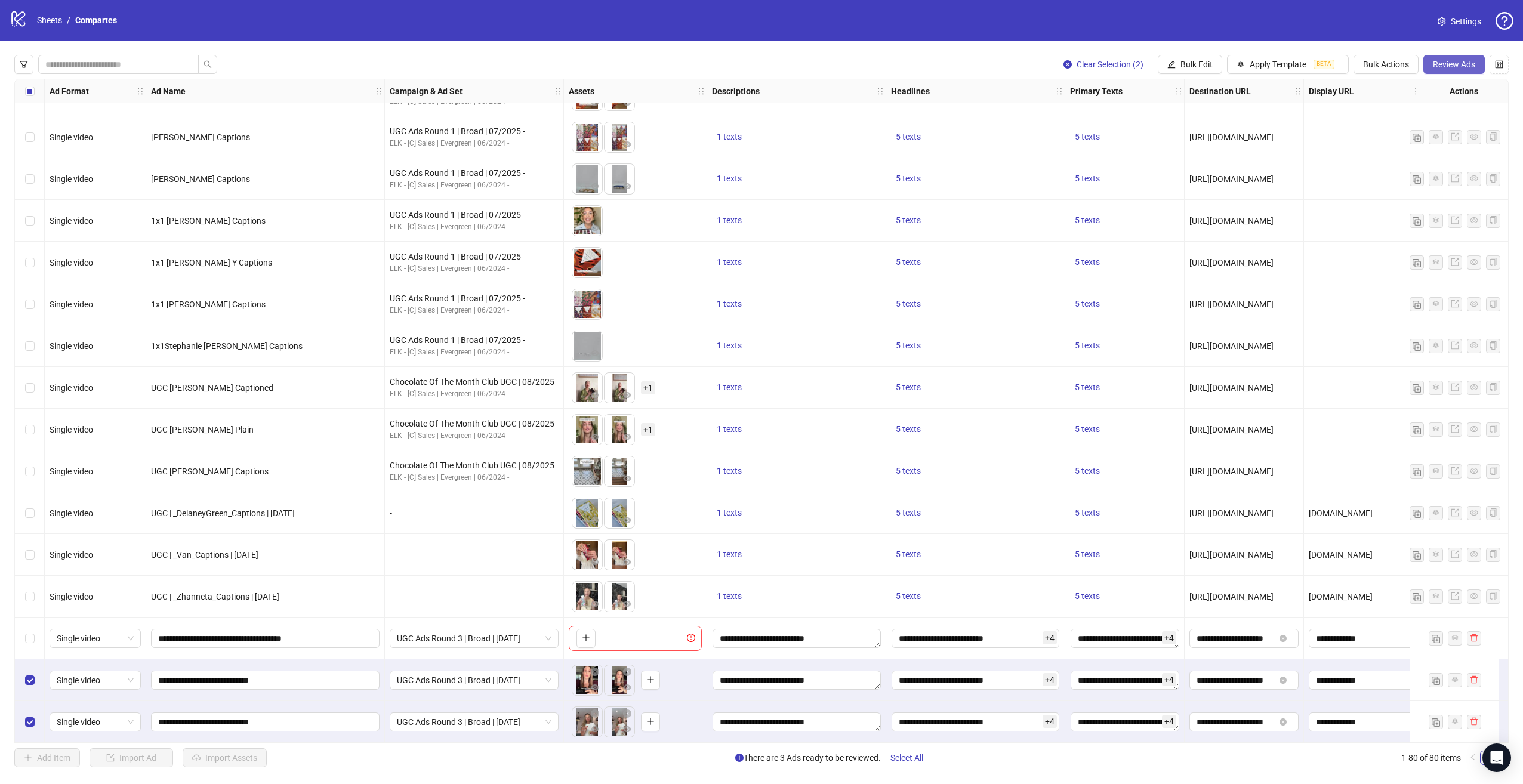
click at [1463, 65] on span "Review Ads" at bounding box center [1454, 64] width 43 height 9
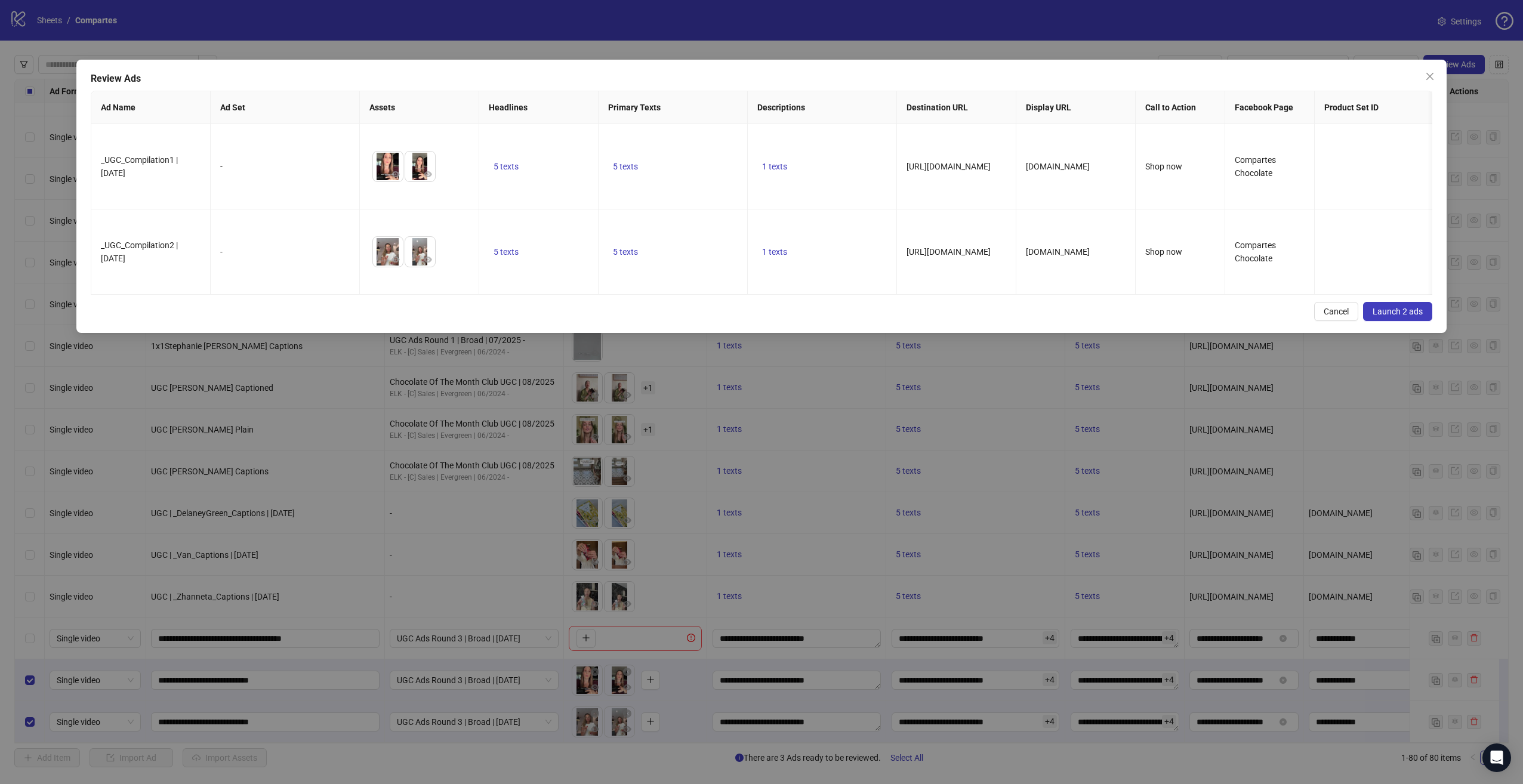
click at [1401, 316] on span "Launch 2 ads" at bounding box center [1398, 311] width 50 height 9
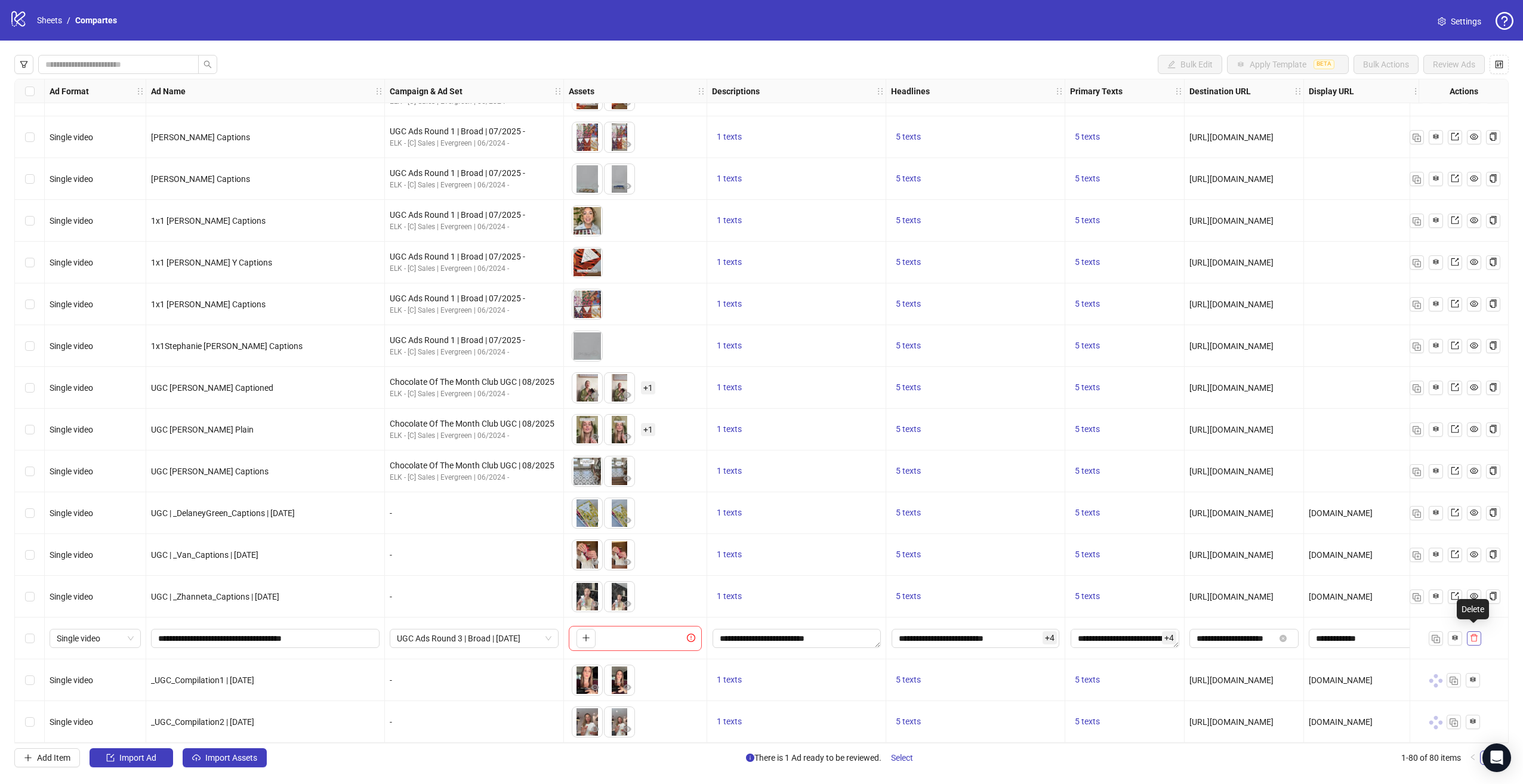
click at [1472, 634] on icon "delete" at bounding box center [1474, 638] width 8 height 8
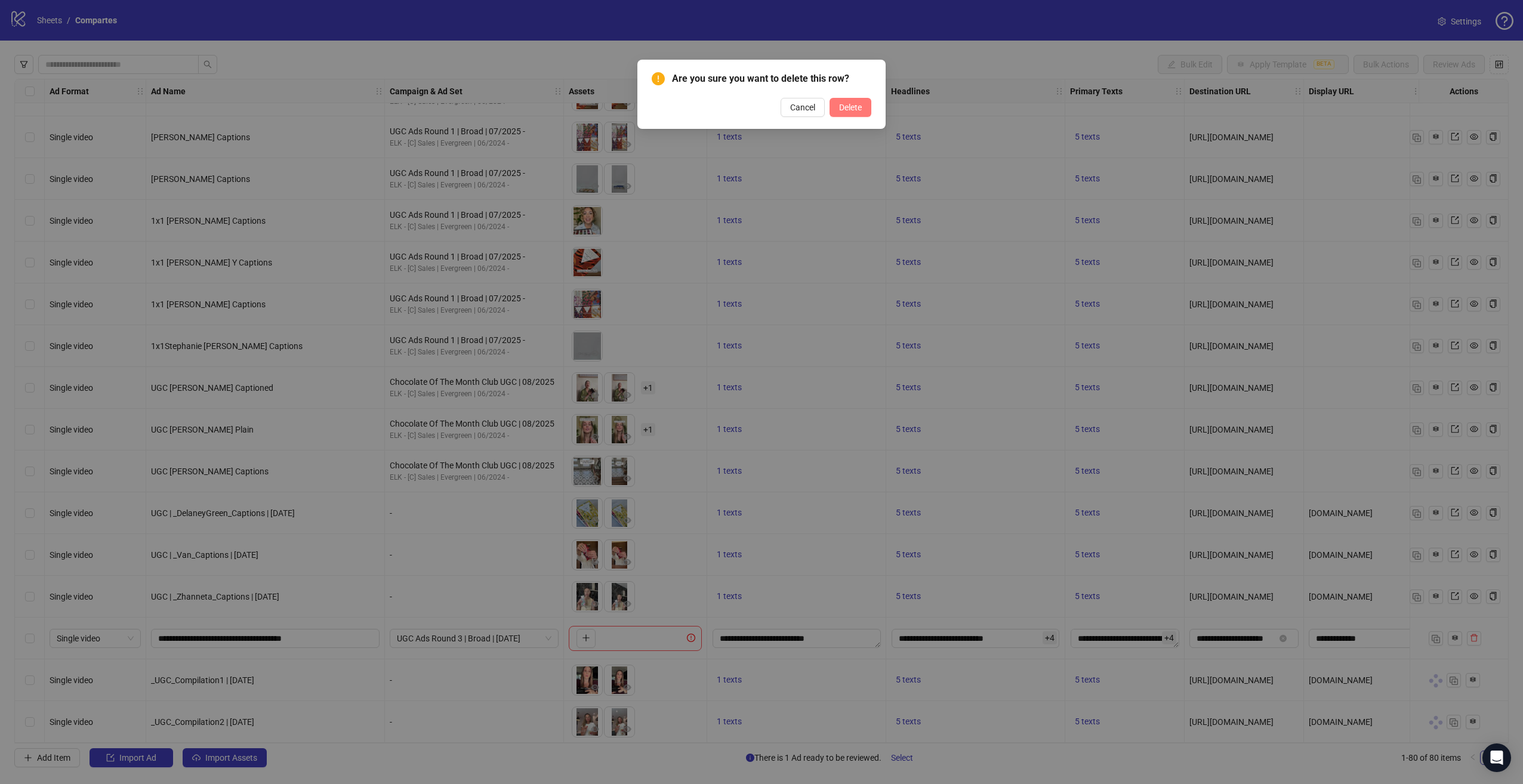
click at [840, 113] on button "Delete" at bounding box center [850, 107] width 42 height 19
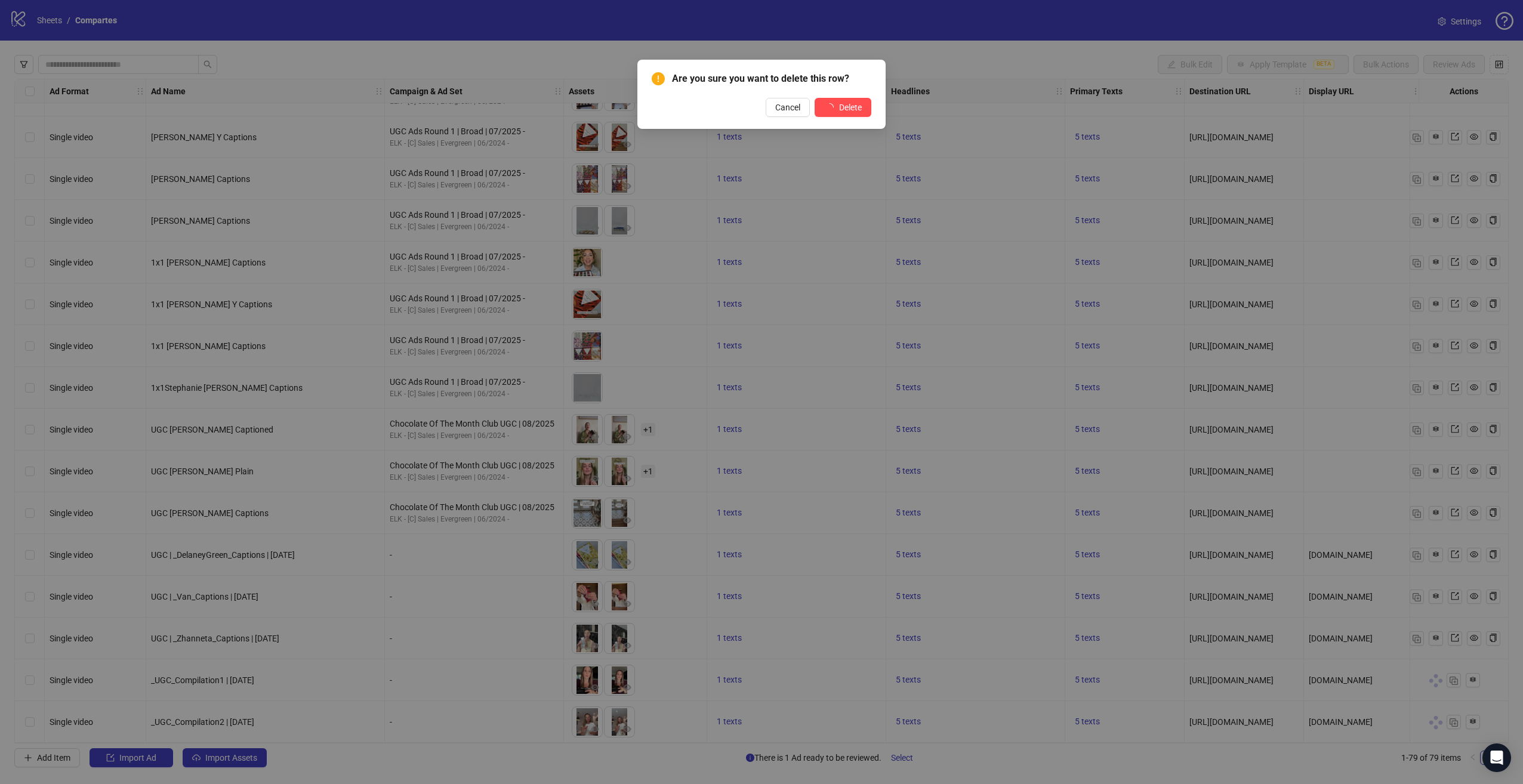
scroll to position [2665, 0]
